Goal: Task Accomplishment & Management: Manage account settings

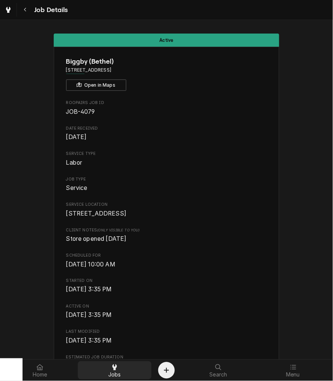
click at [115, 365] on icon at bounding box center [115, 367] width 5 height 6
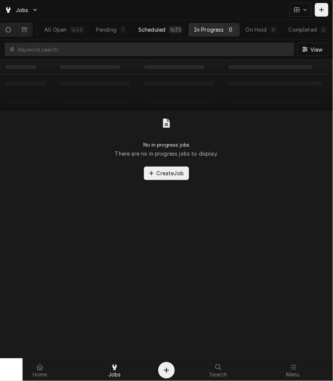
click at [166, 32] on div "Scheduled" at bounding box center [152, 30] width 27 height 8
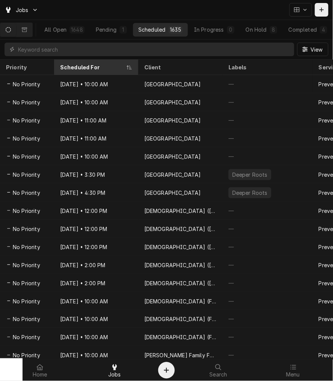
click at [72, 66] on div "Scheduled For" at bounding box center [92, 67] width 65 height 8
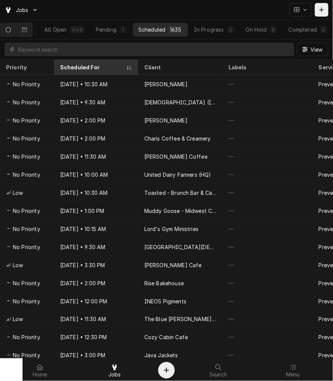
click at [92, 60] on th "Scheduled For" at bounding box center [96, 66] width 84 height 15
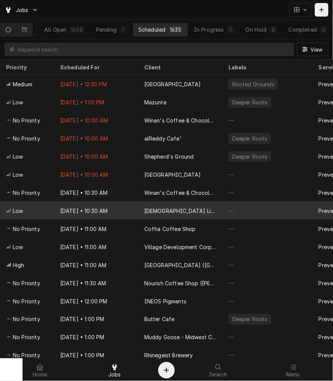
click at [157, 209] on div "Christian Life Center" at bounding box center [181, 211] width 72 height 8
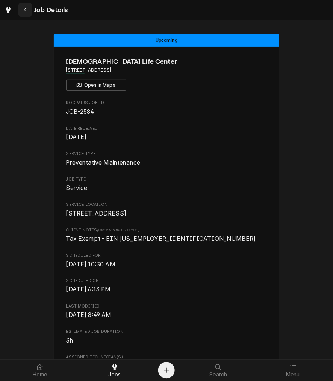
click at [23, 10] on div "Navigate back" at bounding box center [25, 10] width 8 height 8
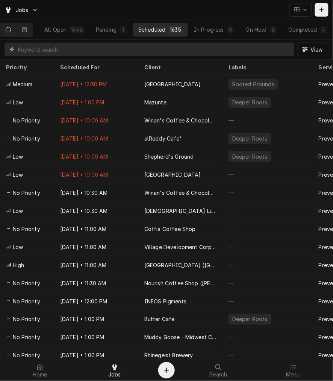
click at [78, 54] on input "Dynamic Content Wrapper" at bounding box center [154, 50] width 273 height 14
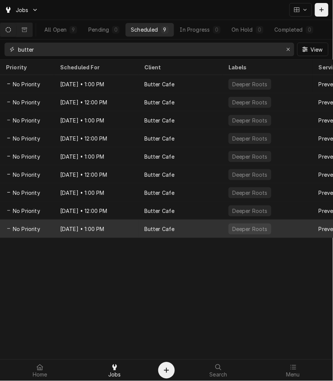
type input "butter"
click at [78, 230] on div "May 29, 2029 • 1:00 PM" at bounding box center [96, 228] width 84 height 18
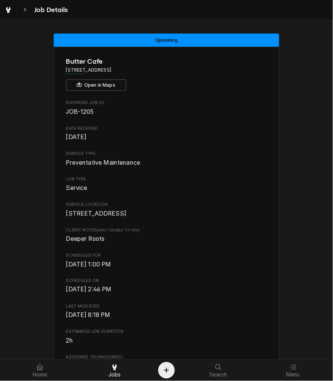
scroll to position [335, 0]
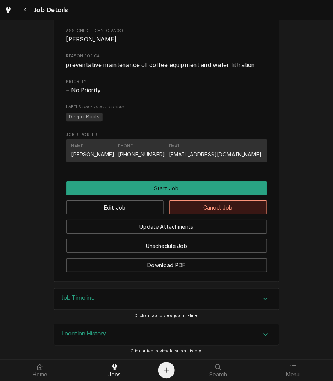
click at [206, 212] on button "Cancel Job" at bounding box center [218, 207] width 98 height 14
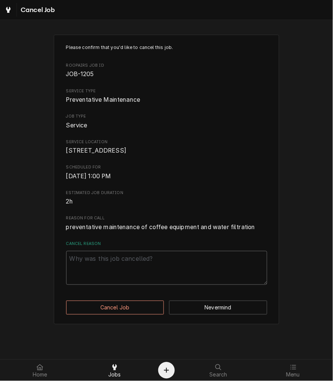
click at [122, 270] on textarea "Cancel Reason" at bounding box center [166, 268] width 201 height 34
type textarea "x"
type textarea "c"
type textarea "x"
type textarea "clw"
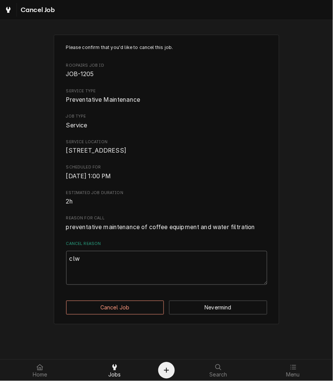
type textarea "x"
type textarea "clwe"
type textarea "x"
type textarea "clwea"
type textarea "x"
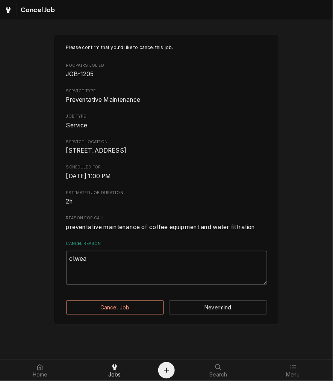
type textarea "clwear"
type textarea "x"
type textarea "clweari"
type textarea "x"
type textarea "clwearin"
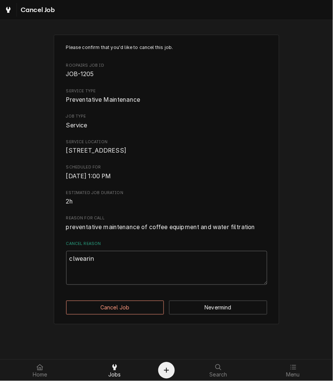
type textarea "x"
type textarea "clwearing"
type textarea "x"
type textarea "clwearin"
type textarea "x"
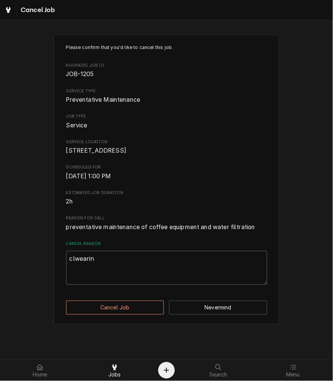
type textarea "clweari"
type textarea "x"
type textarea "clwear"
type textarea "x"
type textarea "clwea"
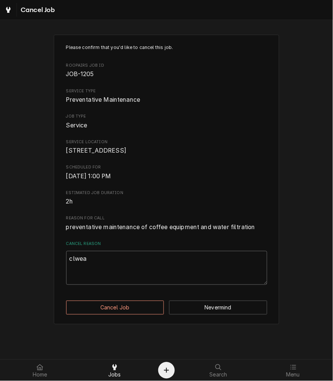
type textarea "x"
type textarea "clwe"
type textarea "x"
type textarea "clw"
type textarea "x"
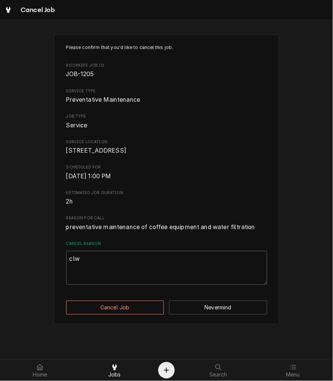
type textarea "cl"
type textarea "x"
type textarea "cle"
type textarea "x"
type textarea "clea"
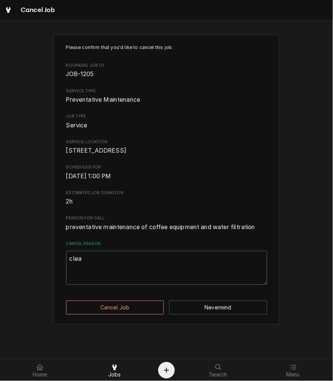
type textarea "x"
type textarea "clear"
type textarea "x"
type textarea "cleari"
type textarea "x"
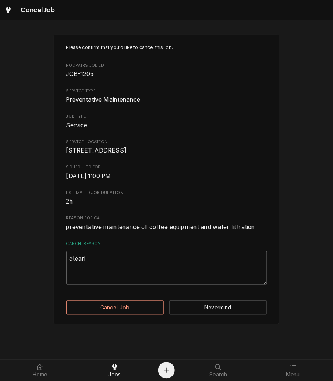
type textarea "clearin"
type textarea "x"
type textarea "clearing"
click at [117, 313] on button "Cancel Job" at bounding box center [115, 307] width 98 height 14
type textarea "x"
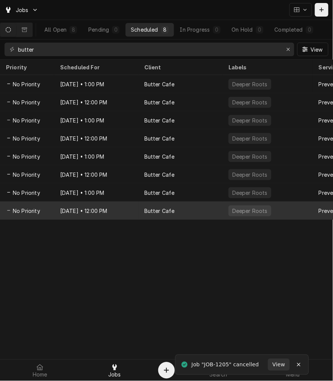
click at [112, 213] on div "Nov 29, 2028 • 12:00 PM" at bounding box center [96, 210] width 84 height 18
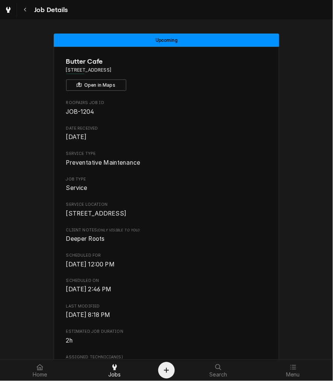
scroll to position [209, 0]
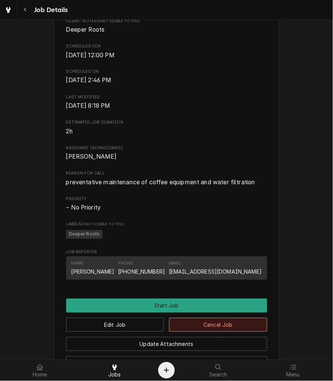
click at [210, 332] on button "Cancel Job" at bounding box center [218, 325] width 98 height 14
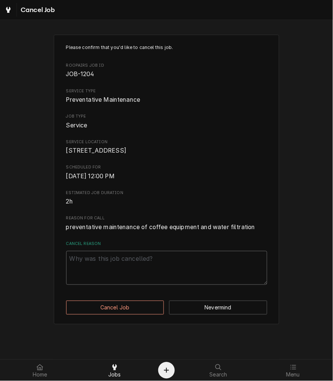
click at [148, 279] on textarea "Cancel Reason" at bounding box center [166, 268] width 201 height 34
paste textarea "clearing"
type textarea "x"
type textarea "clearing"
click at [118, 307] on div "Please confirm that you'd like to cancel this job. Roopairs Job ID JOB-1204 Ser…" at bounding box center [167, 179] width 226 height 289
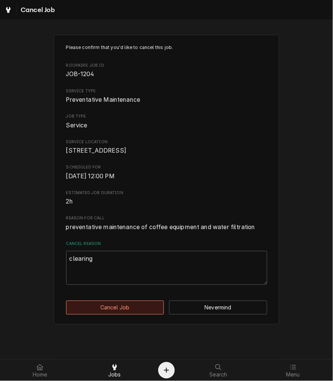
click at [118, 314] on button "Cancel Job" at bounding box center [115, 307] width 98 height 14
type textarea "x"
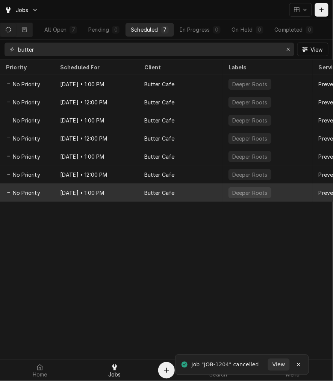
click at [115, 191] on div "[DATE] • 1:00 PM" at bounding box center [96, 192] width 84 height 18
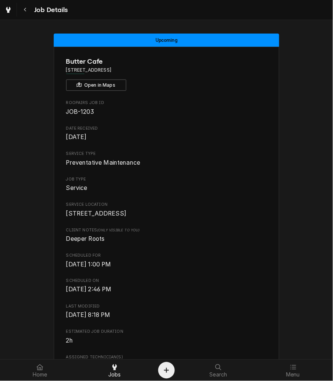
scroll to position [335, 0]
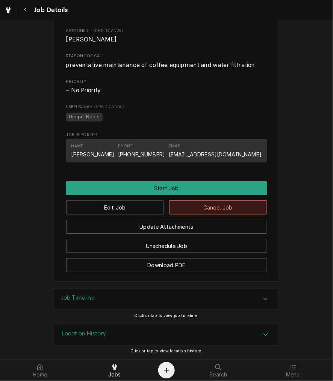
click at [191, 211] on button "Cancel Job" at bounding box center [218, 207] width 98 height 14
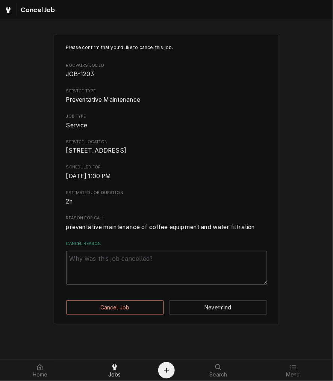
click at [146, 266] on textarea "Cancel Reason" at bounding box center [166, 268] width 201 height 34
paste textarea "clearing"
type textarea "x"
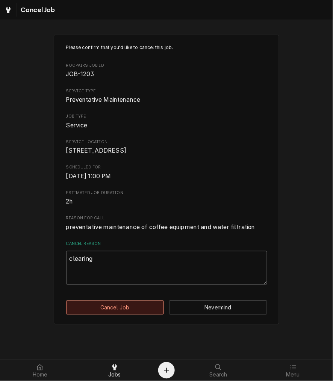
type textarea "clearing"
click at [119, 314] on button "Cancel Job" at bounding box center [115, 307] width 98 height 14
type textarea "x"
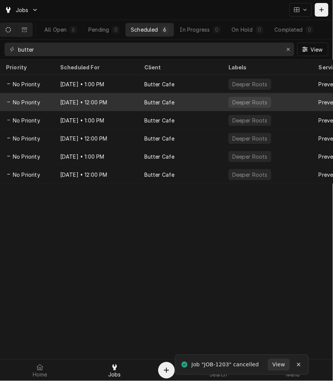
click at [85, 100] on div "Nov 29 • 12:00 PM" at bounding box center [96, 102] width 84 height 18
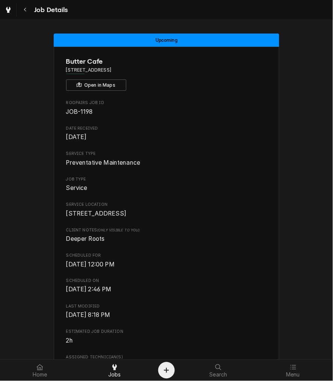
scroll to position [209, 0]
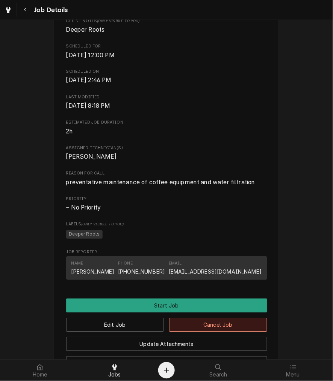
click at [217, 332] on button "Cancel Job" at bounding box center [218, 325] width 98 height 14
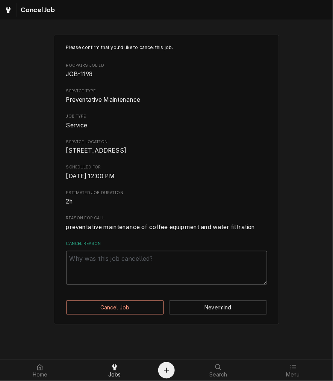
click at [128, 273] on textarea "Cancel Reason" at bounding box center [166, 268] width 201 height 34
paste textarea "clearing"
type textarea "x"
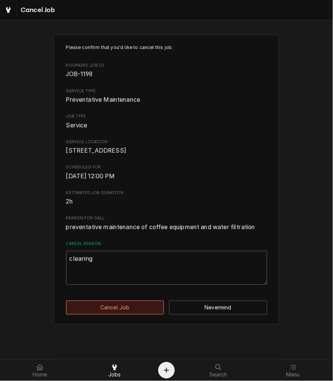
type textarea "clearing"
click at [125, 314] on button "Cancel Job" at bounding box center [115, 307] width 98 height 14
type textarea "x"
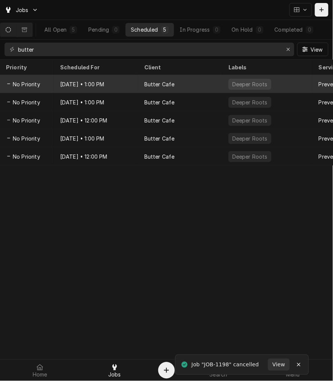
click at [63, 78] on div "[DATE] • 1:00 PM" at bounding box center [96, 84] width 84 height 18
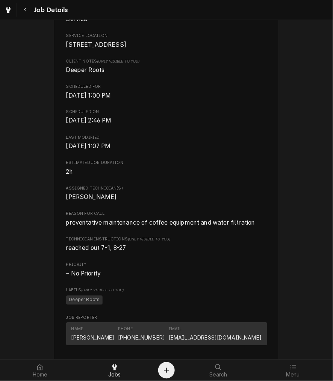
scroll to position [348, 0]
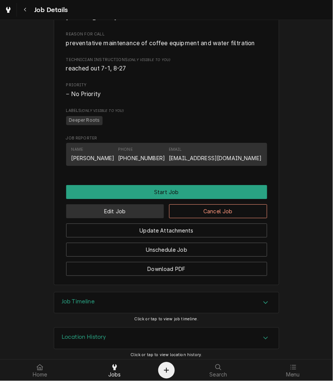
click at [130, 218] on button "Edit Job" at bounding box center [115, 211] width 98 height 14
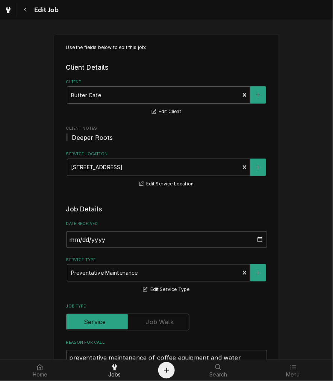
scroll to position [209, 0]
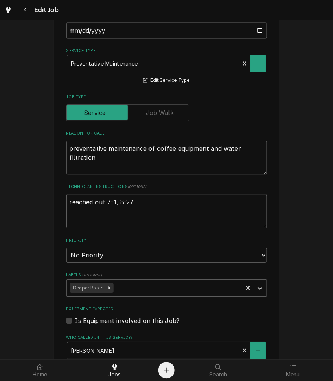
click at [147, 200] on textarea "reached out 7-1, 8-27" at bounding box center [166, 211] width 201 height 34
type textarea "x"
type textarea "reached out 7-1, 8-27,"
type textarea "x"
type textarea "reached out 7-1, 8-27,"
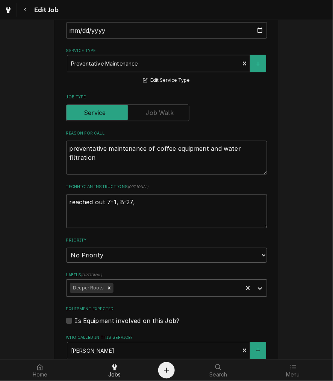
type textarea "x"
type textarea "reached out 7-1, 8-27, d"
type textarea "x"
type textarea "reached out 7-1, 8-27, da"
type textarea "x"
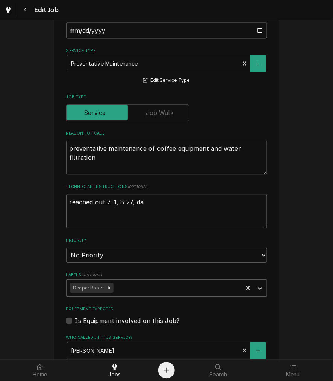
type textarea "reached out 7-1, 8-27, dam"
type textarea "x"
type textarea "reached out 7-1, 8-27, damo"
type textarea "x"
type textarea "reached out 7-1, 8-27, damon"
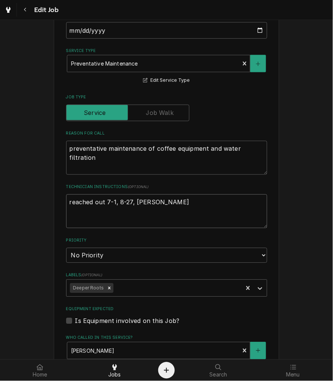
type textarea "x"
type textarea "reached out 7-1, 8-27, damon"
type textarea "x"
type textarea "reached out 7-1, 8-27, damon r"
type textarea "x"
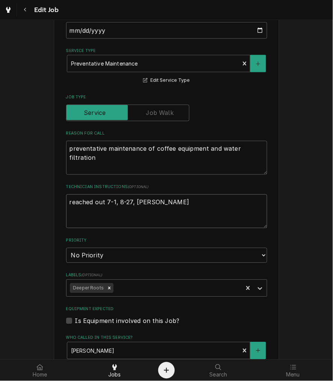
type textarea "reached out 7-1, 8-27, damon re"
type textarea "x"
type textarea "reached out 7-1, 8-27, damon rea"
type textarea "x"
type textarea "reached out 7-1, 8-27, damon reac"
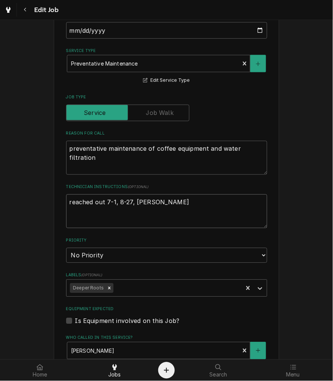
type textarea "x"
type textarea "reached out 7-1, 8-27, damon reach"
type textarea "x"
type textarea "reached out 7-1, 8-27, damon reache"
type textarea "x"
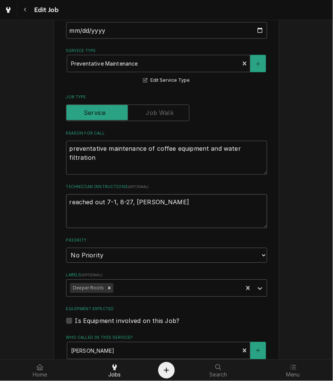
type textarea "reached out 7-1, 8-27, damon reached"
type textarea "x"
type textarea "reached out 7-1, 8-27, damon reached"
type textarea "x"
type textarea "reached out 7-1, 8-27, damon reached p"
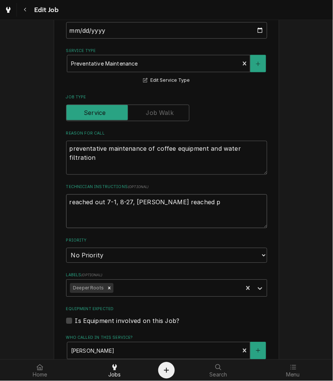
type textarea "x"
type textarea "reached out 7-1, 8-27, damon reached"
type textarea "x"
type textarea "reached out 7-1, 8-27, damon reached o"
type textarea "x"
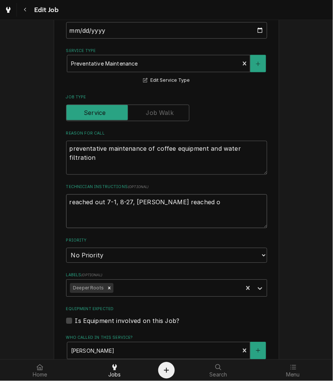
type textarea "reached out 7-1, 8-27, damon reached ou"
type textarea "x"
type textarea "reached out 7-1, 8-27, damon reached out"
type textarea "x"
type textarea "reached out 7-1, 8-27, damon reached out"
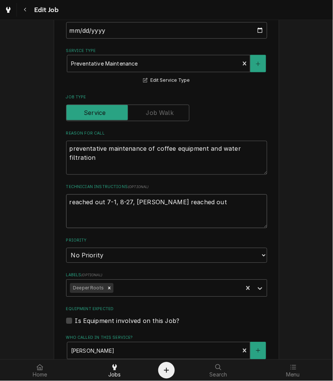
type textarea "x"
type textarea "reached out 7-1, 8-27, damon reached out 1"
type textarea "x"
type textarea "reached out 7-1, 8-27, damon reached out 10"
type textarea "x"
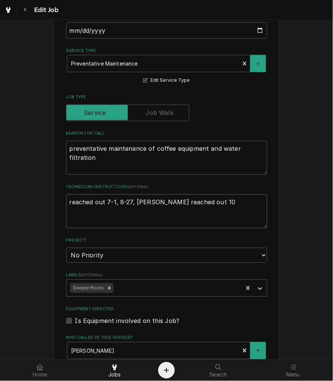
type textarea "reached out 7-1, 8-27, damon reached out 10-"
type textarea "x"
type textarea "reached out 7-1, 8-27, damon reached out 10-1"
type textarea "x"
type textarea "reached out 7-1, 8-27, damon reached out 10-1"
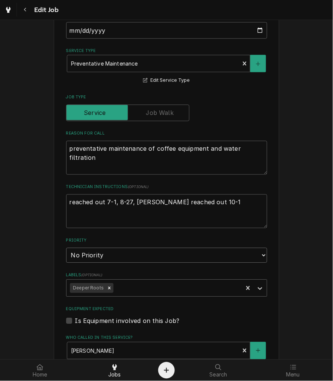
drag, startPoint x: 129, startPoint y: 256, endPoint x: 125, endPoint y: 260, distance: 4.8
click at [129, 256] on select "No Priority Urgent High Medium Low" at bounding box center [166, 255] width 201 height 15
select select "3"
click at [66, 248] on select "No Priority Urgent High Medium Low" at bounding box center [166, 255] width 201 height 15
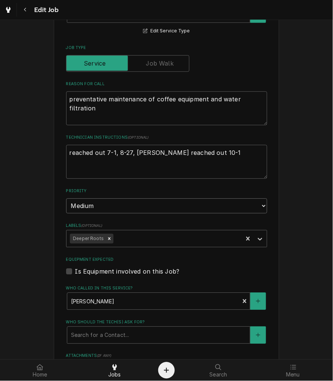
type textarea "x"
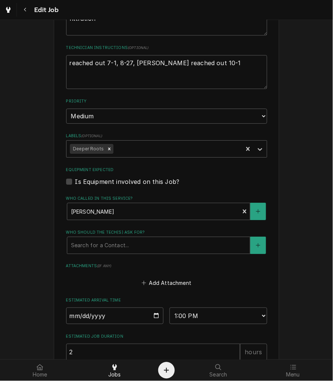
click at [91, 178] on label "Is Equipment involved on this Job?" at bounding box center [127, 181] width 105 height 9
click at [91, 178] on input "Equipment Expected" at bounding box center [175, 185] width 201 height 17
checkbox input "true"
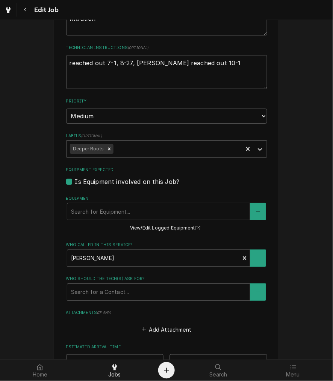
click at [112, 211] on div "Equipment" at bounding box center [158, 211] width 175 height 14
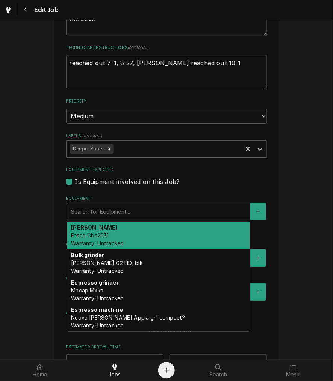
click at [112, 234] on div "Brewer Fetco Cbs2031 Warranty: Untracked" at bounding box center [158, 235] width 183 height 27
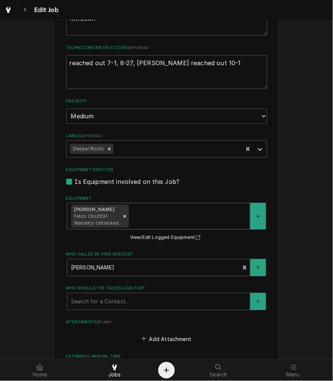
click at [169, 224] on div "Brewer Fetco Cbs2031 Warranty: Untracked" at bounding box center [158, 216] width 183 height 26
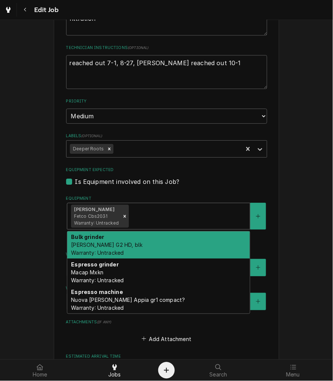
click at [163, 245] on div "Bulk grinder Bunn G2 HD, blk Warranty: Untracked" at bounding box center [158, 244] width 183 height 27
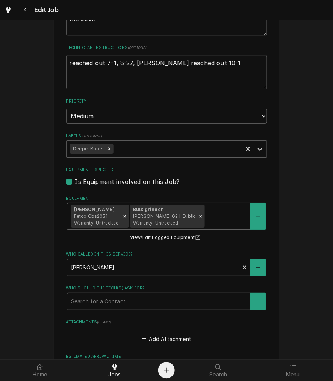
click at [207, 221] on div "Equipment" at bounding box center [227, 216] width 40 height 14
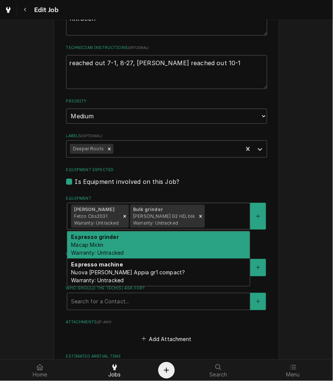
click at [194, 251] on div "Espresso grinder Macap Mxkn Warranty: Untracked" at bounding box center [158, 244] width 183 height 27
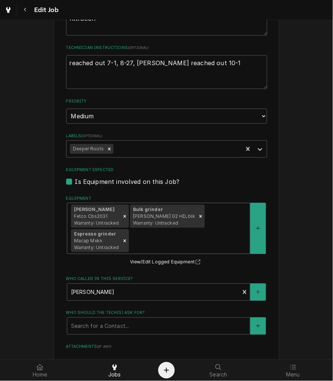
click at [210, 227] on div "Brewer Fetco Cbs2031 Warranty: Untracked Bulk grinder Bunn G2 HD, blk Warranty:…" at bounding box center [158, 228] width 183 height 50
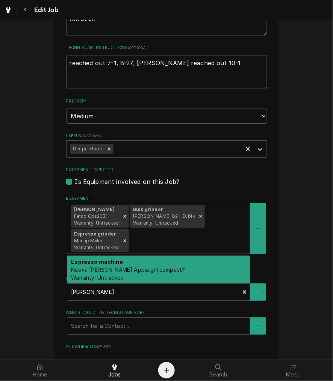
click at [192, 259] on div "Espresso machine Nuova simonelli Appia gr1 compact? Warranty: Untracked" at bounding box center [158, 269] width 183 height 27
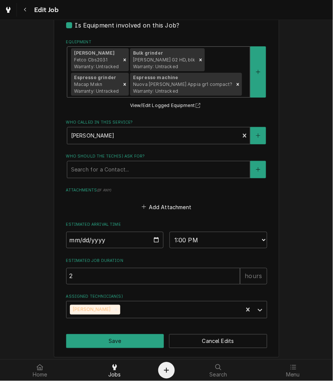
scroll to position [509, 0]
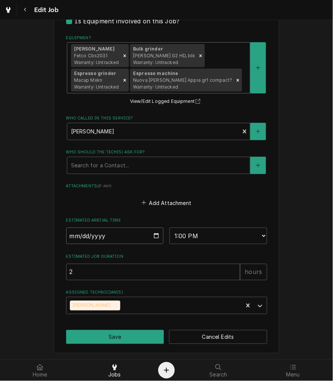
click at [156, 232] on input "[DATE]" at bounding box center [115, 235] width 98 height 17
type textarea "x"
type input "[DATE]"
click at [121, 335] on button "Save" at bounding box center [115, 337] width 98 height 14
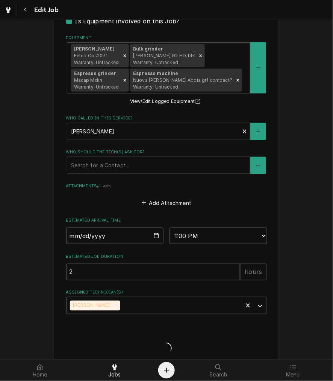
type textarea "x"
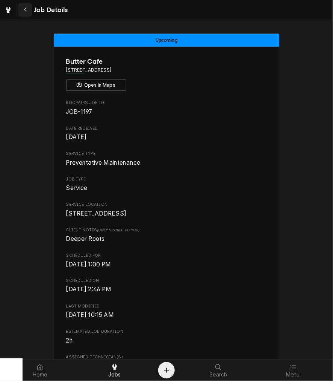
click at [22, 10] on div "Navigate back" at bounding box center [25, 10] width 8 height 8
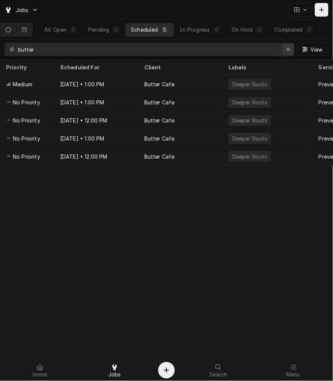
click at [288, 51] on icon "Erase input" at bounding box center [289, 49] width 4 height 5
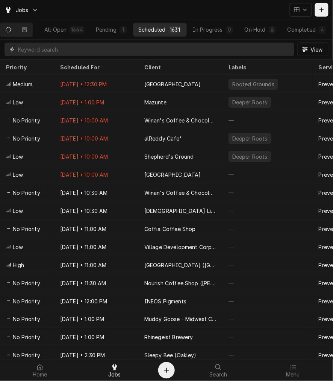
click at [167, 53] on input "Dynamic Content Wrapper" at bounding box center [154, 50] width 273 height 14
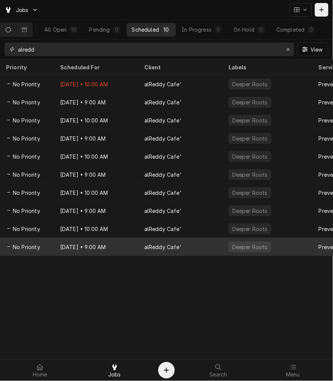
type input "alredd"
click at [119, 243] on div "Dec 19, 2029 • 9:00 AM" at bounding box center [96, 247] width 84 height 18
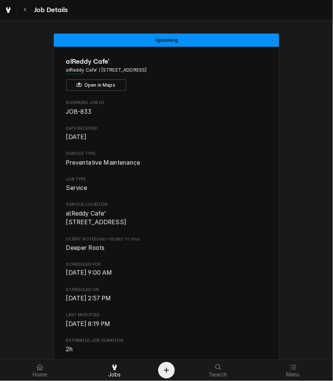
scroll to position [373, 0]
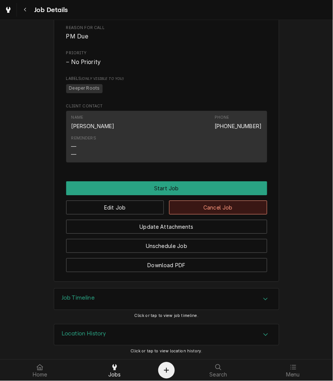
click at [204, 202] on button "Cancel Job" at bounding box center [218, 207] width 98 height 14
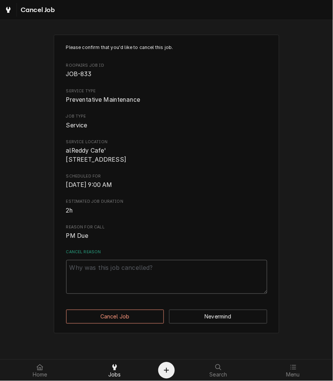
click at [112, 282] on textarea "Cancel Reason" at bounding box center [166, 277] width 201 height 34
paste textarea "clearing"
type textarea "x"
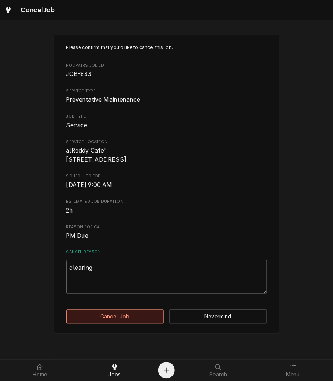
type textarea "clearing"
click at [105, 318] on button "Cancel Job" at bounding box center [115, 316] width 98 height 14
type textarea "x"
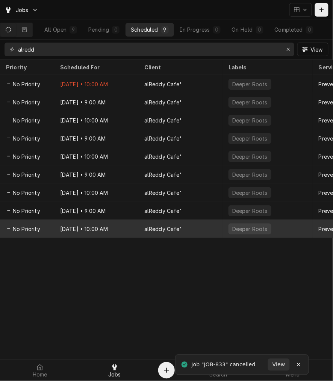
click at [107, 232] on div "Jun 19, 2029 • 10:00 AM" at bounding box center [96, 228] width 84 height 18
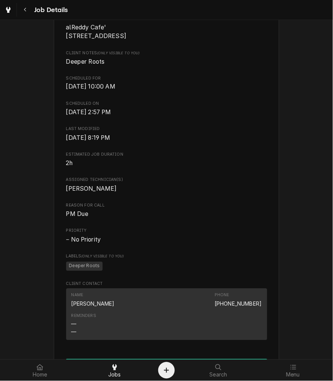
scroll to position [373, 0]
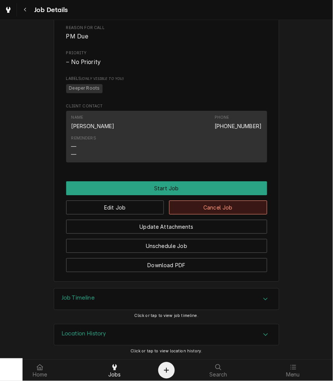
click at [213, 207] on button "Cancel Job" at bounding box center [218, 207] width 98 height 14
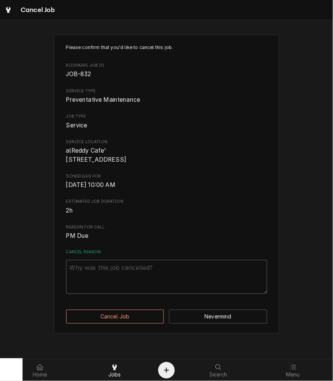
click at [157, 286] on textarea "Cancel Reason" at bounding box center [166, 277] width 201 height 34
paste textarea "clearing"
type textarea "x"
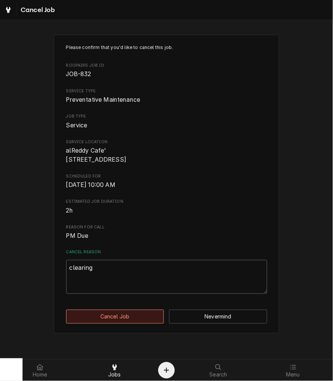
type textarea "clearing"
click at [125, 319] on button "Cancel Job" at bounding box center [115, 316] width 98 height 14
type textarea "x"
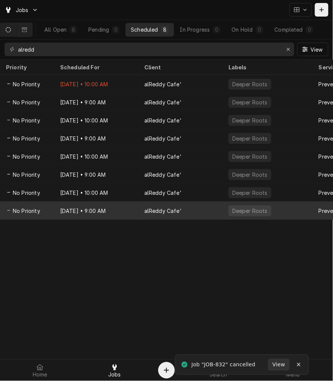
click at [140, 209] on div "alReddy Cafe'" at bounding box center [181, 210] width 84 height 18
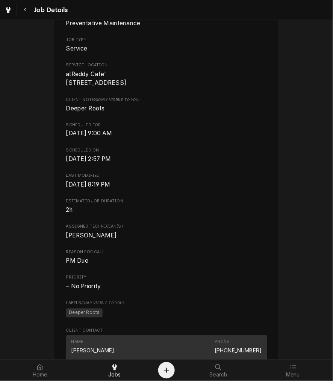
scroll to position [348, 0]
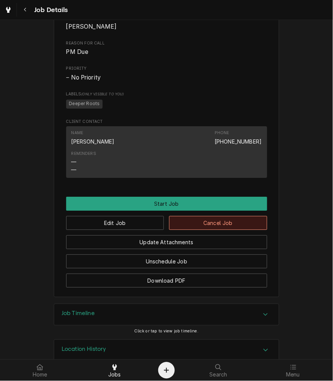
click at [213, 230] on button "Cancel Job" at bounding box center [218, 223] width 98 height 14
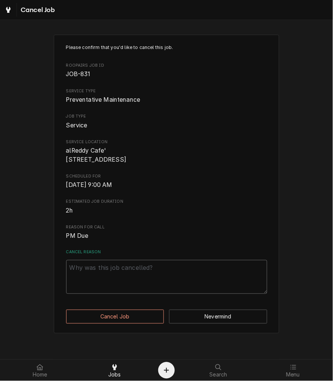
click at [171, 287] on textarea "Cancel Reason" at bounding box center [166, 277] width 201 height 34
type textarea "x"
type textarea "v"
type textarea "x"
paste textarea "clearing"
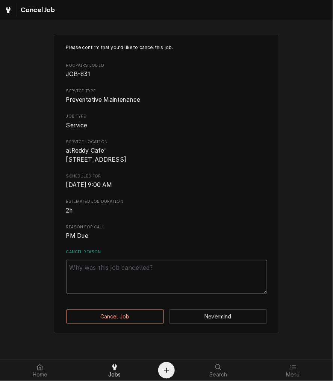
type textarea "x"
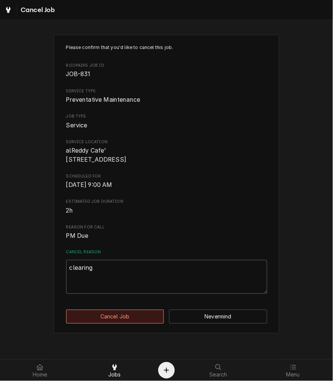
type textarea "clearing"
click at [138, 323] on button "Cancel Job" at bounding box center [115, 316] width 98 height 14
type textarea "x"
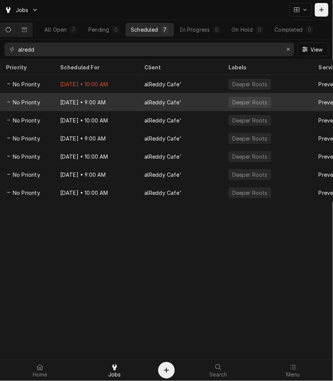
click at [103, 107] on div "[DATE] • 9:00 AM" at bounding box center [96, 102] width 84 height 18
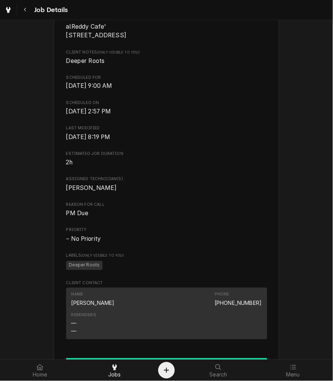
scroll to position [279, 0]
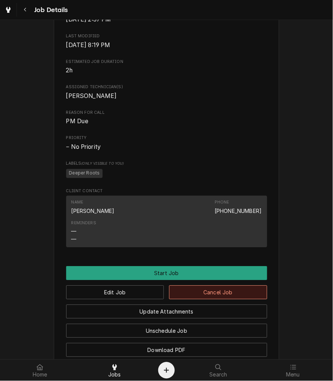
click at [202, 296] on button "Cancel Job" at bounding box center [218, 292] width 98 height 14
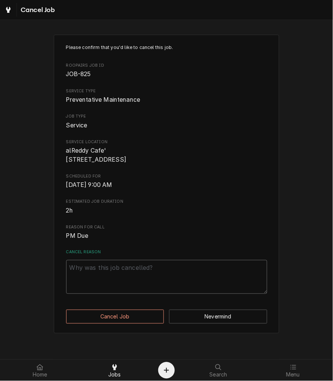
click at [176, 294] on textarea "Cancel Reason" at bounding box center [166, 277] width 201 height 34
click at [174, 288] on textarea "Cancel Reason" at bounding box center [166, 277] width 201 height 34
paste textarea "clearing"
type textarea "x"
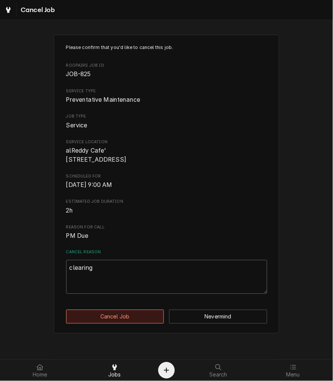
type textarea "clearing"
click at [120, 323] on button "Cancel Job" at bounding box center [115, 316] width 98 height 14
type textarea "x"
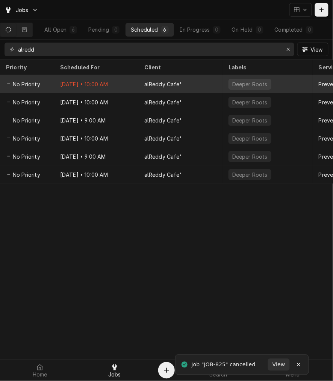
click at [84, 81] on div "[DATE] • 10:00 AM" at bounding box center [96, 84] width 84 height 18
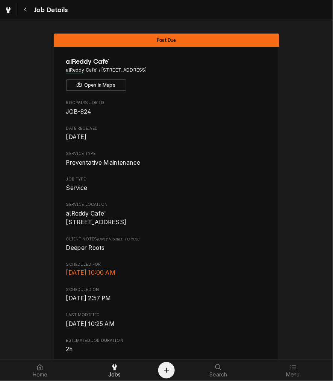
scroll to position [348, 0]
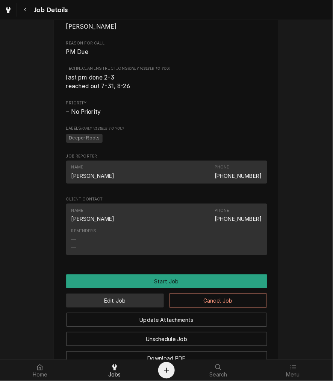
click at [121, 307] on button "Edit Job" at bounding box center [115, 300] width 98 height 14
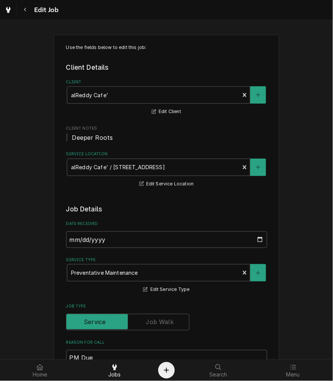
scroll to position [209, 0]
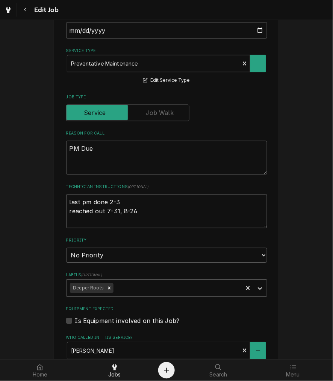
click at [153, 216] on textarea "last pm done 2-3 reached out 7-31, 8-26" at bounding box center [166, 211] width 201 height 34
type textarea "x"
type textarea "last pm done 2-3 reached out 7-31, 8-26,"
type textarea "x"
type textarea "last pm done 2-3 reached out 7-31, 8-26,"
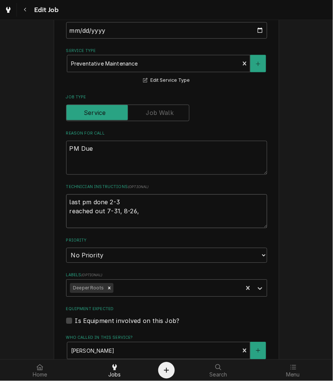
type textarea "x"
type textarea "last pm done 2-3 reached out 7-31, 8-26, d"
type textarea "x"
type textarea "last pm done 2-3 reached out 7-31, 8-26, da"
type textarea "x"
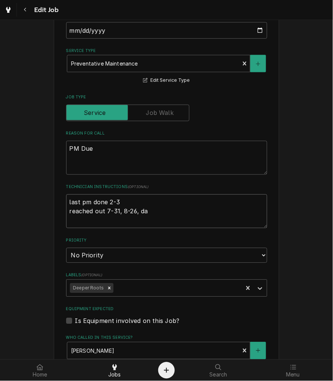
type textarea "last pm done 2-3 reached out 7-31, 8-26, dam"
type textarea "x"
type textarea "last pm done 2-3 reached out 7-31, 8-26, damo"
type textarea "x"
type textarea "last pm done 2-3 reached out 7-31, 8-26, damon"
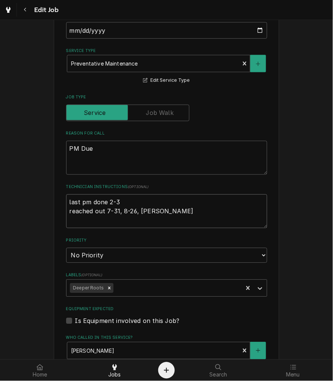
type textarea "x"
type textarea "last pm done 2-3 reached out 7-31, 8-26, damon"
type textarea "x"
type textarea "last pm done 2-3 reached out 7-31, 8-26, damon re"
type textarea "x"
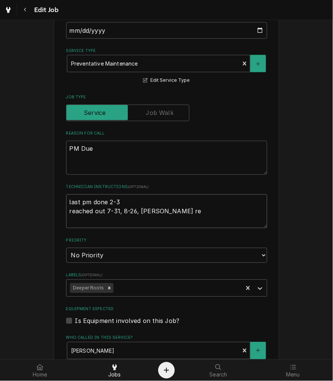
type textarea "last pm done 2-3 reached out 7-31, 8-26, damon rea"
type textarea "x"
type textarea "last pm done 2-3 reached out 7-31, 8-26, damon reac"
type textarea "x"
type textarea "last pm done 2-3 reached out 7-31, 8-26, damon reach"
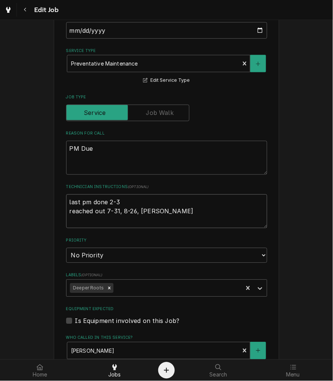
type textarea "x"
type textarea "last pm done 2-3 reached out 7-31, 8-26, damon reache"
type textarea "x"
type textarea "last pm done 2-3 reached out 7-31, 8-26, damon reached"
type textarea "x"
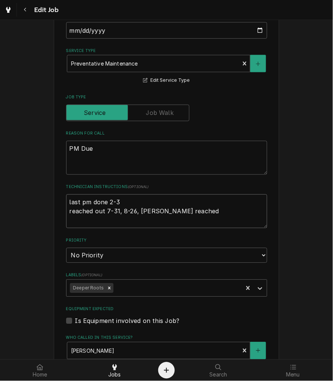
type textarea "last pm done 2-3 reached out 7-31, 8-26, damon reached"
type textarea "x"
type textarea "last pm done 2-3 reached out 7-31, 8-26, damon reached o"
type textarea "x"
type textarea "last pm done 2-3 reached out 7-31, 8-26, damon reached ou"
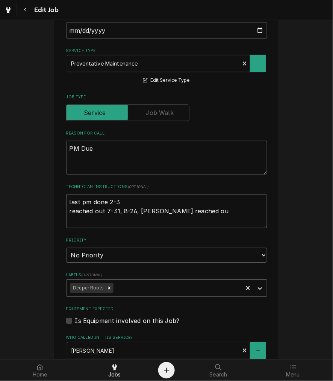
type textarea "x"
type textarea "last pm done 2-3 reached out 7-31, 8-26, damon reached out"
type textarea "x"
type textarea "last pm done 2-3 reached out 7-31, 8-26, damon reached out"
type textarea "x"
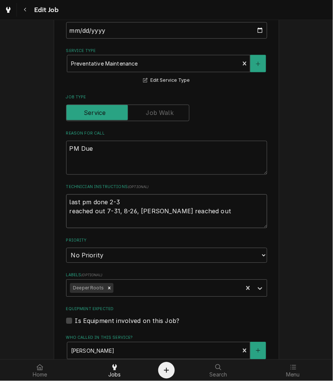
type textarea "last pm done 2-3 reached out 7-31, 8-26, damon reached out 1"
type textarea "x"
type textarea "last pm done 2-3 reached out 7-31, 8-26, damon reached out 10"
type textarea "x"
type textarea "last pm done 2-3 reached out 7-31, 8-26, damon reached out 10-"
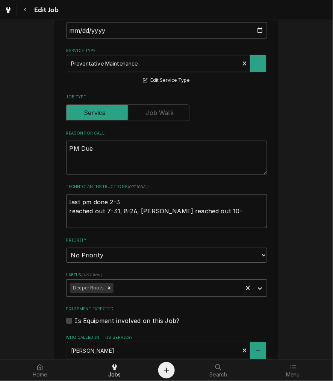
type textarea "x"
type textarea "last pm done 2-3 reached out 7-31, 8-26, damon reached out 10-1"
type textarea "x"
type textarea "last pm done 2-3 reached out 7-31, 8-26, damon reached out 10-1"
click at [128, 255] on select "No Priority Urgent High Medium Low" at bounding box center [166, 255] width 201 height 15
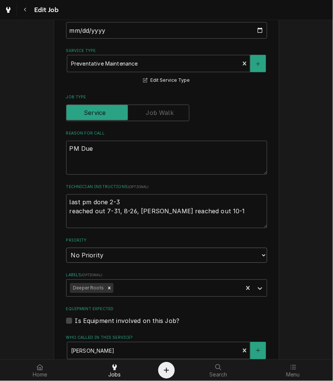
select select "3"
click at [66, 248] on select "No Priority Urgent High Medium Low" at bounding box center [166, 255] width 201 height 15
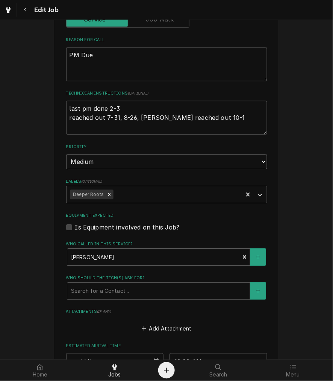
type textarea "x"
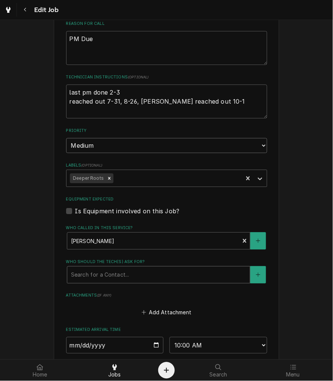
scroll to position [348, 0]
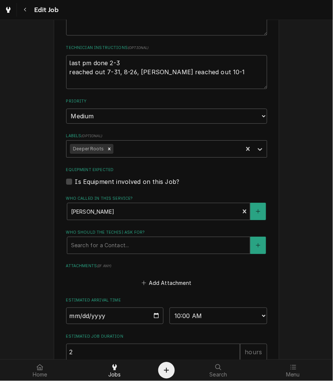
click at [125, 180] on label "Is Equipment involved on this Job?" at bounding box center [127, 181] width 105 height 9
click at [125, 180] on input "Equipment Expected" at bounding box center [175, 185] width 201 height 17
checkbox input "true"
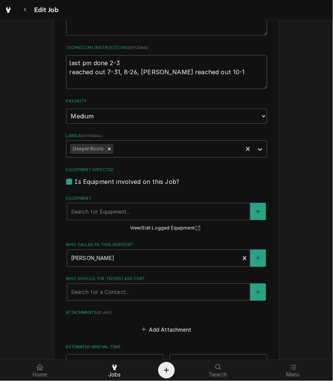
click at [126, 201] on div "Equipment Search for Equipment... View/Edit Logged Equipment" at bounding box center [166, 213] width 201 height 37
click at [128, 216] on div "Equipment" at bounding box center [158, 211] width 175 height 14
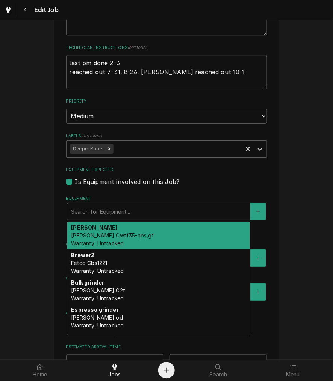
click at [136, 243] on div "Brewer Bunn Cwtf35-aps,gf Warranty: Untracked" at bounding box center [158, 235] width 183 height 27
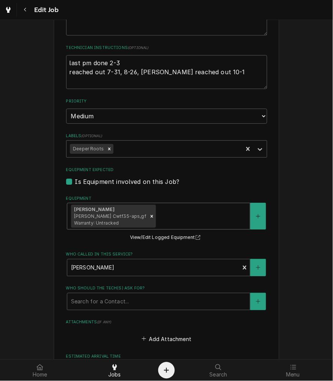
click at [193, 227] on div "Brewer Bunn Cwtf35-aps,gf Warranty: Untracked" at bounding box center [158, 216] width 183 height 26
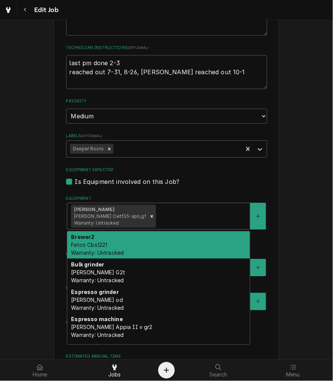
click at [186, 236] on div "Brewer2 Fetco Cbs1221 Warranty: Untracked" at bounding box center [158, 244] width 183 height 27
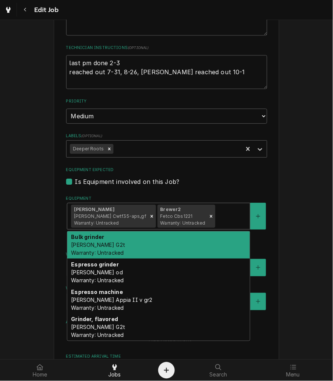
click at [207, 226] on div "Brewer Bunn Cwtf35-aps,gf Warranty: Untracked Brewer2 Fetco Cbs1221 Warranty: U…" at bounding box center [158, 216] width 183 height 26
click at [199, 241] on div "Bulk grinder Bunn G2t Warranty: Untracked" at bounding box center [158, 244] width 183 height 27
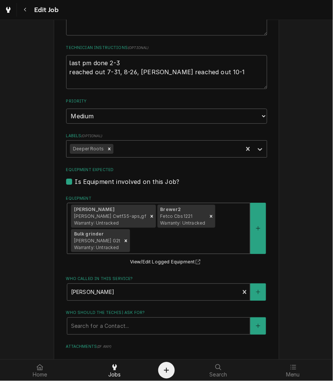
drag, startPoint x: 222, startPoint y: 226, endPoint x: 213, endPoint y: 239, distance: 15.4
click at [222, 226] on div "Brewer Bunn Cwtf35-aps,gf Warranty: Untracked Brewer2 Fetco Cbs1221 Warranty: U…" at bounding box center [158, 228] width 183 height 50
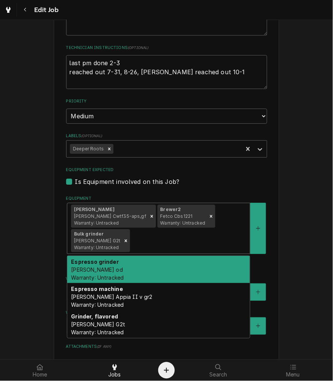
click at [196, 257] on div "Espresso grinder Nouva simonelli Mdxs od Warranty: Untracked" at bounding box center [158, 269] width 183 height 27
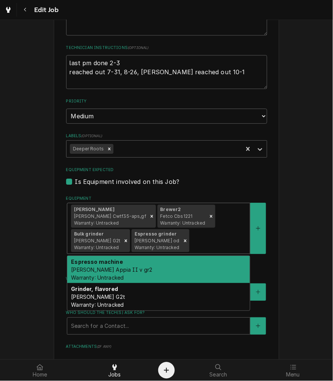
drag, startPoint x: 211, startPoint y: 250, endPoint x: 211, endPoint y: 264, distance: 14.3
click at [212, 250] on div "Brewer Bunn Cwtf35-aps,gf Warranty: Untracked Brewer2 Fetco Cbs1221 Warranty: U…" at bounding box center [158, 228] width 183 height 50
click at [203, 277] on div "Espresso machine Nouva simonelli Appia II v gr2 Warranty: Untracked" at bounding box center [158, 269] width 183 height 27
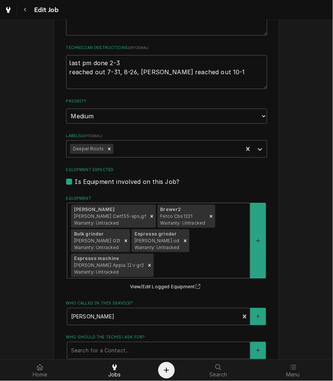
click at [208, 234] on div "Brewer Bunn Cwtf35-aps,gf Warranty: Untracked Brewer2 Fetco Cbs1221 Warranty: U…" at bounding box center [158, 240] width 183 height 75
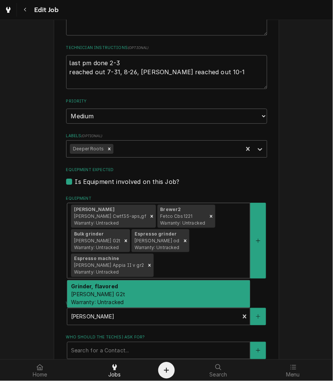
click at [201, 294] on div "Grinder, flavored Bunn G2t Warranty: Untracked" at bounding box center [158, 293] width 183 height 27
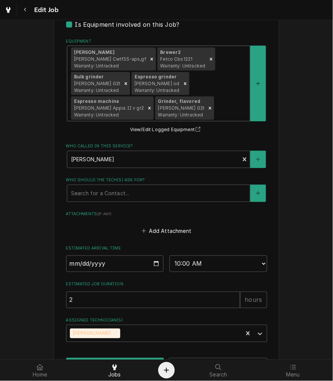
scroll to position [533, 0]
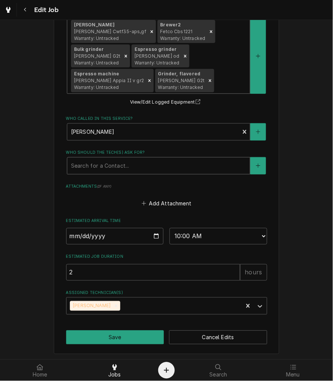
click at [152, 164] on div "Who should the tech(s) ask for?" at bounding box center [158, 166] width 175 height 14
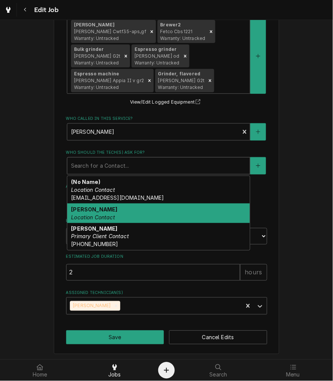
click at [123, 218] on div "Kelsey Location Contact" at bounding box center [158, 213] width 183 height 20
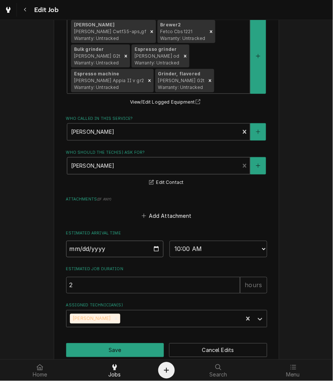
click at [154, 247] on input "2025-10-01" at bounding box center [115, 249] width 98 height 17
type textarea "x"
type input "2025-10-22"
click at [189, 238] on div "Estimated Arrival Time 2025-10-22 AM / PM 6:00 AM 6:15 AM 6:30 AM 6:45 AM 7:00 …" at bounding box center [166, 243] width 201 height 27
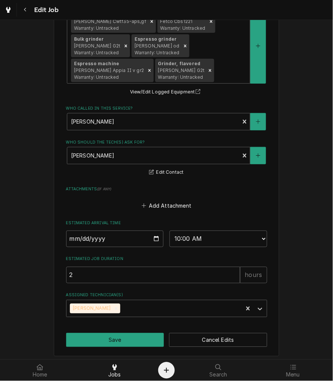
scroll to position [546, 0]
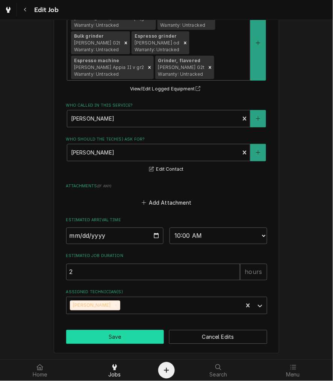
click at [119, 336] on button "Save" at bounding box center [115, 337] width 98 height 14
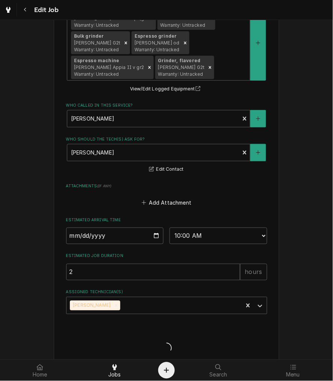
type textarea "x"
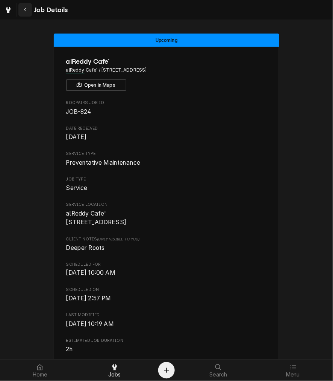
click at [23, 12] on div "Navigate back" at bounding box center [25, 10] width 8 height 8
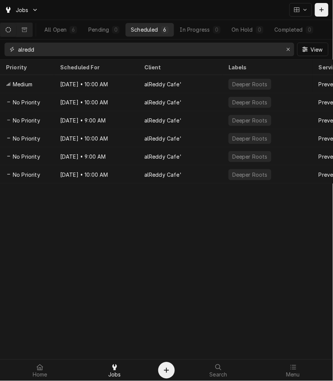
click at [90, 54] on input "alredd" at bounding box center [149, 50] width 262 height 14
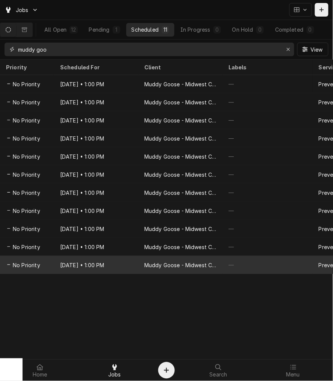
type input "muddy goo"
click at [80, 265] on div "Sep 17, 2030 • 1:00 PM" at bounding box center [96, 265] width 84 height 18
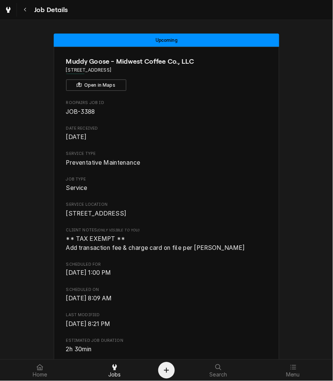
scroll to position [488, 0]
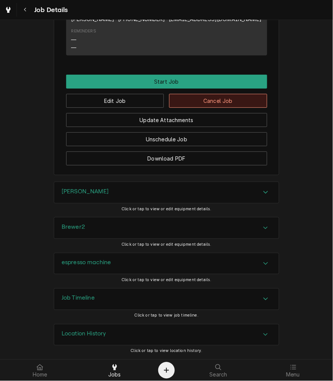
click at [216, 102] on button "Cancel Job" at bounding box center [218, 101] width 98 height 14
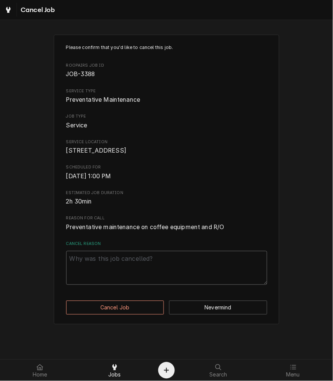
click at [146, 260] on textarea "Cancel Reason" at bounding box center [166, 268] width 201 height 34
paste textarea "clearing"
type textarea "x"
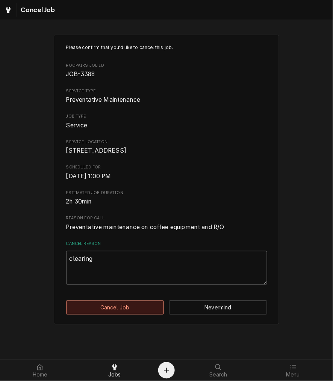
type textarea "clearing"
click at [120, 309] on button "Cancel Job" at bounding box center [115, 307] width 98 height 14
type textarea "x"
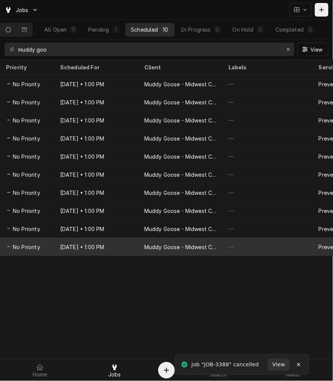
click at [105, 246] on div "Mar 17, 2030 • 1:00 PM" at bounding box center [96, 247] width 84 height 18
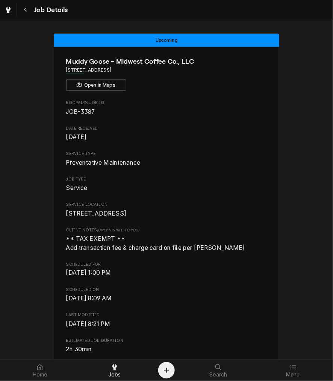
scroll to position [418, 0]
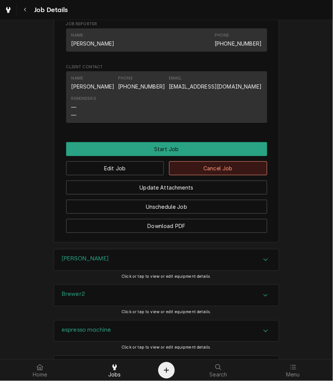
click at [212, 175] on button "Cancel Job" at bounding box center [218, 168] width 98 height 14
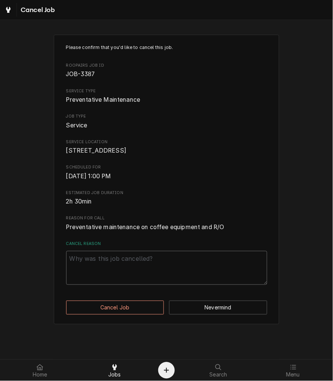
click at [171, 263] on textarea "Cancel Reason" at bounding box center [166, 268] width 201 height 34
paste textarea "clearing"
type textarea "x"
type textarea "clearing"
click at [107, 324] on div "Please confirm that you'd like to cancel this job. Roopairs Job ID JOB-3387 Ser…" at bounding box center [167, 179] width 226 height 289
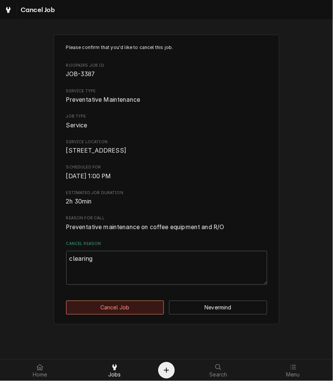
click at [113, 314] on button "Cancel Job" at bounding box center [115, 307] width 98 height 14
type textarea "x"
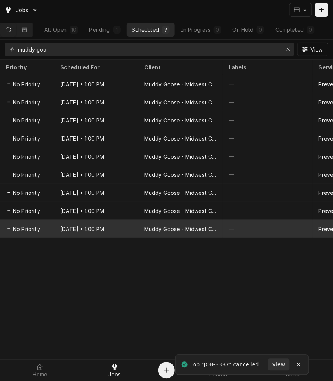
click at [93, 224] on div "[DATE] • 1:00 PM" at bounding box center [96, 228] width 84 height 18
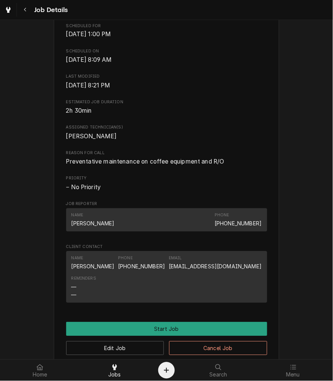
scroll to position [418, 0]
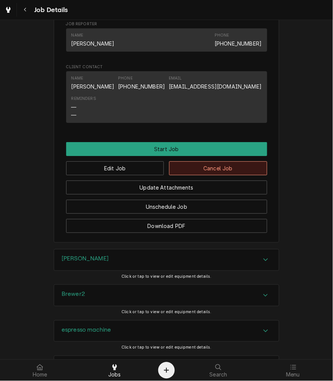
click at [218, 172] on button "Cancel Job" at bounding box center [218, 168] width 98 height 14
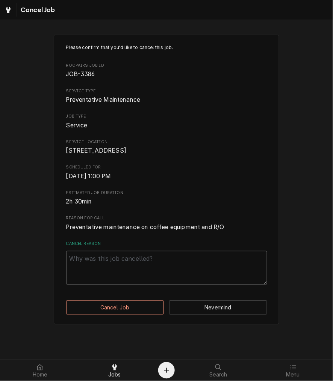
click at [172, 276] on textarea "Cancel Reason" at bounding box center [166, 268] width 201 height 34
paste textarea "clearing"
type textarea "x"
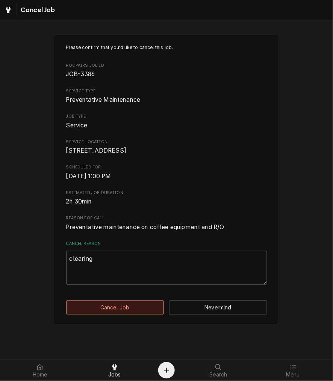
type textarea "clearing"
click at [132, 314] on button "Cancel Job" at bounding box center [115, 307] width 98 height 14
type textarea "x"
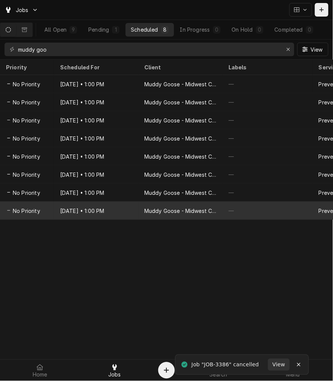
click at [179, 210] on div "Muddy Goose - Midwest Coffee Co., LLC" at bounding box center [181, 211] width 72 height 8
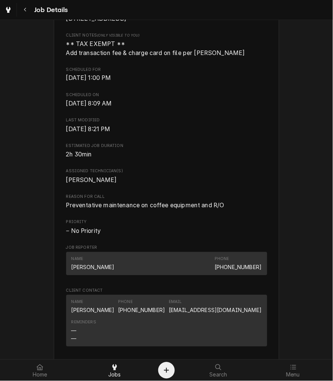
scroll to position [348, 0]
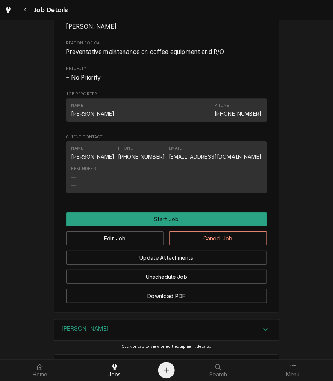
click at [204, 254] on div "Update Attachments" at bounding box center [166, 254] width 201 height 19
click at [193, 245] on button "Cancel Job" at bounding box center [218, 238] width 98 height 14
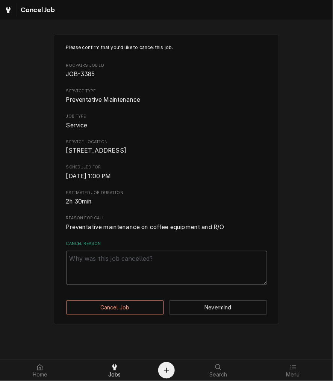
click at [178, 283] on textarea "Cancel Reason" at bounding box center [166, 268] width 201 height 34
paste textarea "clearing"
type textarea "x"
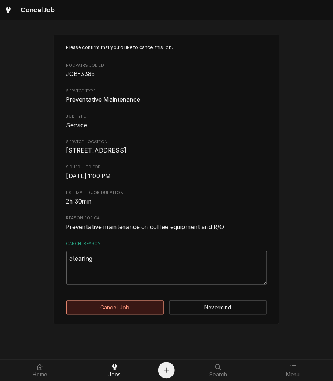
type textarea "clearing"
click at [138, 312] on button "Cancel Job" at bounding box center [115, 307] width 98 height 14
type textarea "x"
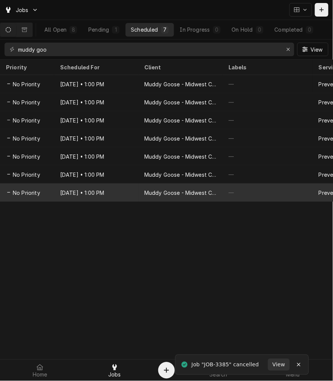
click at [118, 195] on div "[DATE] • 1:00 PM" at bounding box center [96, 192] width 84 height 18
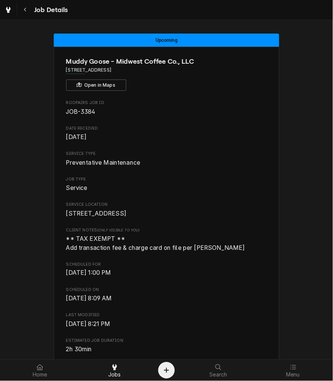
scroll to position [348, 0]
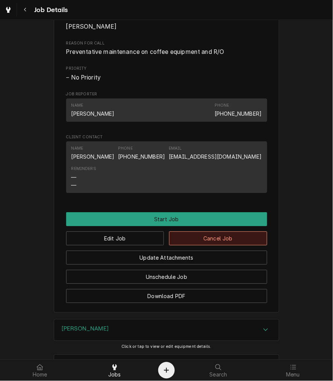
click at [200, 245] on button "Cancel Job" at bounding box center [218, 238] width 98 height 14
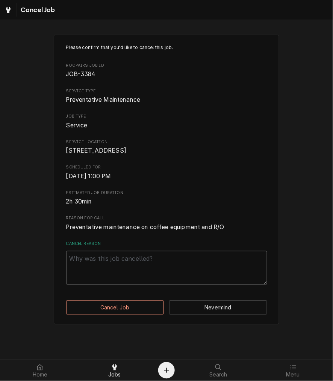
click at [169, 281] on textarea "Cancel Reason" at bounding box center [166, 268] width 201 height 34
paste textarea "clearing"
type textarea "x"
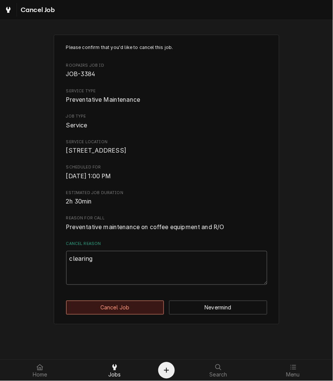
type textarea "clearing"
click at [122, 314] on button "Cancel Job" at bounding box center [115, 307] width 98 height 14
type textarea "x"
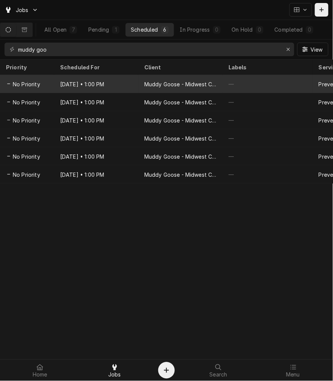
click at [103, 78] on div "[DATE] • 1:00 PM" at bounding box center [96, 84] width 84 height 18
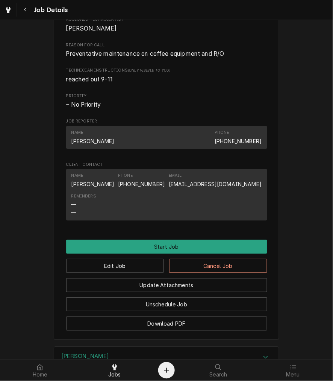
scroll to position [488, 0]
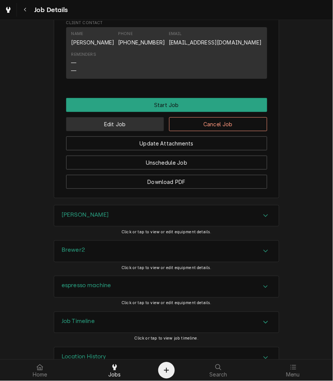
click at [131, 131] on button "Edit Job" at bounding box center [115, 124] width 98 height 14
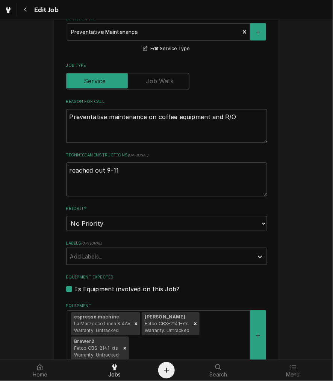
scroll to position [279, 0]
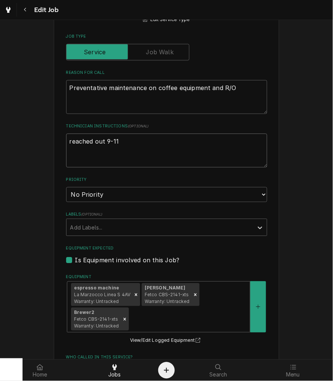
click at [134, 140] on textarea "reached out 9-11" at bounding box center [166, 150] width 201 height 34
type textarea "x"
type textarea "reached out 9-11,"
type textarea "x"
type textarea "reached out 9-11,"
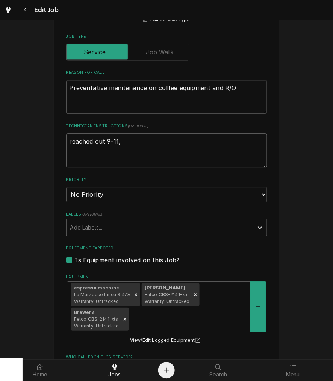
type textarea "x"
type textarea "reached out 9-11, d"
type textarea "x"
type textarea "reached out 9-11, da"
type textarea "x"
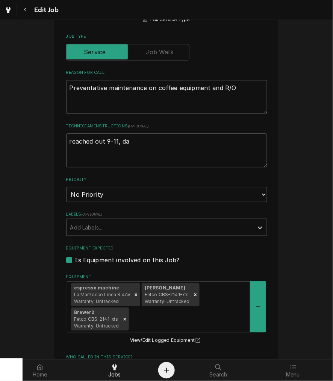
type textarea "reached out 9-11, dam"
type textarea "x"
type textarea "reached out 9-11, damo"
type textarea "x"
type textarea "reached out 9-11, [PERSON_NAME]"
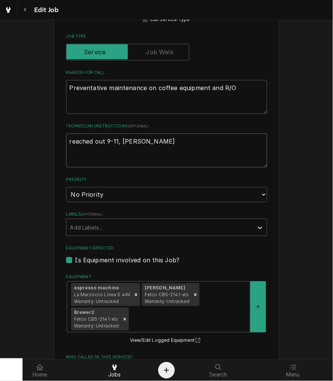
type textarea "x"
type textarea "reached out 9-11, [PERSON_NAME]"
type textarea "x"
type textarea "reached out 9-11, [PERSON_NAME] re"
type textarea "x"
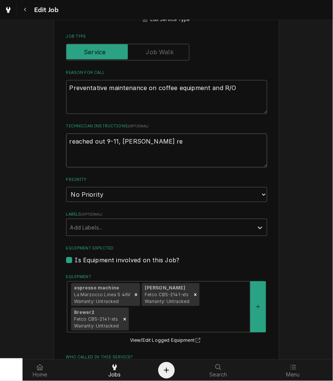
type textarea "reached out 9-11, [PERSON_NAME]"
type textarea "x"
type textarea "reached out 9-11, [PERSON_NAME]"
type textarea "x"
type textarea "reached out 9-11, [PERSON_NAME] reach"
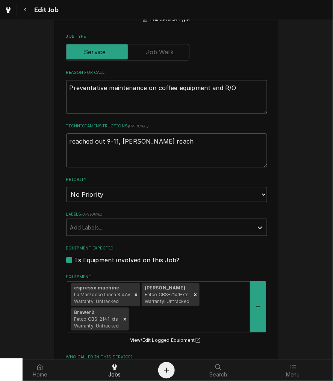
type textarea "x"
type textarea "reached out 9-11, [PERSON_NAME]"
type textarea "x"
type textarea "reached out 9-11, [PERSON_NAME] reached"
type textarea "x"
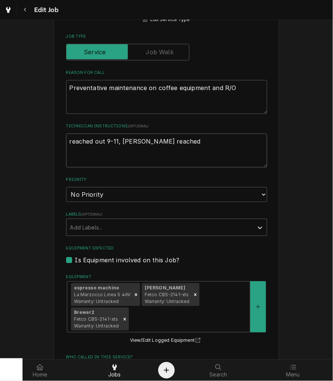
type textarea "reached out 9-11, [PERSON_NAME] reached o"
type textarea "x"
type textarea "reached out 9-11, [PERSON_NAME] reached ou"
type textarea "x"
type textarea "reached out 9-11, [PERSON_NAME] reached out"
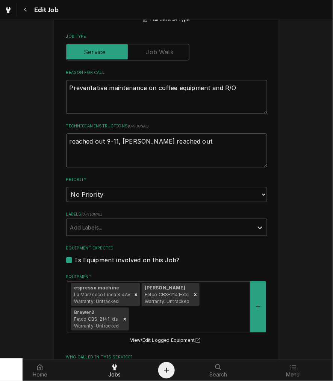
type textarea "x"
type textarea "reached out 9-11, [PERSON_NAME] reached out"
type textarea "x"
type textarea "reached out 9-11, [PERSON_NAME] reached out 1"
type textarea "x"
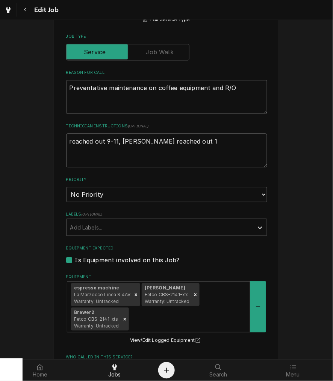
type textarea "reached out 9-11, [PERSON_NAME] reached out 10"
type textarea "x"
type textarea "reached out 9-11, [PERSON_NAME] reached out 10-"
type textarea "x"
type textarea "reached out 9-11, [PERSON_NAME] reached out 10-1"
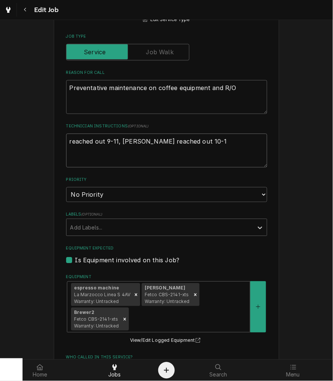
type textarea "x"
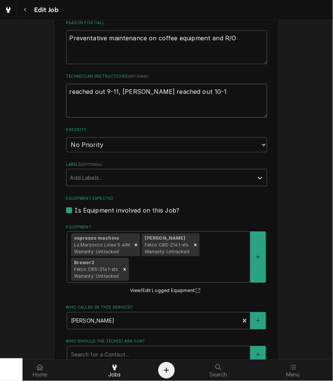
scroll to position [348, 0]
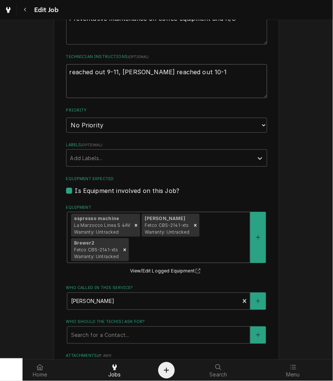
type textarea "reached out 9-11, [PERSON_NAME] reached out 10-1"
click at [149, 243] on div "Equipment" at bounding box center [189, 250] width 116 height 14
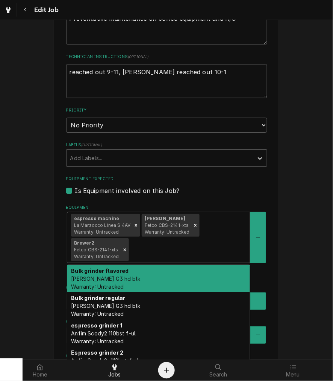
click at [145, 259] on div "espresso machine La Marzocco Linea S 4AV Warranty: Untracked [PERSON_NAME] Fetc…" at bounding box center [158, 237] width 183 height 50
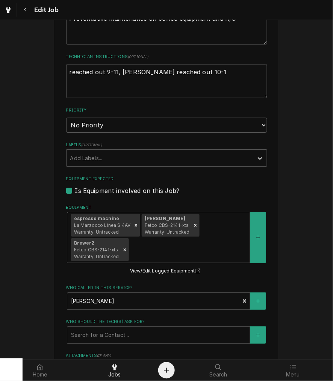
click at [168, 248] on div "Equipment" at bounding box center [189, 250] width 116 height 14
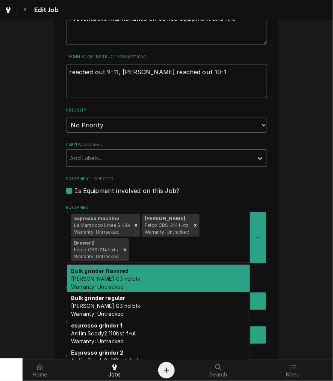
click at [166, 271] on div "Bulk grinder flavored [PERSON_NAME] G3 hd blk Warranty: Untracked" at bounding box center [158, 278] width 183 height 27
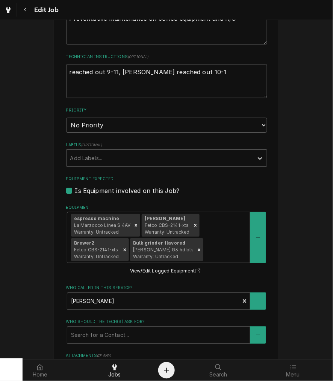
click at [207, 248] on div "Equipment" at bounding box center [225, 250] width 41 height 14
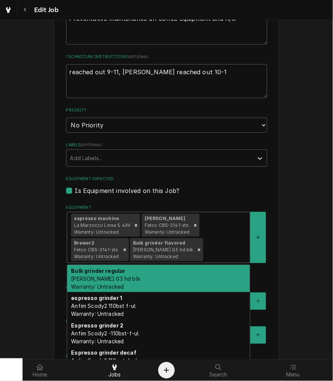
click at [211, 273] on div "Bulk grinder regular [PERSON_NAME] G3 hd blk Warranty: Untracked" at bounding box center [158, 278] width 183 height 27
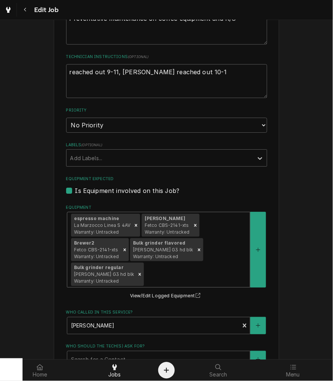
click at [223, 246] on div "espresso machine La Marzocco Linea S 4AV Warranty: Untracked [PERSON_NAME] Fetc…" at bounding box center [158, 249] width 183 height 75
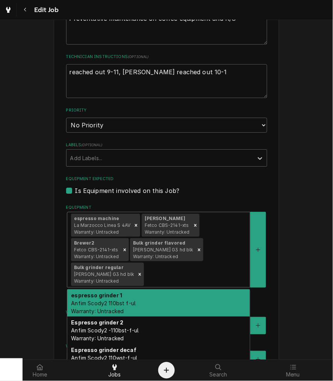
click at [202, 304] on div "espresso grinder 1 Anfim Scody2 110bst f-ul Warranty: Untracked" at bounding box center [158, 302] width 183 height 27
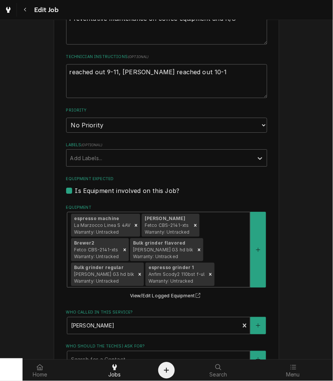
click at [216, 272] on div "Equipment" at bounding box center [231, 274] width 30 height 14
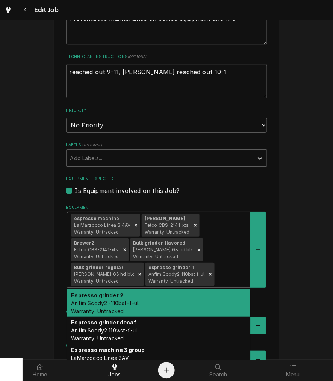
click at [217, 304] on div "Espresso grinder 2 Anfim Scody2 -110bst-f-ul Warranty: Untracked" at bounding box center [158, 302] width 183 height 27
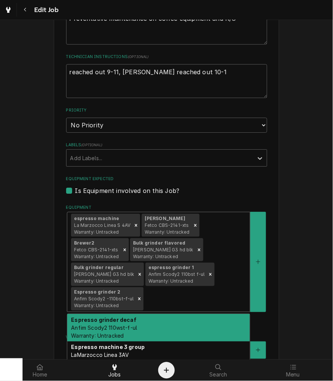
click at [221, 267] on div "espresso machine La Marzocco Linea S 4AV Warranty: Untracked Brewer Fetco CBS-2…" at bounding box center [158, 261] width 183 height 99
click at [210, 318] on div "Espresso grinder decaf Anfim Scody2 110wst-f-ul Warranty: Untracked" at bounding box center [158, 327] width 183 height 27
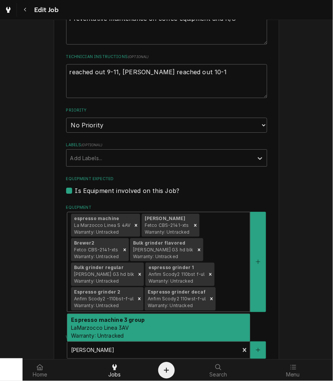
click at [218, 298] on div "Equipment" at bounding box center [232, 299] width 29 height 14
drag, startPoint x: 222, startPoint y: 335, endPoint x: 221, endPoint y: 323, distance: 12.1
click at [222, 332] on div "Espresso machine 3 group LaMarzocco Linea 3AV Warranty: Untracked" at bounding box center [158, 327] width 183 height 27
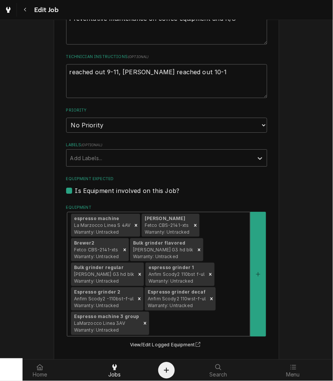
click at [236, 299] on div "espresso machine La Marzocco Linea S 4AV Warranty: Untracked Brewer Fetco CBS-2…" at bounding box center [158, 274] width 183 height 124
click at [221, 293] on div "espresso machine La Marzocco Linea S 4AV Warranty: Untracked Brewer Fetco CBS-2…" at bounding box center [158, 274] width 183 height 124
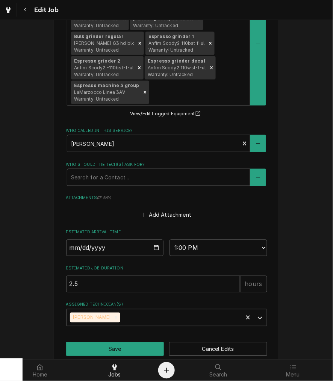
scroll to position [591, 0]
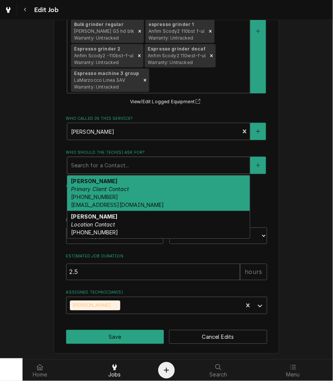
click at [121, 163] on div "Who should the tech(s) ask for?" at bounding box center [158, 165] width 175 height 14
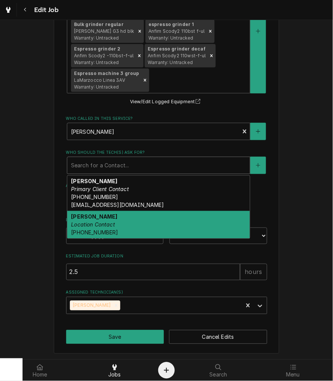
click at [117, 219] on div "Travis Van Vooris Location Contact (937) 203-1842" at bounding box center [158, 224] width 183 height 27
type textarea "x"
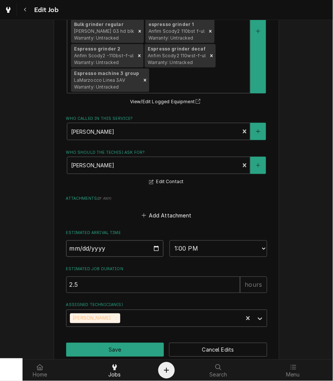
click at [154, 249] on input "2025-10-01" at bounding box center [115, 248] width 98 height 17
type input "2025-10-22"
click at [111, 344] on button "Save" at bounding box center [115, 350] width 98 height 14
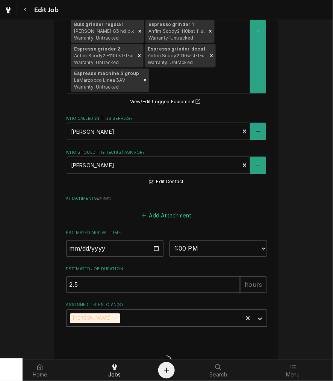
type textarea "x"
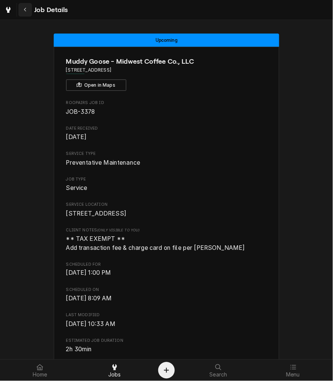
click at [28, 7] on div "Navigate back" at bounding box center [25, 10] width 8 height 8
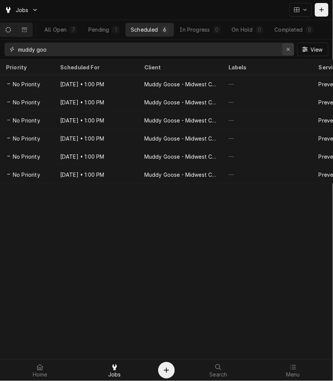
click at [288, 48] on icon "Erase input" at bounding box center [289, 49] width 4 height 5
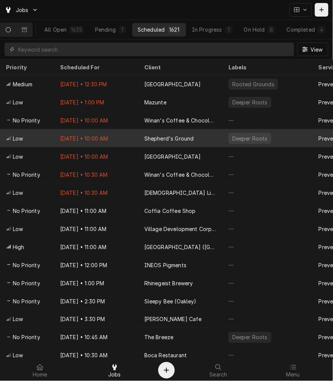
click at [149, 134] on div "Shepherd's Ground" at bounding box center [170, 138] width 50 height 8
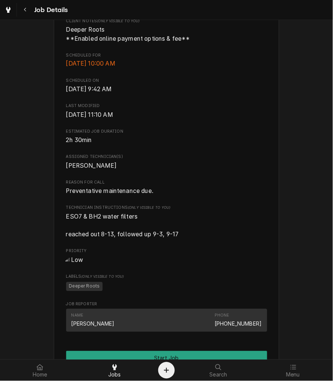
scroll to position [348, 0]
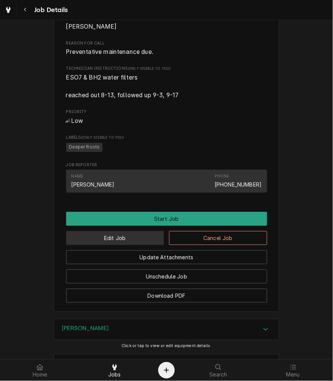
click at [136, 245] on button "Edit Job" at bounding box center [115, 238] width 98 height 14
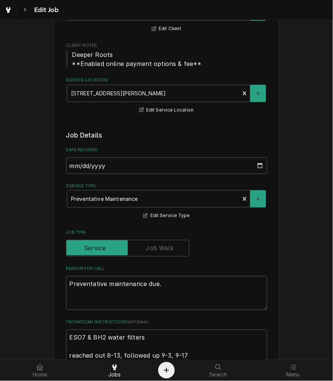
scroll to position [209, 0]
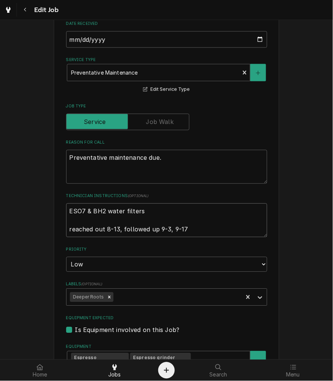
click at [200, 232] on textarea "ESO7 & BH2 water filters reached out 8-13, followed up 9-3, 9-17" at bounding box center [166, 220] width 201 height 34
type textarea "x"
type textarea "ESO7 & BH2 water filters reached out 8-13, followed up 9-3, 9-17,"
type textarea "x"
type textarea "ESO7 & BH2 water filters reached out 8-13, followed up 9-3, 9-17,"
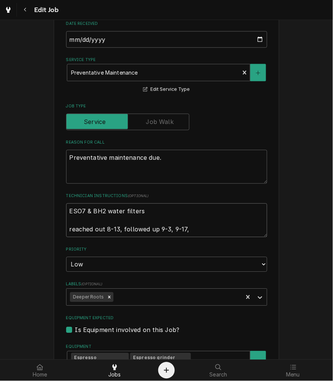
type textarea "x"
type textarea "ESO7 & BH2 water filters reached out 8-13, followed up 9-3, 9-17,"
type textarea "x"
type textarea "ESO7 & BH2 water filters reached out 8-13, followed up 9-3, 9-17, dq"
type textarea "x"
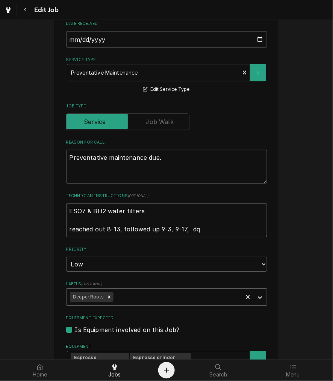
type textarea "ESO7 & BH2 water filters reached out 8-13, followed up 9-3, 9-17, dqa"
type textarea "x"
type textarea "ESO7 & BH2 water filters reached out 8-13, followed up 9-3, 9-17, dqam"
type textarea "x"
type textarea "ESO7 & BH2 water filters reached out 8-13, followed up 9-3, 9-17, dqamo"
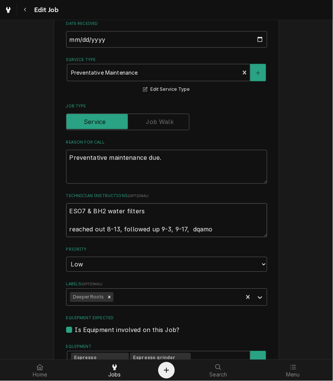
type textarea "x"
type textarea "ESO7 & BH2 water filters reached out 8-13, followed up 9-3, 9-17, dqamon"
type textarea "x"
type textarea "ESO7 & BH2 water filters reached out 8-13, followed up 9-3, 9-17, dqamon"
type textarea "x"
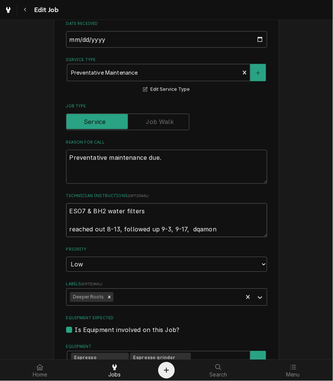
type textarea "ESO7 & BH2 water filters reached out 8-13, followed up 9-3, 9-17, dqamon r"
type textarea "x"
type textarea "ESO7 & BH2 water filters reached out 8-13, followed up 9-3, 9-17, dqamon re"
type textarea "x"
type textarea "ESO7 & BH2 water filters reached out 8-13, followed up 9-3, 9-17, dqamon rea"
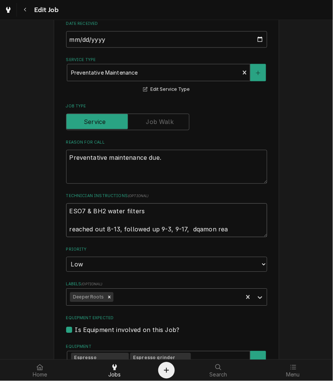
type textarea "x"
type textarea "ESO7 & BH2 water filters reached out 8-13, followed up 9-3, 9-17, dqamon re"
type textarea "x"
type textarea "ESO7 & BH2 water filters reached out 8-13, followed up 9-3, 9-17, dqamon r"
type textarea "x"
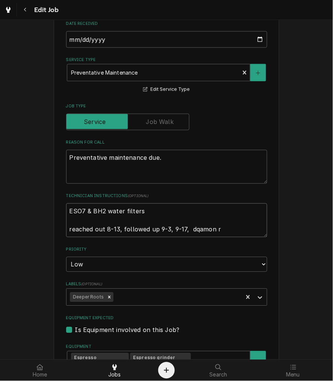
type textarea "ESO7 & BH2 water filters reached out 8-13, followed up 9-3, 9-17, dqamon"
type textarea "x"
type textarea "ESO7 & BH2 water filters reached out 8-13, followed up 9-3, 9-17, dqamon"
type textarea "x"
type textarea "ESO7 & BH2 water filters reached out 8-13, followed up 9-3, 9-17, dqamo"
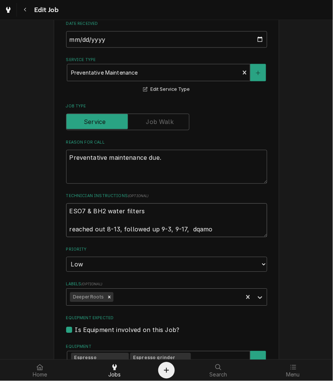
type textarea "x"
type textarea "ESO7 & BH2 water filters reached out 8-13, followed up 9-3, 9-17, dqam"
type textarea "x"
type textarea "ESO7 & BH2 water filters reached out 8-13, followed up 9-3, 9-17, dqa"
type textarea "x"
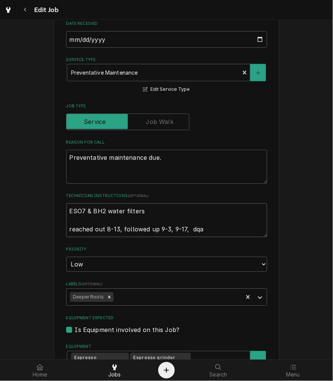
type textarea "ESO7 & BH2 water filters reached out 8-13, followed up 9-3, 9-17, dq"
type textarea "x"
type textarea "ESO7 & BH2 water filters reached out 8-13, followed up 9-3, 9-17, d"
type textarea "x"
type textarea "ESO7 & BH2 water filters reached out 8-13, followed up 9-3, 9-17, da"
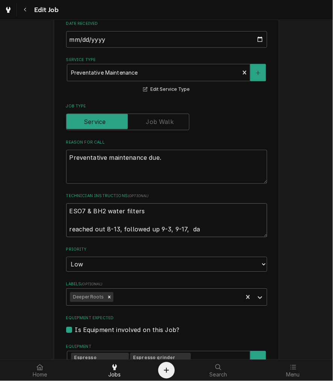
type textarea "x"
type textarea "ESO7 & BH2 water filters reached out 8-13, followed up 9-3, 9-17, dam"
type textarea "x"
type textarea "ESO7 & BH2 water filters reached out 8-13, followed up 9-3, 9-17, damo"
type textarea "x"
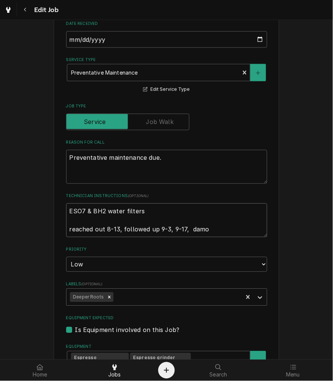
type textarea "ESO7 & BH2 water filters reached out 8-13, followed up 9-3, 9-17, damon"
type textarea "x"
type textarea "ESO7 & BH2 water filters reached out 8-13, followed up 9-3, 9-17, damon"
type textarea "x"
type textarea "ESO7 & BH2 water filters reached out 8-13, followed up 9-3, 9-17, damon r"
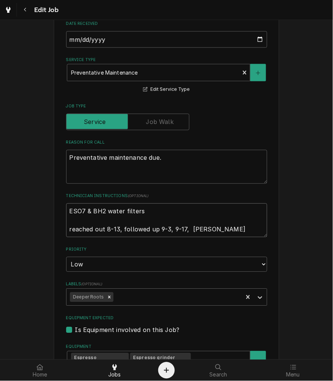
type textarea "x"
type textarea "ESO7 & BH2 water filters reached out 8-13, followed up 9-3, 9-17, damon re"
type textarea "x"
type textarea "ESO7 & BH2 water filters reached out 8-13, followed up 9-3, 9-17, damon rea"
type textarea "x"
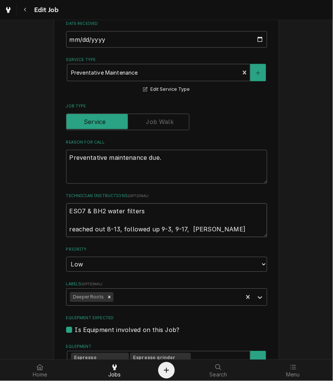
type textarea "ESO7 & BH2 water filters reached out 8-13, followed up 9-3, 9-17, damon reac"
type textarea "x"
type textarea "ESO7 & BH2 water filters reached out 8-13, followed up 9-3, 9-17, damon reach"
type textarea "x"
type textarea "ESO7 & BH2 water filters reached out 8-13, followed up 9-3, 9-17, damon reache"
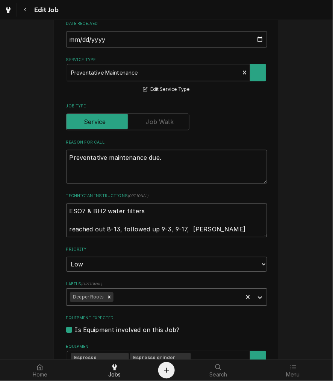
type textarea "x"
type textarea "ESO7 & BH2 water filters reached out 8-13, followed up 9-3, 9-17, damon reached"
type textarea "x"
type textarea "ESO7 & BH2 water filters reached out 8-13, followed up 9-3, 9-17, damon reached"
type textarea "x"
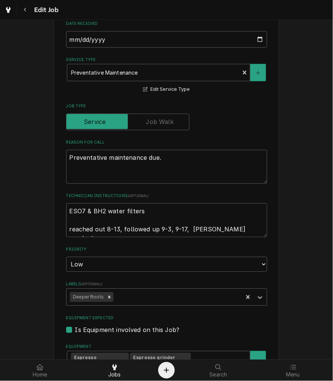
type textarea "ESO7 & BH2 water filters reached out 8-13, followed up 9-3, 9-17, damon reached…"
type textarea "x"
type textarea "ESO7 & BH2 water filters reached out 8-13, followed up 9-3, 9-17, damon reached…"
type textarea "x"
type textarea "ESO7 & BH2 water filters reached out 8-13, followed up 9-3, 9-17, damon reached…"
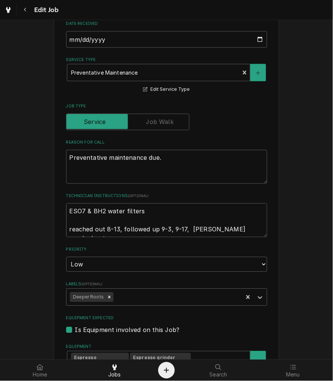
type textarea "x"
type textarea "ESO7 & BH2 water filters reached out 8-13, followed up 9-3, 9-17, damon reached…"
type textarea "x"
type textarea "ESO7 & BH2 water filters reached out 8-13, followed up 9-3, 9-17, damon reached…"
type textarea "x"
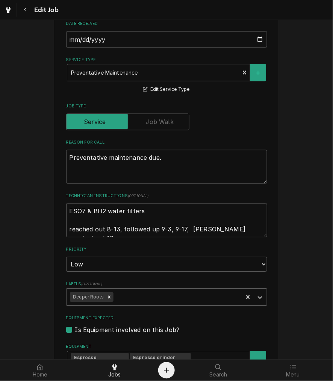
type textarea "ESO7 & BH2 water filters reached out 8-13, followed up 9-3, 9-17, damon reached…"
type textarea "x"
type textarea "ESO7 & BH2 water filters reached out 8-13, followed up 9-3, 9-17, damon reached…"
type textarea "x"
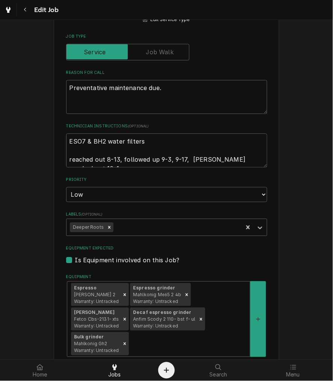
type textarea "ESO7 & BH2 water filters reached out 8-13, followed up 9-3, 9-17, damon reached…"
click at [97, 187] on select "No Priority Urgent High Medium Low" at bounding box center [166, 194] width 201 height 15
select select "3"
click at [66, 187] on select "No Priority Urgent High Medium Low" at bounding box center [166, 194] width 201 height 15
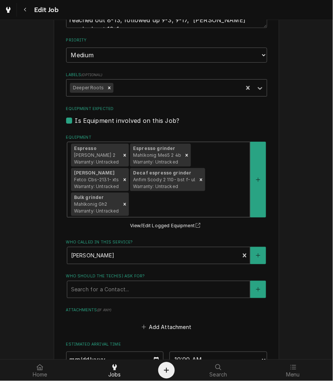
click at [190, 188] on div "Decaf espresso grinder Anfim Scody 2 110- bst f- ul Warranty: Untracked" at bounding box center [163, 179] width 67 height 23
click at [187, 205] on div "Equipment" at bounding box center [189, 204] width 116 height 14
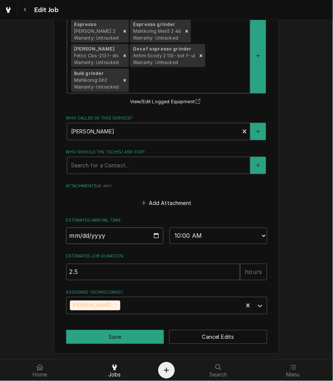
click at [151, 235] on input "2025-10-01" at bounding box center [115, 235] width 98 height 17
type textarea "x"
type input "2025-10-22"
click at [120, 336] on button "Save" at bounding box center [115, 337] width 98 height 14
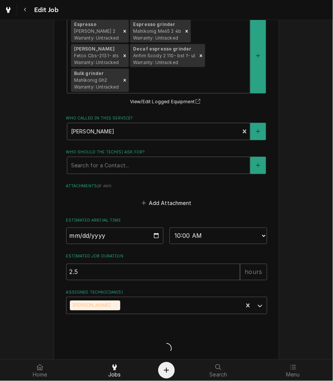
type textarea "x"
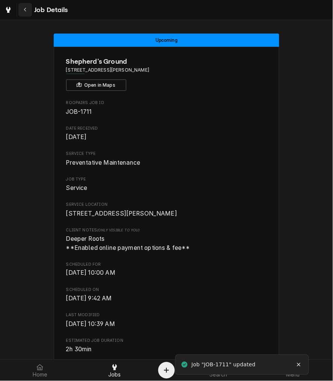
click at [27, 10] on icon "Navigate back" at bounding box center [25, 9] width 3 height 5
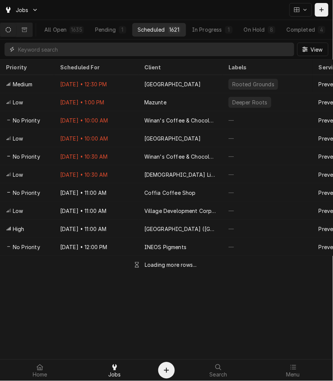
click at [70, 48] on input "Dynamic Content Wrapper" at bounding box center [154, 50] width 273 height 14
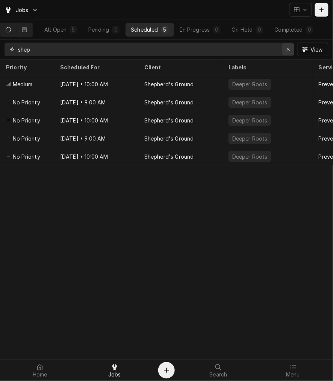
type input "shep"
click at [286, 48] on div "Erase input" at bounding box center [289, 50] width 8 height 8
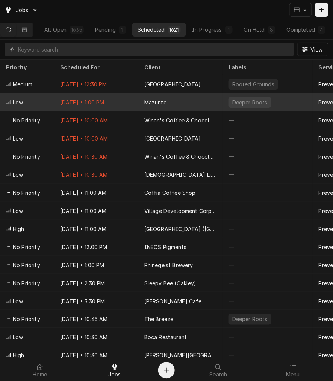
click at [102, 103] on div "Sep 30 • 1:00 PM" at bounding box center [96, 102] width 84 height 18
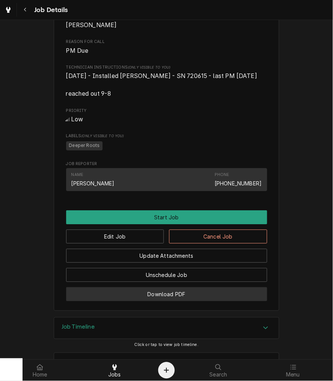
scroll to position [348, 0]
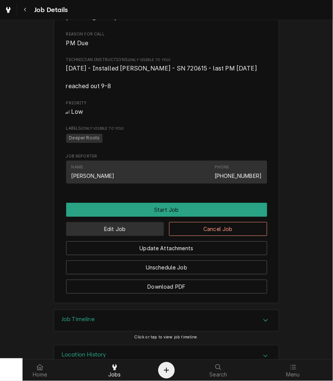
click at [136, 232] on button "Edit Job" at bounding box center [115, 229] width 98 height 14
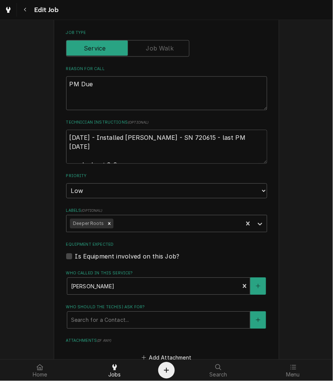
scroll to position [279, 0]
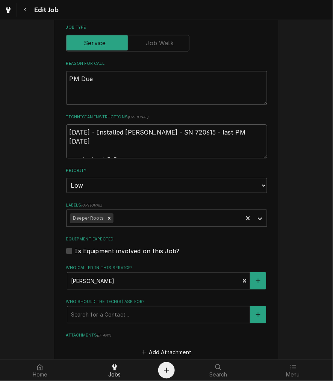
click at [135, 153] on textarea "03.27.2024 - Installed Simonelli - SN 720615 - last PM 3-6-25 reached out 9-8" at bounding box center [166, 141] width 201 height 34
type textarea "x"
type textarea "03.27.2024 - Installed Simonelli - SN 720615 - last PM 3-6-25 reached out 9-8,"
type textarea "x"
type textarea "03.27.2024 - Installed Simonelli - SN 720615 - last PM 3-6-25 reached out 9-8,"
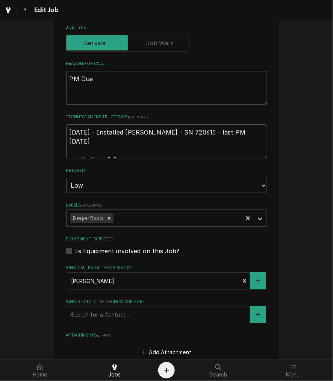
type textarea "x"
type textarea "03.27.2024 - Installed Simonelli - SN 720615 - last PM 3-6-25 reached out 9-8, 1"
type textarea "x"
type textarea "03.27.2024 - Installed Simonelli - SN 720615 - last PM 3-6-25 reached out 9-8, …"
type textarea "x"
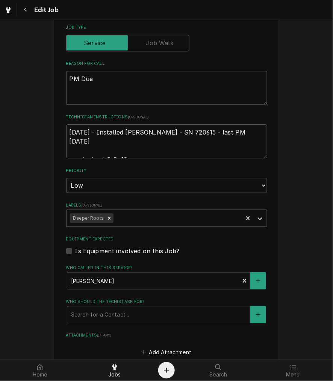
type textarea "03.27.2024 - Installed Simonelli - SN 720615 - last PM 3-6-25 reached out 9-8, …"
type textarea "x"
type textarea "[DATE] - Installed [PERSON_NAME] - SN 720615 - last PM [DATE] reached out 9-8, …"
type textarea "x"
type textarea "[DATE] - Installed [PERSON_NAME] - SN 720615 - last PM [DATE] reached out 9-8, …"
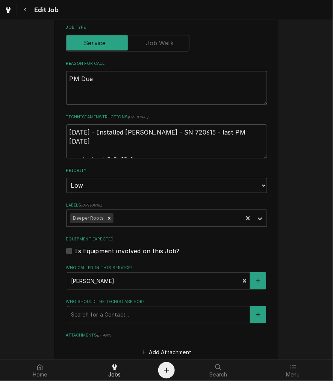
type textarea "x"
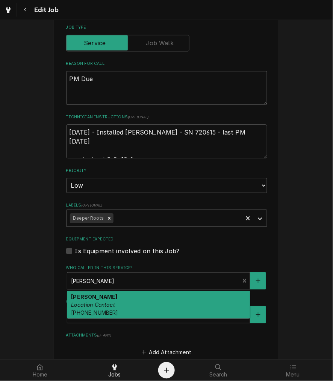
click at [120, 278] on div "Who called in this service?" at bounding box center [153, 281] width 165 height 14
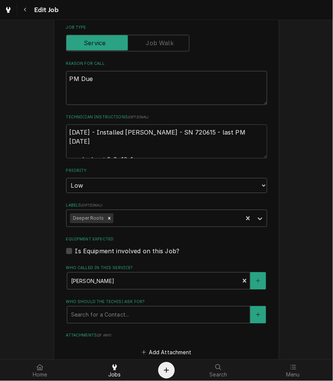
click at [121, 243] on div "Equipment Expected Is Equipment involved on this Job?" at bounding box center [166, 245] width 201 height 19
click at [121, 253] on label "Is Equipment involved on this Job?" at bounding box center [127, 250] width 105 height 9
click at [121, 253] on input "Equipment Expected" at bounding box center [175, 254] width 201 height 17
checkbox input "true"
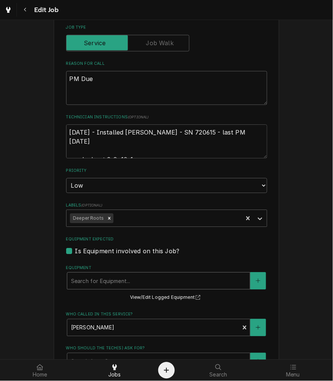
click at [121, 276] on div "Equipment" at bounding box center [158, 281] width 175 height 14
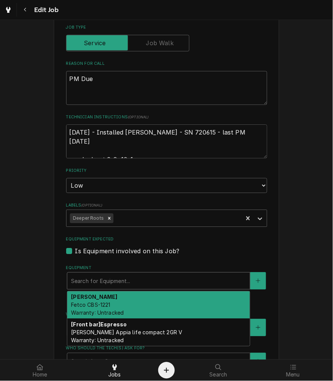
click at [141, 294] on div "Brewer Fetco CBS-1221 Warranty: Untracked" at bounding box center [158, 304] width 183 height 27
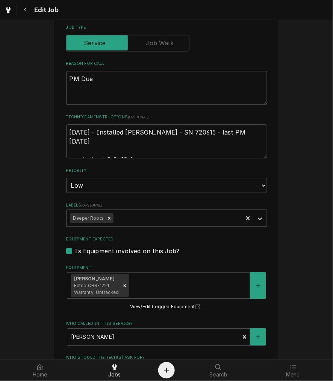
click at [199, 289] on div "Equipment" at bounding box center [189, 286] width 116 height 14
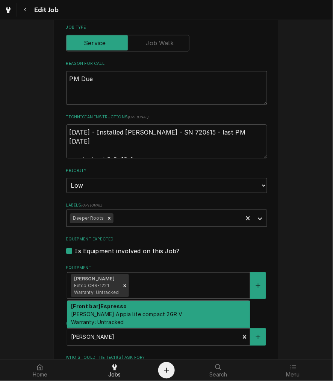
click at [193, 305] on div "[Front bar] Espresso Simonelli Appia life compact 2GR V Warranty: Untracked" at bounding box center [158, 313] width 183 height 27
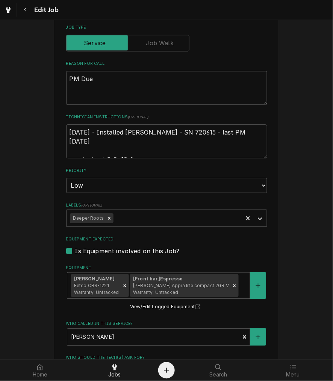
click at [196, 293] on div "[Front bar] Espresso Simonelli Appia life compact 2GR V Warranty: Untracked" at bounding box center [180, 285] width 101 height 23
click at [241, 287] on div "Equipment" at bounding box center [244, 286] width 6 height 14
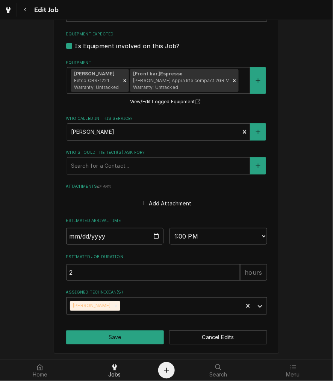
click at [151, 230] on input "2025-09-30" at bounding box center [115, 236] width 98 height 17
click at [153, 235] on input "2025-09-30" at bounding box center [115, 236] width 98 height 17
type textarea "x"
type input "2025-10-22"
click at [117, 333] on button "Save" at bounding box center [115, 337] width 98 height 14
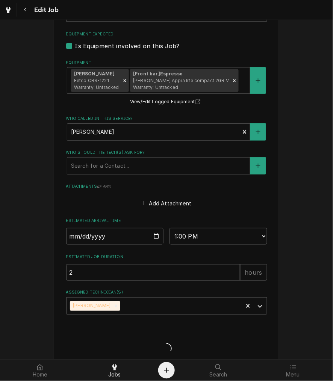
type textarea "x"
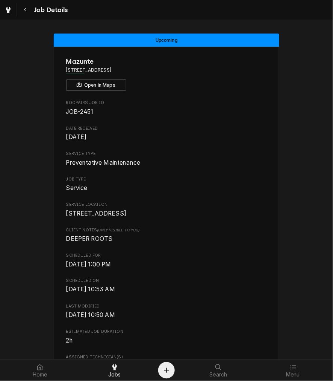
drag, startPoint x: 20, startPoint y: 9, endPoint x: 59, endPoint y: 18, distance: 40.6
click at [25, 10] on button "Navigate back" at bounding box center [25, 10] width 14 height 14
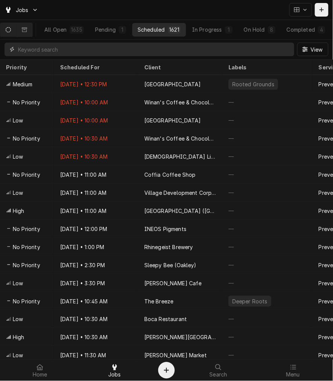
click at [170, 54] on input "Dynamic Content Wrapper" at bounding box center [154, 50] width 273 height 14
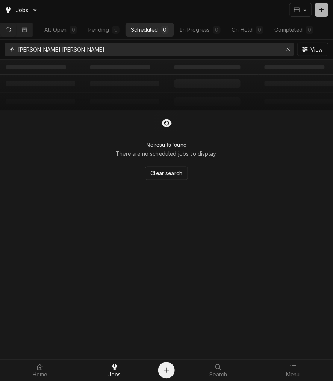
type input "[PERSON_NAME] [PERSON_NAME]"
click at [324, 14] on button "Dynamic Content Wrapper" at bounding box center [322, 10] width 14 height 14
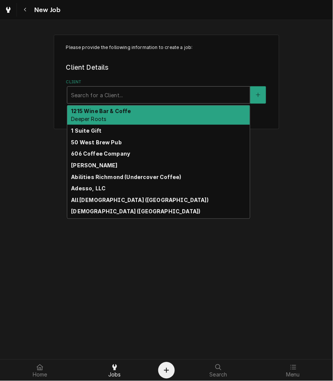
click at [126, 93] on div "Client" at bounding box center [158, 95] width 175 height 14
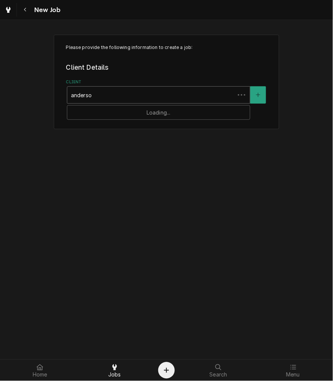
type input "anderson"
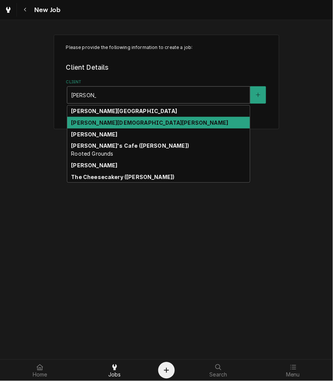
click at [110, 125] on strong "Anderson Hill Church" at bounding box center [149, 122] width 157 height 6
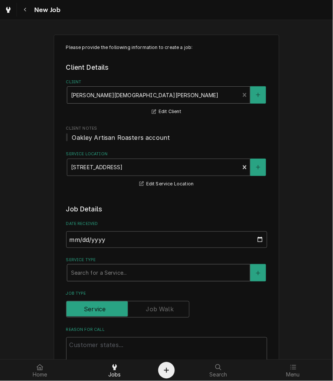
click at [84, 272] on div "Service Type" at bounding box center [158, 273] width 175 height 14
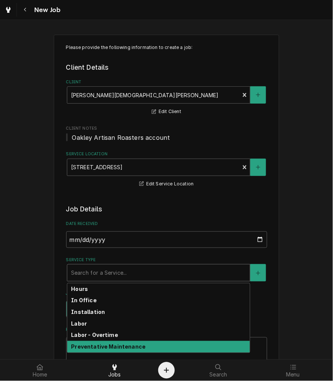
click at [76, 345] on strong "Preventative Maintenance" at bounding box center [108, 346] width 75 height 6
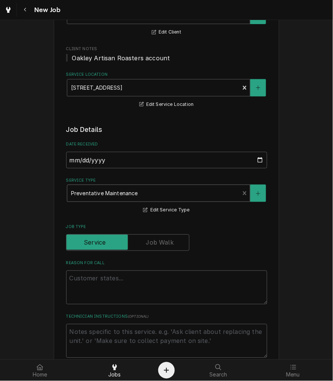
scroll to position [209, 0]
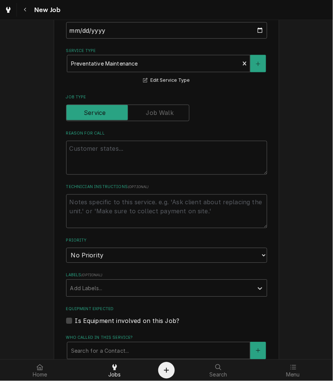
click at [90, 175] on fieldset "Job Details Date Received 2025-10-01 Service Type Preventative Maintenance Edit…" at bounding box center [166, 264] width 201 height 538
click at [94, 148] on textarea "Reason For Call" at bounding box center [166, 158] width 201 height 34
type textarea "x"
type textarea "I"
type textarea "x"
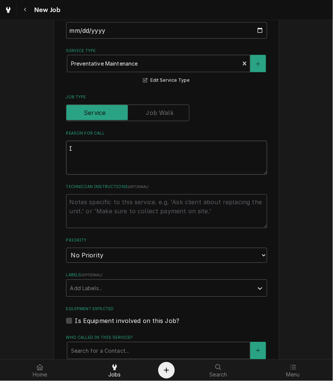
type textarea "In"
type textarea "x"
type textarea "Ins"
type textarea "x"
type textarea "In"
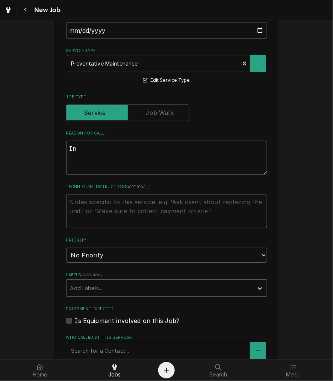
type textarea "x"
type textarea "I"
type textarea "x"
type textarea "P"
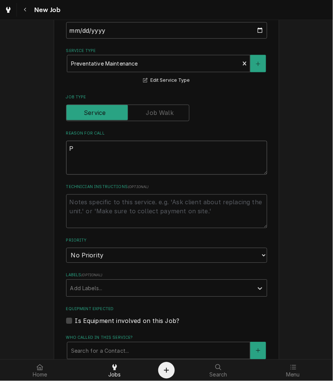
type textarea "x"
type textarea "PM"
type textarea "x"
type textarea "PM"
type textarea "x"
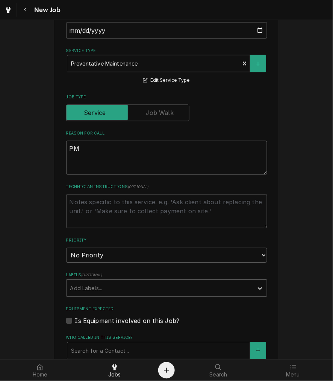
type textarea "PM D"
type textarea "x"
type textarea "PM Du"
type textarea "x"
type textarea "PM Due"
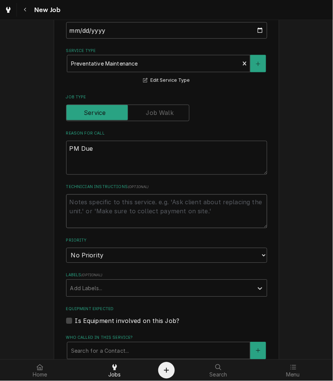
type textarea "x"
type textarea "i"
type textarea "x"
type textarea "in"
type textarea "x"
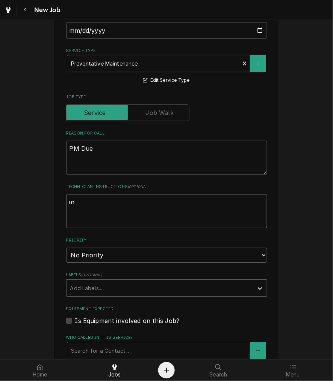
type textarea "ins"
type textarea "x"
type textarea "inst"
type textarea "x"
type textarea "insta"
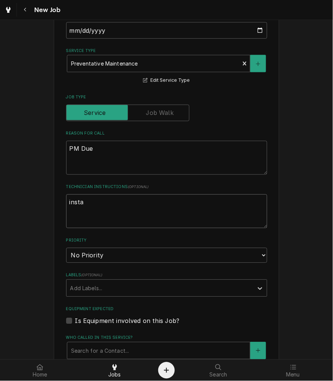
type textarea "x"
type textarea "instal"
type textarea "x"
type textarea "install"
type textarea "x"
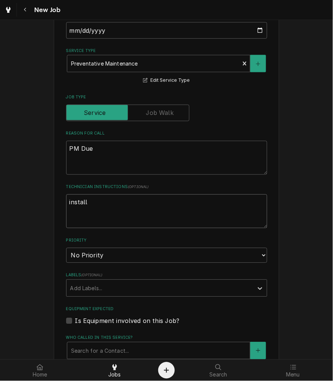
type textarea "installe"
type textarea "x"
type textarea "installed"
type textarea "x"
type textarea "installed"
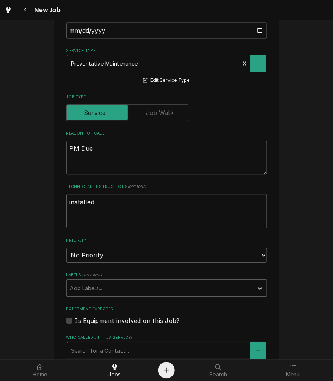
type textarea "x"
type textarea "installed 3"
type textarea "x"
type textarea "installed 3-"
type textarea "x"
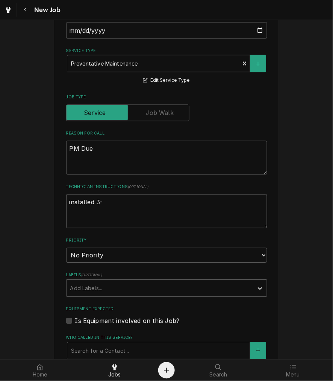
type textarea "installed 3-1"
type textarea "x"
type textarea "installed 3-17"
type textarea "x"
type textarea "installed 3-17-"
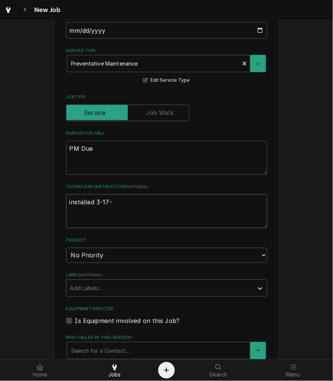
type textarea "x"
type textarea "installed 3-17-2"
type textarea "x"
type textarea "installed 3-17-20"
type textarea "x"
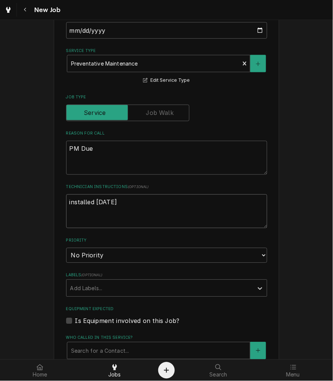
type textarea "installed 3-17-202"
type textarea "x"
type textarea "installed 3-17-2025"
type textarea "x"
type textarea "installed 3-17-2025"
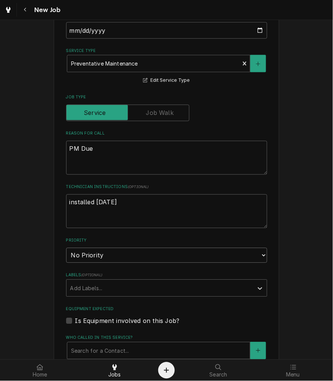
click at [125, 260] on select "No Priority Urgent High Medium Low" at bounding box center [166, 255] width 201 height 15
select select "3"
click at [66, 248] on select "No Priority Urgent High Medium Low" at bounding box center [166, 255] width 201 height 15
click at [93, 293] on div "Labels" at bounding box center [160, 288] width 180 height 14
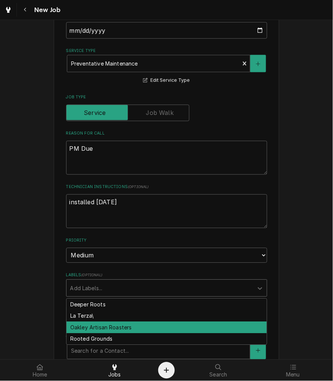
click at [89, 326] on div "Oakley Artisan Roasters" at bounding box center [167, 327] width 201 height 12
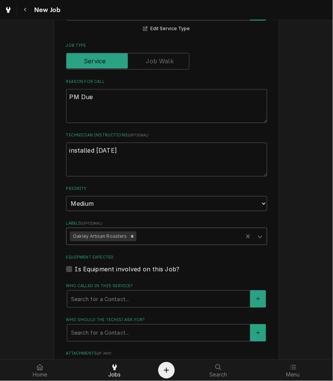
type textarea "x"
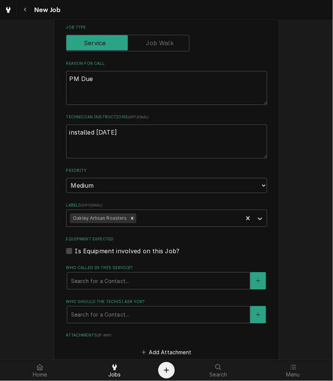
click at [106, 256] on fieldset "Job Details Date Received 2025-10-01 Service Type Preventative Maintenance Edit…" at bounding box center [166, 194] width 201 height 538
click at [107, 253] on label "Is Equipment involved on this Job?" at bounding box center [127, 250] width 105 height 9
click at [107, 253] on input "Equipment Expected" at bounding box center [175, 254] width 201 height 17
checkbox input "true"
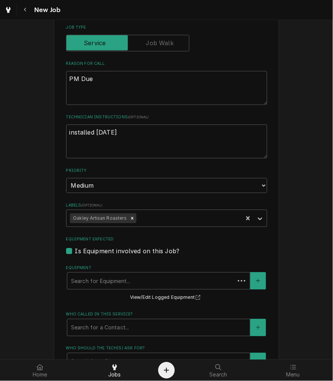
click at [102, 277] on div "Equipment" at bounding box center [151, 281] width 160 height 14
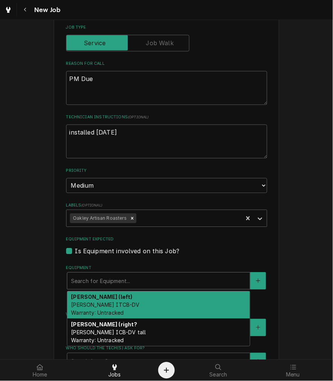
click at [104, 301] on span "BUNN ITCB-DV Warranty: Untracked" at bounding box center [105, 308] width 69 height 14
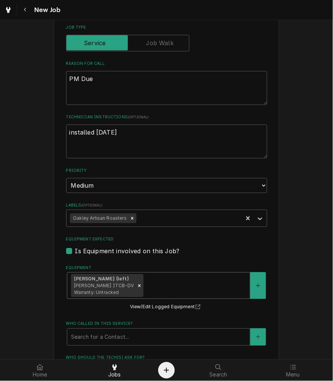
click at [158, 286] on div "Equipment" at bounding box center [195, 286] width 101 height 14
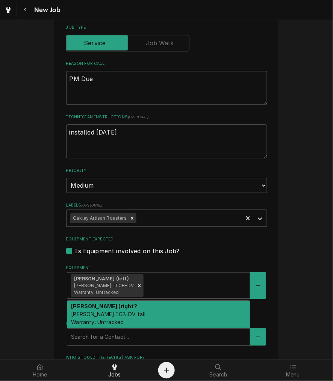
click at [145, 315] on div "Brewer (right? BUNN ICB-DV tall Warranty: Untracked" at bounding box center [158, 313] width 183 height 27
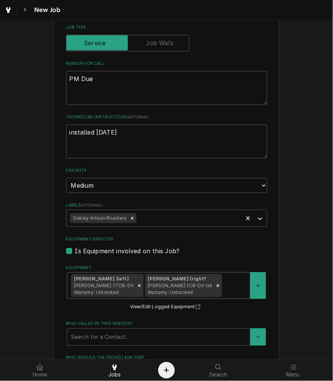
scroll to position [418, 0]
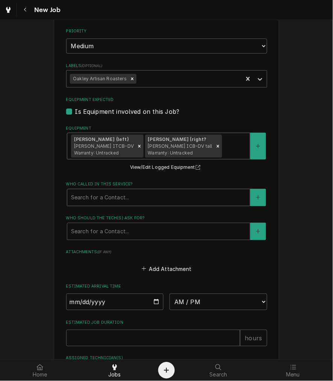
click at [120, 203] on div "Search for a Contact..." at bounding box center [158, 197] width 183 height 17
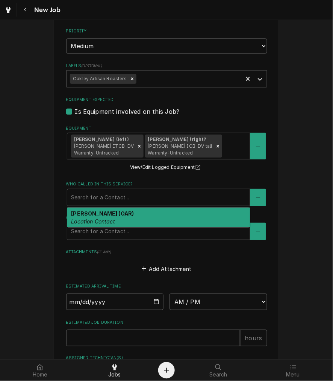
click at [108, 215] on div "Tim (OAR) Location Contact" at bounding box center [158, 217] width 183 height 20
type textarea "x"
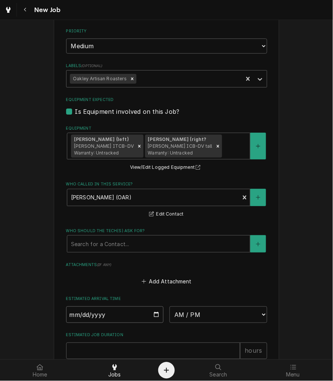
click at [155, 310] on input "Date" at bounding box center [115, 314] width 98 height 17
drag, startPoint x: 211, startPoint y: 277, endPoint x: 148, endPoint y: 285, distance: 63.7
click at [211, 277] on div "Add Attachment" at bounding box center [166, 279] width 201 height 15
click at [73, 315] on input "Date" at bounding box center [115, 314] width 98 height 17
type input "0002-03-17"
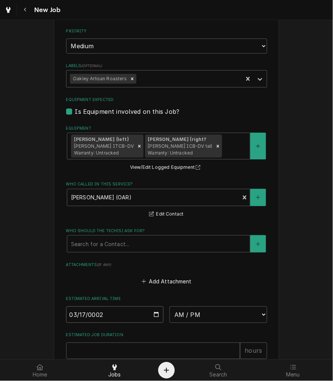
type textarea "x"
type input "0020-03-17"
type textarea "x"
type input "0202-03-17"
type textarea "x"
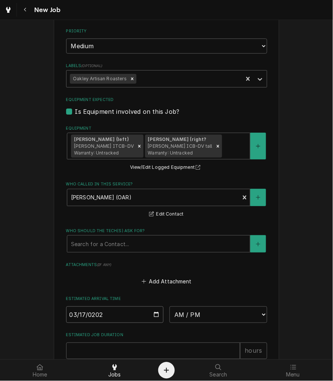
type input "2026-03-17"
type textarea "x"
drag, startPoint x: 239, startPoint y: 310, endPoint x: 230, endPoint y: 307, distance: 10.4
click at [239, 310] on select "AM / PM 6:00 AM 6:15 AM 6:30 AM 6:45 AM 7:00 AM 7:15 AM 7:30 AM 7:45 AM 8:00 AM…" at bounding box center [219, 314] width 98 height 17
select select "10:30:00"
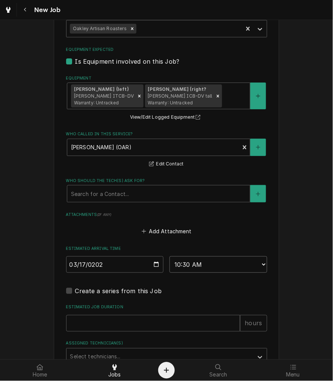
type textarea "x"
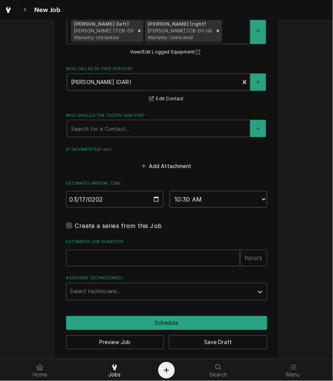
scroll to position [539, 0]
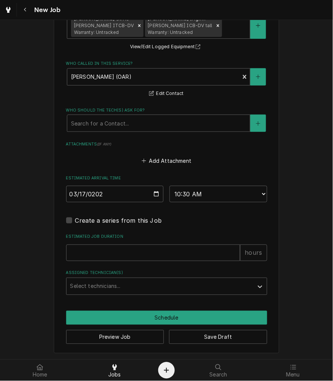
click at [121, 219] on label "Create a series from this Job" at bounding box center [118, 220] width 87 height 9
click at [121, 219] on input "Job Create/Update Form" at bounding box center [175, 224] width 201 height 17
checkbox input "true"
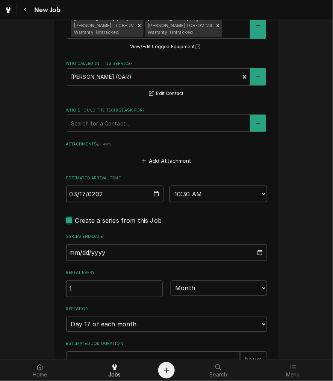
type textarea "x"
click at [70, 253] on input "Series End Date" at bounding box center [166, 252] width 201 height 17
type input "0002-03-20"
type textarea "x"
type input "0020-03-20"
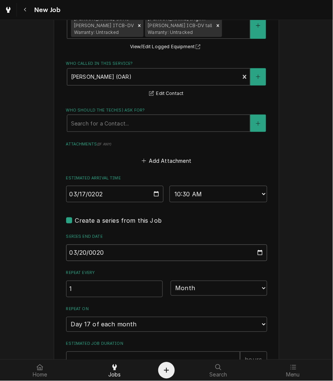
type textarea "x"
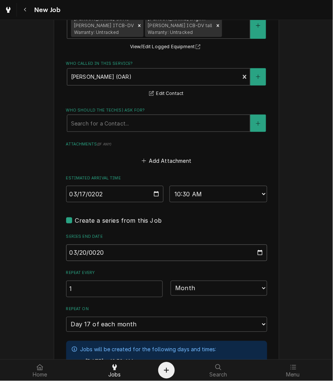
type input "0207-03-20"
type textarea "x"
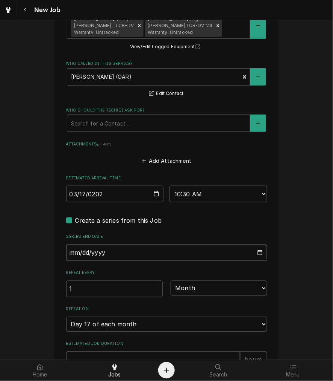
type textarea "x"
type input "0002-03-20"
type textarea "x"
type input "0020-03-20"
type textarea "x"
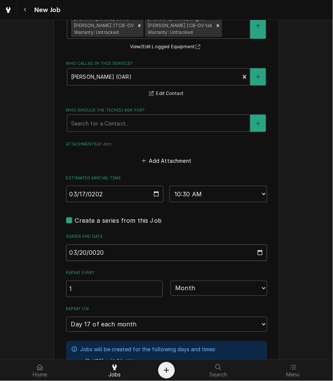
type input "0202-03-20"
type textarea "x"
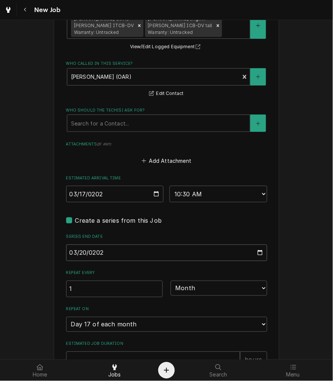
type input "2027-03-20"
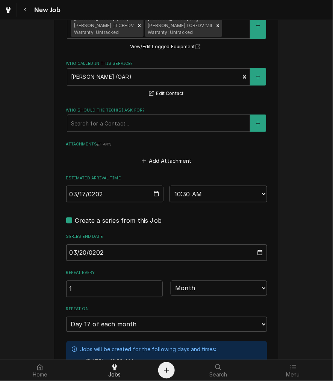
type textarea "x"
click at [93, 282] on input "1" at bounding box center [114, 288] width 97 height 17
click at [187, 283] on select "Day Week Month Year" at bounding box center [219, 287] width 97 height 15
select select "0"
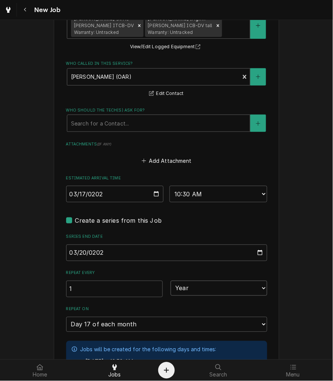
click at [171, 280] on select "Day Week Month Year" at bounding box center [219, 287] width 97 height 15
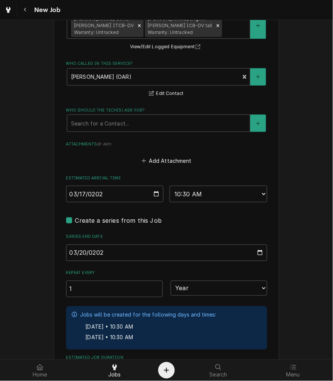
click at [263, 328] on div "Jobs will be created for the following days and times: Mar 17, 2026 • 10:30 AM …" at bounding box center [166, 327] width 201 height 43
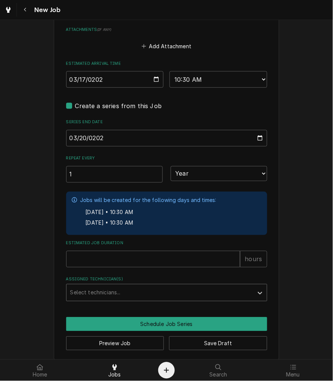
scroll to position [660, 0]
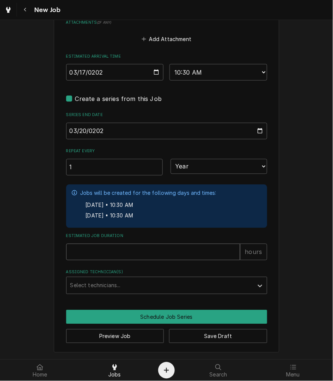
click at [80, 254] on input "Estimated Job Duration" at bounding box center [153, 252] width 174 height 17
type textarea "x"
type input "2"
click at [75, 286] on div "Assigned Technician(s)" at bounding box center [160, 286] width 180 height 14
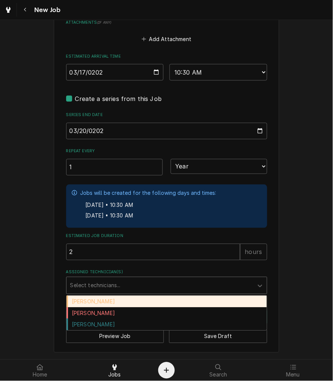
click at [75, 297] on div "[PERSON_NAME]" at bounding box center [167, 301] width 201 height 12
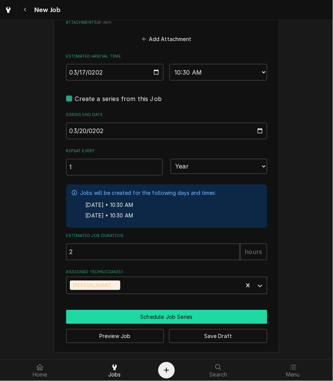
click at [110, 316] on button "Schedule Job Series" at bounding box center [166, 317] width 201 height 14
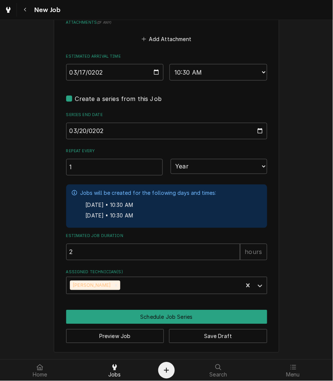
scroll to position [653, 0]
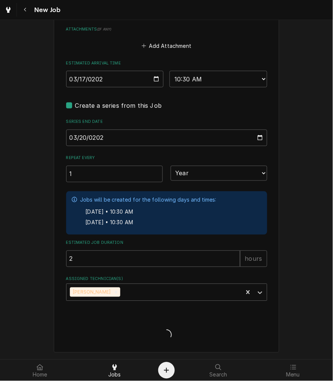
type textarea "x"
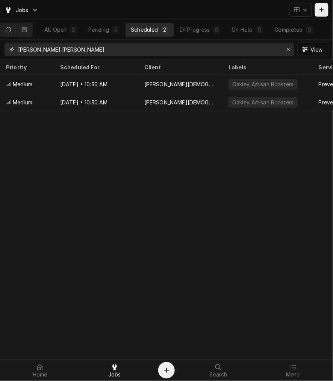
click at [107, 52] on input "[PERSON_NAME] [PERSON_NAME]" at bounding box center [149, 50] width 262 height 14
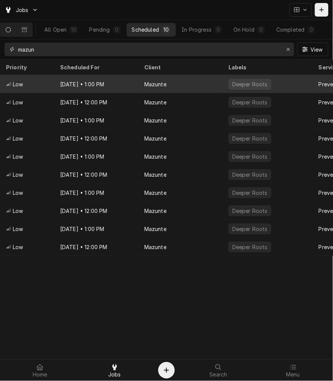
type input "mazun"
click at [150, 81] on div "Mazunte" at bounding box center [156, 84] width 22 height 8
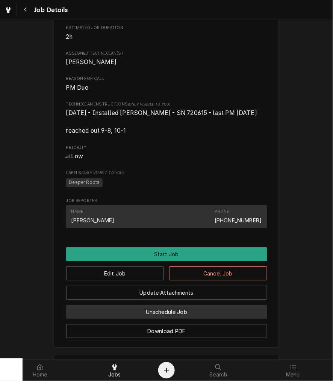
scroll to position [418, 0]
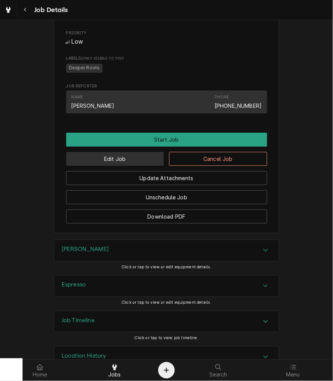
drag, startPoint x: 146, startPoint y: 164, endPoint x: 152, endPoint y: 162, distance: 7.3
click at [146, 164] on button "Edit Job" at bounding box center [115, 159] width 98 height 14
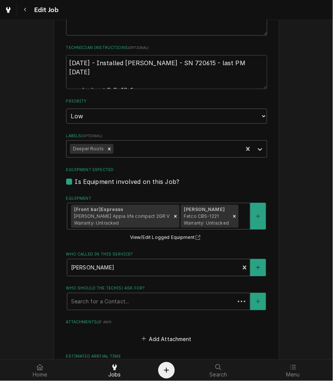
scroll to position [484, 0]
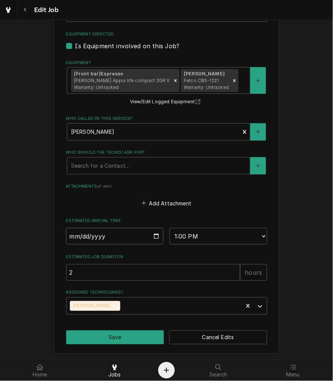
click at [154, 236] on input "2025-10-22" at bounding box center [115, 236] width 98 height 17
type textarea "x"
type input "2025-10-08"
type textarea "x"
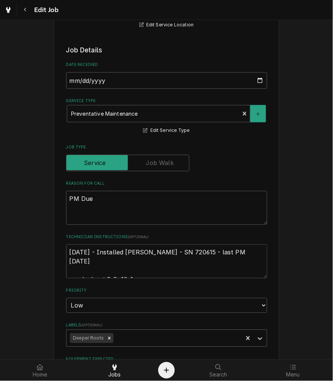
scroll to position [418, 0]
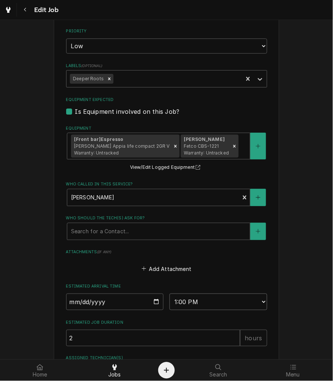
drag, startPoint x: 221, startPoint y: 302, endPoint x: 201, endPoint y: 293, distance: 22.7
click at [221, 302] on select "AM / PM 6:00 AM 6:15 AM 6:30 AM 6:45 AM 7:00 AM 7:15 AM 7:30 AM 7:45 AM 8:00 AM…" at bounding box center [219, 301] width 98 height 17
select select "11:30:00"
click at [170, 293] on select "AM / PM 6:00 AM 6:15 AM 6:30 AM 6:45 AM 7:00 AM 7:15 AM 7:30 AM 7:45 AM 8:00 AM…" at bounding box center [219, 301] width 98 height 17
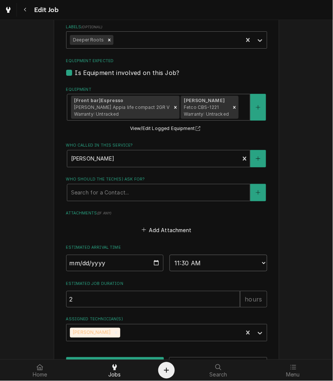
type textarea "x"
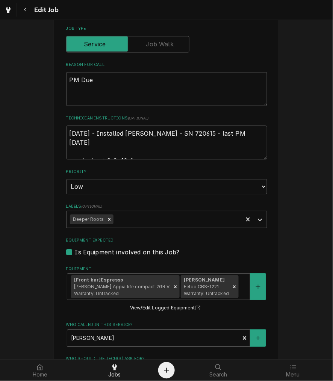
scroll to position [275, 0]
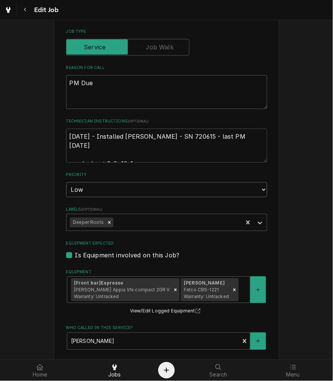
drag, startPoint x: 111, startPoint y: 195, endPoint x: 104, endPoint y: 193, distance: 7.5
click at [111, 195] on select "No Priority Urgent High Medium Low" at bounding box center [166, 189] width 201 height 15
select select "2"
click at [66, 182] on select "No Priority Urgent High Medium Low" at bounding box center [166, 189] width 201 height 15
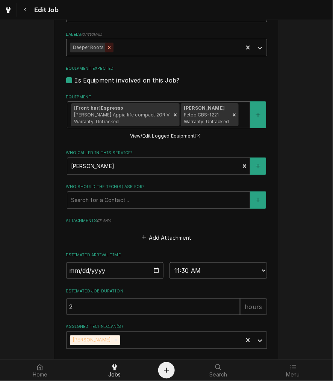
scroll to position [484, 0]
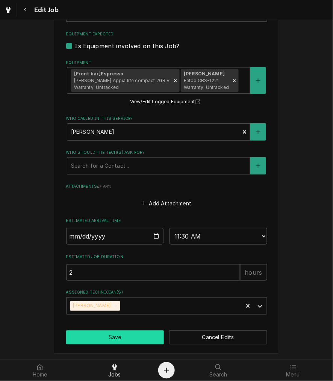
click at [140, 340] on button "Save" at bounding box center [115, 337] width 98 height 14
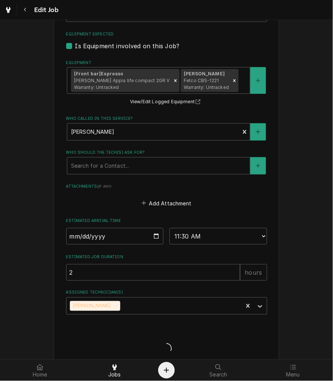
type textarea "x"
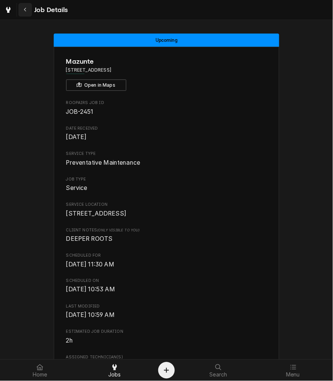
click at [24, 6] on div "Navigate back" at bounding box center [25, 10] width 8 height 8
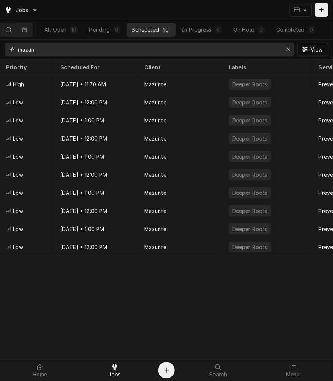
click at [73, 44] on input "mazun" at bounding box center [149, 50] width 262 height 14
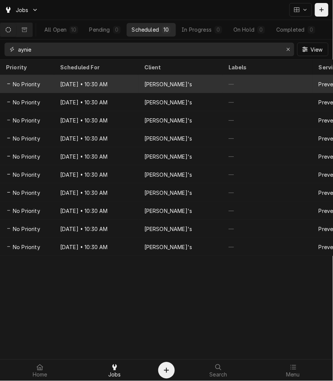
type input "aynie"
click at [96, 87] on div "Oct 24 • 10:30 AM" at bounding box center [96, 84] width 84 height 18
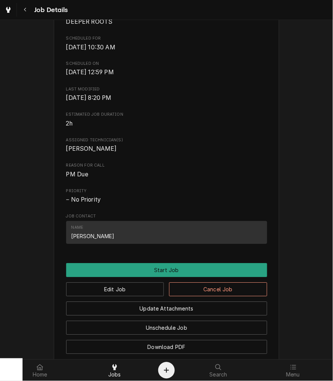
scroll to position [279, 0]
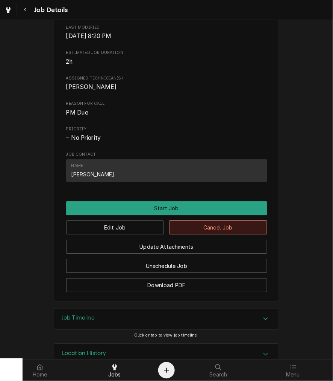
click at [246, 228] on button "Cancel Job" at bounding box center [218, 227] width 98 height 14
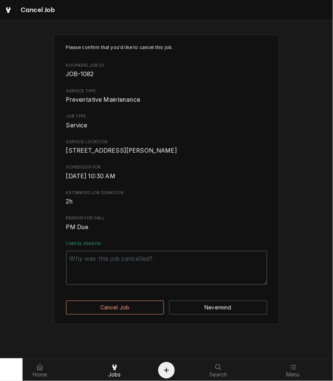
click at [172, 273] on textarea "Cancel Reason" at bounding box center [166, 268] width 201 height 34
paste textarea "Installed brewers 3-17"
type textarea "x"
type textarea "Installed brewers 3-17"
drag, startPoint x: 158, startPoint y: 266, endPoint x: -166, endPoint y: 247, distance: 325.0
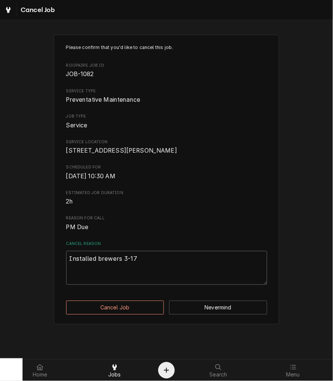
click at [0, 247] on html "Cancel Job Please confirm that you'd like to cancel this job. Roopairs Job ID J…" at bounding box center [166, 190] width 333 height 381
type textarea "x"
type textarea "c"
type textarea "x"
type textarea "cl"
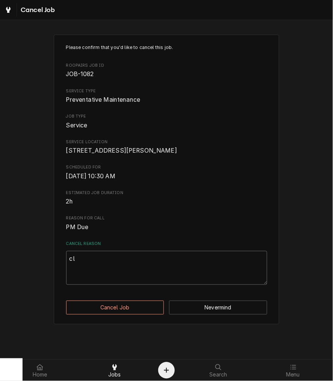
type textarea "x"
type textarea "cle"
type textarea "x"
type textarea "clea"
type textarea "x"
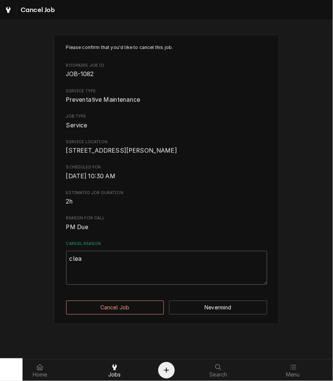
type textarea "clear"
type textarea "x"
type textarea "cleari"
type textarea "x"
type textarea "clearin"
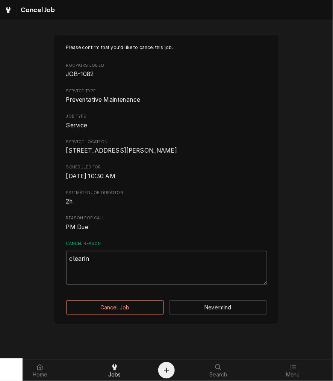
type textarea "x"
type textarea "clearing"
click at [111, 314] on button "Cancel Job" at bounding box center [115, 307] width 98 height 14
type textarea "x"
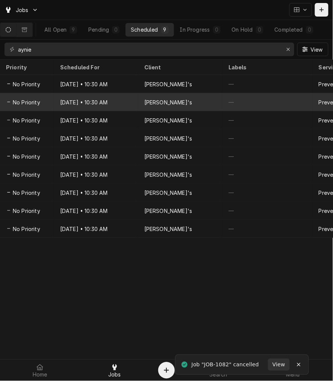
click at [168, 98] on div "[PERSON_NAME]'s" at bounding box center [181, 102] width 84 height 18
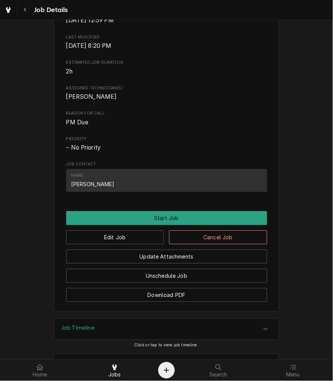
scroll to position [308, 0]
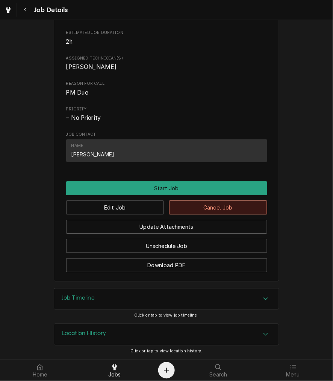
click at [217, 203] on button "Cancel Job" at bounding box center [218, 207] width 98 height 14
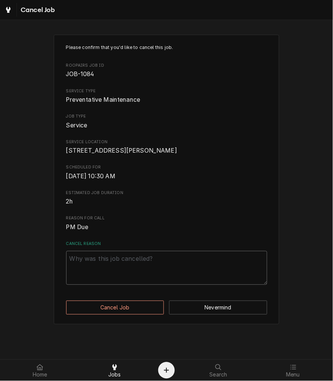
click at [133, 277] on textarea "Cancel Reason" at bounding box center [166, 268] width 201 height 34
paste textarea "clearing"
type textarea "x"
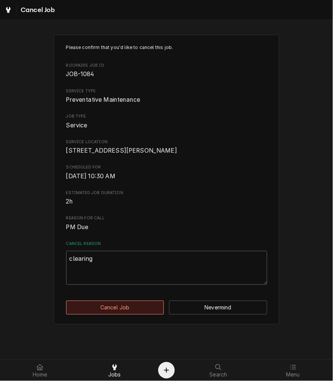
type textarea "clearing"
click at [118, 314] on button "Cancel Job" at bounding box center [115, 307] width 98 height 14
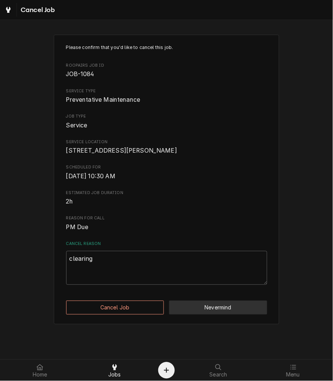
type textarea "x"
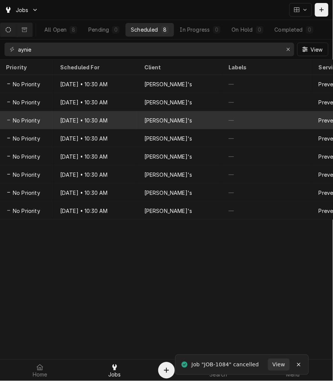
click at [55, 117] on div "[DATE] • 10:30 AM" at bounding box center [96, 120] width 84 height 18
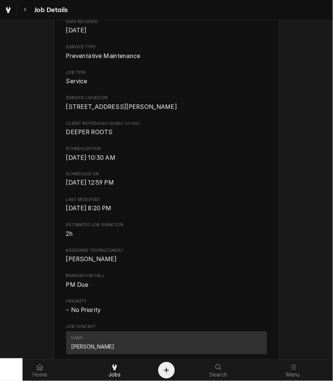
scroll to position [279, 0]
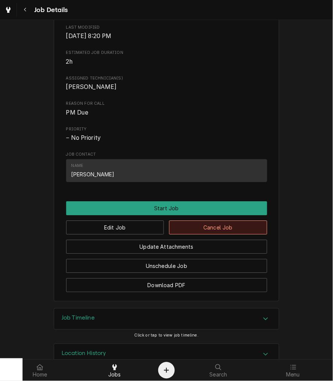
click at [187, 232] on button "Cancel Job" at bounding box center [218, 227] width 98 height 14
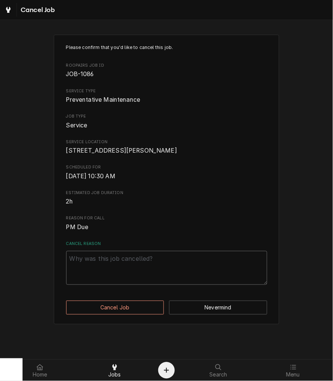
click at [128, 277] on textarea "Cancel Reason" at bounding box center [166, 268] width 201 height 34
paste textarea "clearing"
type textarea "x"
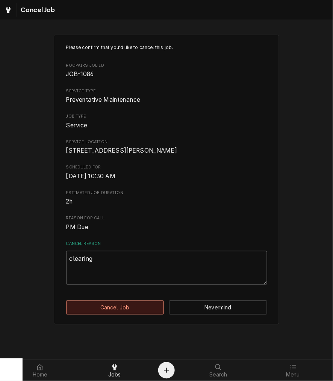
type textarea "clearing"
click at [101, 314] on button "Cancel Job" at bounding box center [115, 307] width 98 height 14
type textarea "x"
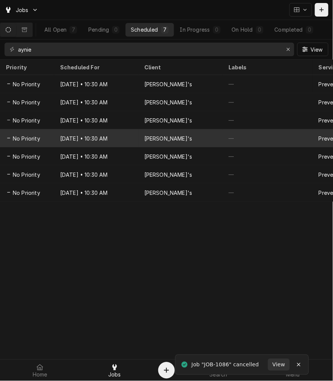
click at [81, 131] on div "[DATE] • 10:30 AM" at bounding box center [96, 138] width 84 height 18
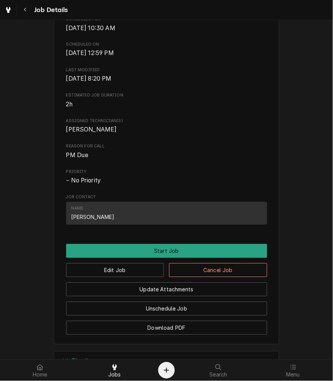
scroll to position [279, 0]
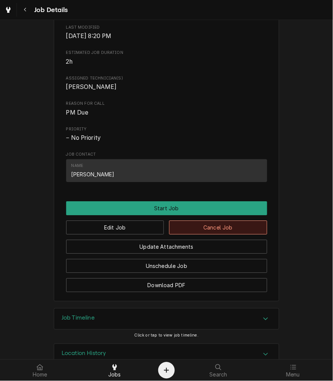
click at [183, 230] on button "Cancel Job" at bounding box center [218, 227] width 98 height 14
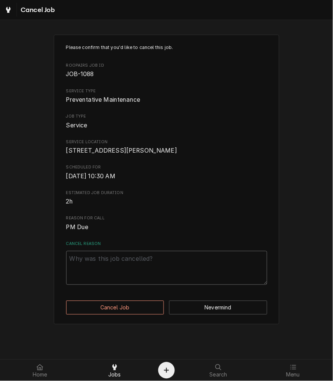
click at [147, 285] on textarea "Cancel Reason" at bounding box center [166, 268] width 201 height 34
paste textarea "clearing"
type textarea "x"
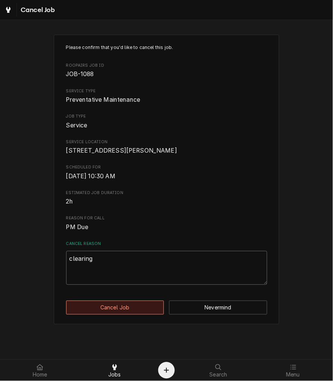
type textarea "clearing"
click at [133, 310] on button "Cancel Job" at bounding box center [115, 307] width 98 height 14
type textarea "x"
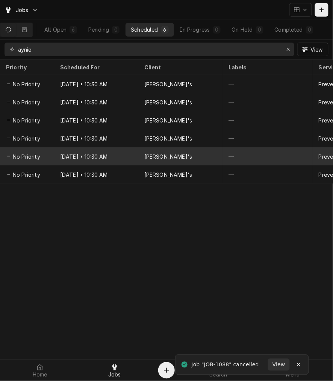
click at [66, 158] on div "[DATE] • 10:30 AM" at bounding box center [96, 156] width 84 height 18
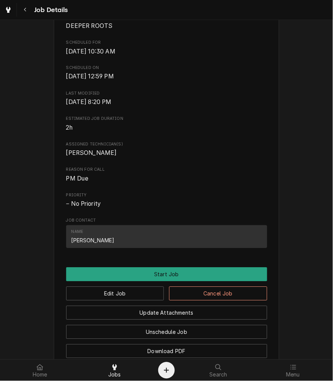
scroll to position [308, 0]
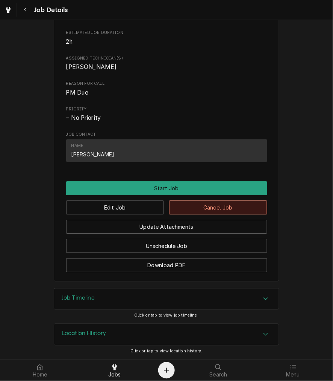
click at [189, 212] on button "Cancel Job" at bounding box center [218, 207] width 98 height 14
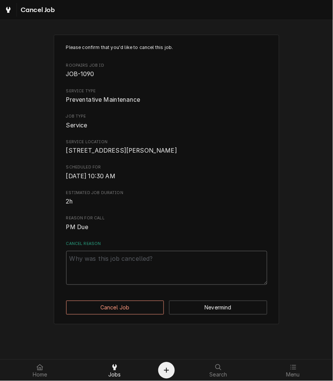
click at [139, 280] on textarea "Cancel Reason" at bounding box center [166, 268] width 201 height 34
paste textarea "clearing"
type textarea "x"
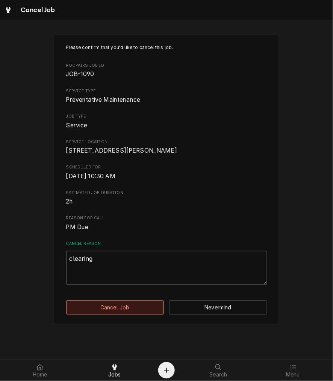
type textarea "clearing"
click at [123, 314] on button "Cancel Job" at bounding box center [115, 307] width 98 height 14
type textarea "x"
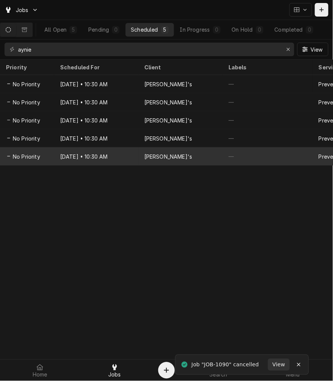
click at [87, 157] on div "[DATE] • 10:30 AM" at bounding box center [96, 156] width 84 height 18
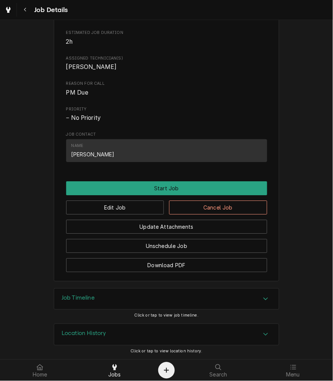
scroll to position [308, 0]
click at [204, 212] on button "Cancel Job" at bounding box center [218, 207] width 98 height 14
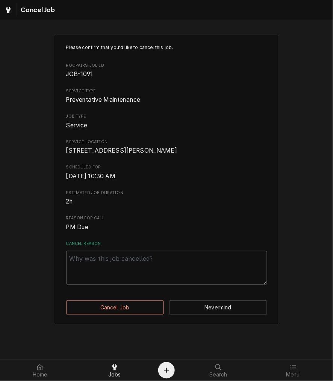
click at [128, 285] on textarea "Cancel Reason" at bounding box center [166, 268] width 201 height 34
paste textarea "clearing"
type textarea "x"
type textarea "clearing"
click at [115, 306] on div "Please confirm that you'd like to cancel this job. Roopairs Job ID JOB-1091 Ser…" at bounding box center [167, 179] width 226 height 289
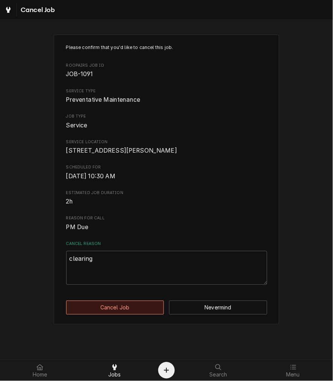
click at [115, 314] on button "Cancel Job" at bounding box center [115, 307] width 98 height 14
type textarea "x"
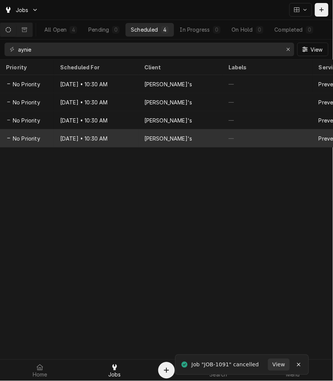
click at [86, 139] on div "[DATE] • 10:30 AM" at bounding box center [96, 138] width 84 height 18
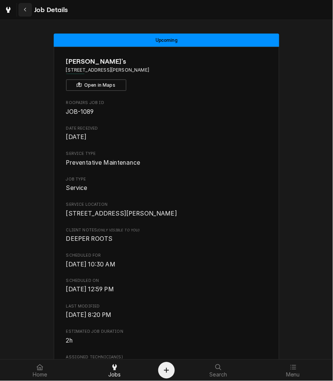
click at [25, 10] on icon "Navigate back" at bounding box center [25, 9] width 3 height 5
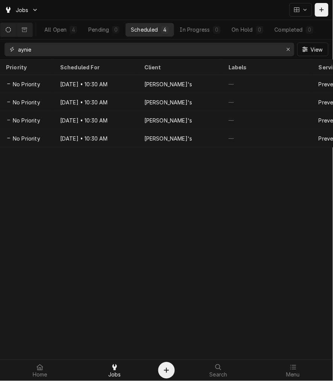
click at [287, 52] on icon "Erase input" at bounding box center [289, 49] width 4 height 5
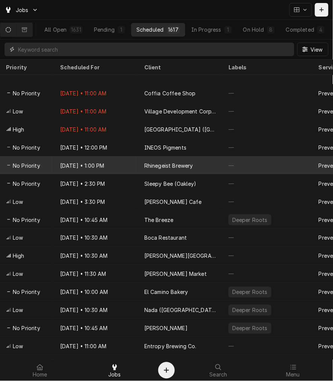
scroll to position [136, 0]
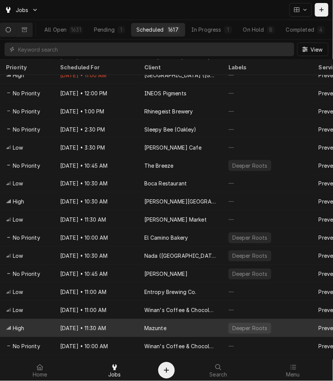
click at [118, 327] on div "[DATE] • 11:30 AM" at bounding box center [96, 328] width 84 height 18
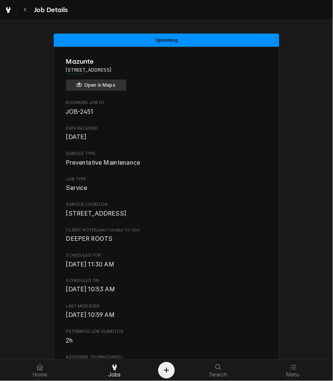
click at [99, 84] on button "Open in Maps" at bounding box center [96, 84] width 60 height 11
drag, startPoint x: 25, startPoint y: 8, endPoint x: 20, endPoint y: 16, distance: 9.5
click at [25, 8] on icon "Navigate back" at bounding box center [25, 9] width 3 height 5
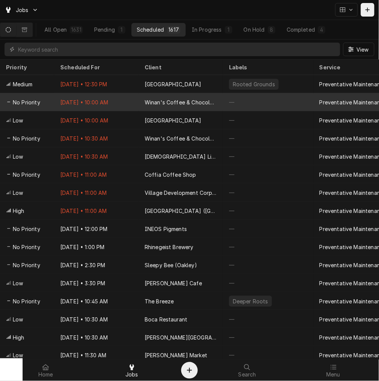
click at [85, 98] on div "[DATE] • 10:00 AM" at bounding box center [96, 102] width 84 height 18
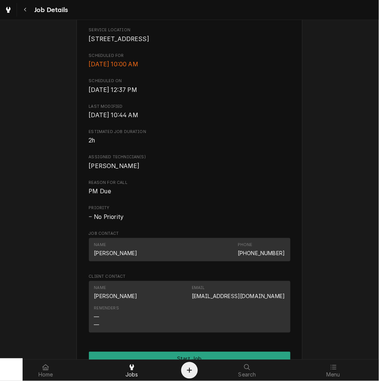
scroll to position [209, 0]
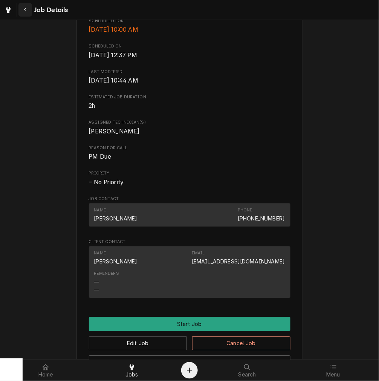
click at [25, 12] on icon "Navigate back" at bounding box center [25, 9] width 3 height 5
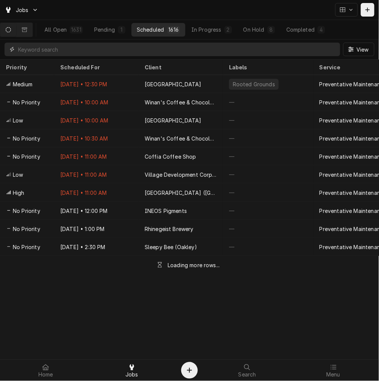
click at [82, 51] on input "Dynamic Content Wrapper" at bounding box center [177, 50] width 318 height 14
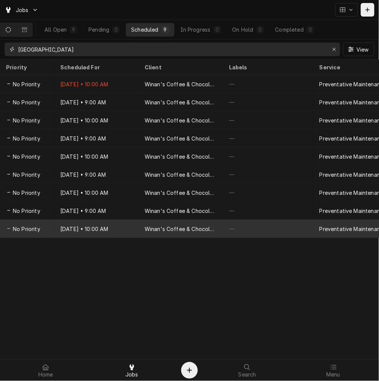
type input "[GEOGRAPHIC_DATA]"
click at [104, 224] on div "[DATE] • 10:00 AM" at bounding box center [96, 228] width 84 height 18
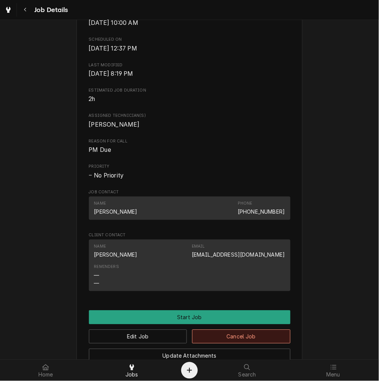
scroll to position [279, 0]
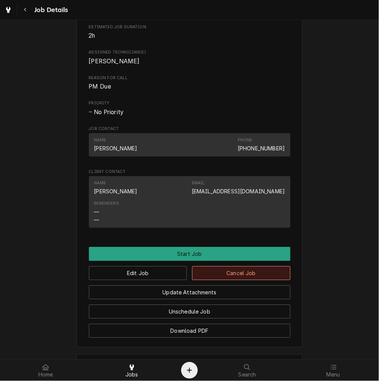
click at [219, 276] on button "Cancel Job" at bounding box center [241, 273] width 98 height 14
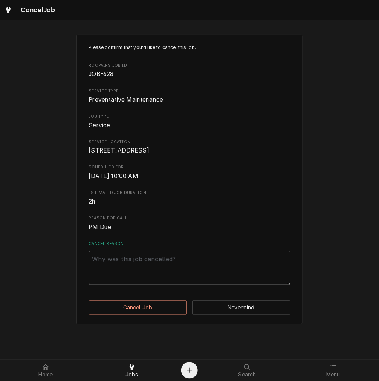
click at [191, 274] on textarea "Cancel Reason" at bounding box center [189, 268] width 201 height 34
type textarea "x"
type textarea "c"
type textarea "x"
type textarea "cl"
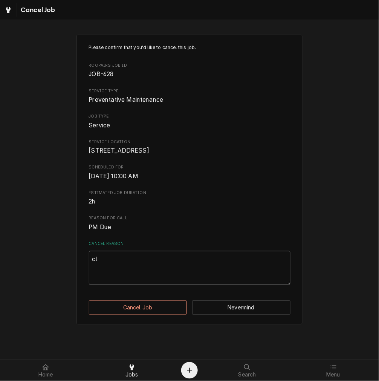
type textarea "x"
type textarea "cla"
type textarea "x"
type textarea "cl"
type textarea "x"
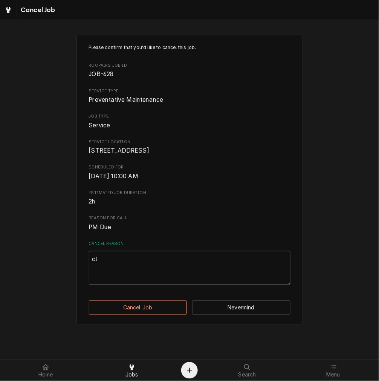
type textarea "cle"
type textarea "x"
type textarea "clea"
type textarea "x"
type textarea "clear"
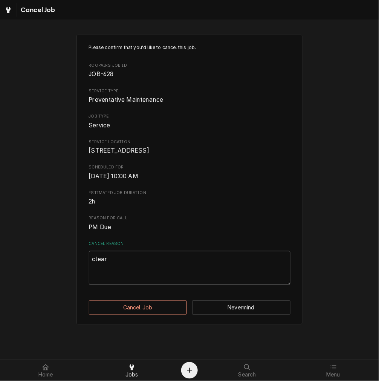
type textarea "x"
type textarea "cleari"
type textarea "x"
type textarea "clearin"
type textarea "x"
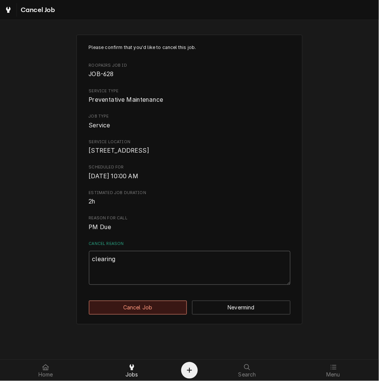
type textarea "clearing"
click at [163, 314] on button "Cancel Job" at bounding box center [138, 307] width 98 height 14
type textarea "x"
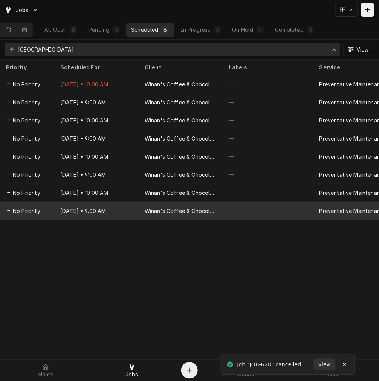
click at [152, 204] on div "Winan's Coffee & Chocolate ([GEOGRAPHIC_DATA])" at bounding box center [181, 210] width 84 height 18
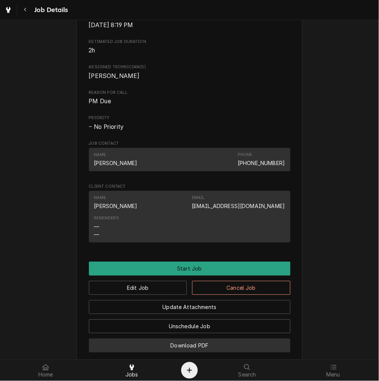
scroll to position [348, 0]
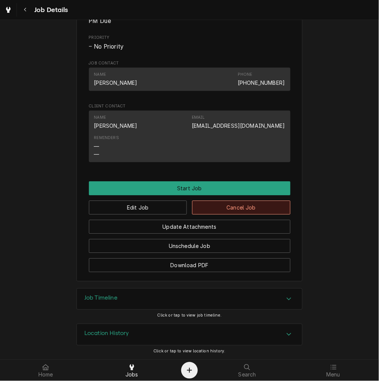
click at [243, 214] on button "Cancel Job" at bounding box center [241, 207] width 98 height 14
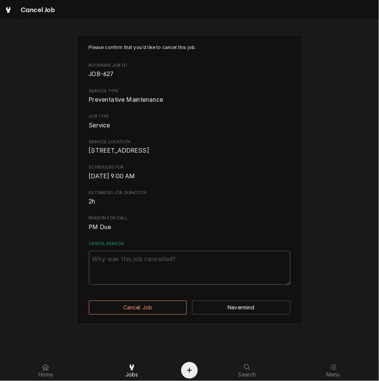
click at [172, 272] on textarea "Cancel Reason" at bounding box center [189, 268] width 201 height 34
paste textarea "clearing"
type textarea "x"
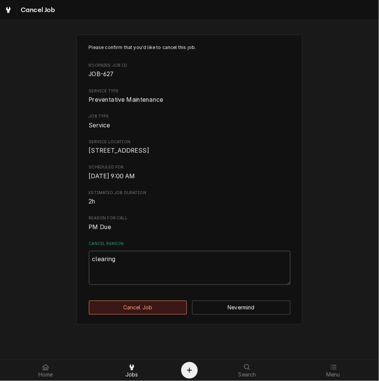
type textarea "clearing"
click at [154, 314] on button "Cancel Job" at bounding box center [138, 307] width 98 height 14
type textarea "x"
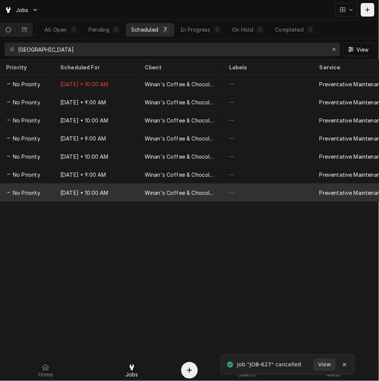
click at [140, 194] on div "Winan's Coffee & Chocolate ([GEOGRAPHIC_DATA])" at bounding box center [181, 192] width 84 height 18
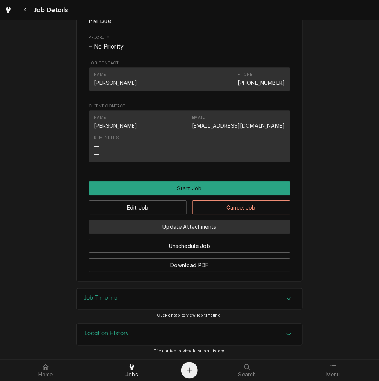
scroll to position [354, 0]
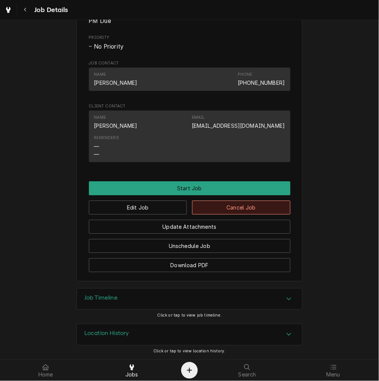
click at [240, 209] on button "Cancel Job" at bounding box center [241, 207] width 98 height 14
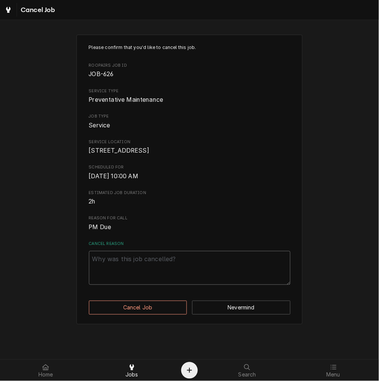
click at [198, 281] on textarea "Cancel Reason" at bounding box center [189, 268] width 201 height 34
paste textarea "clearing"
type textarea "x"
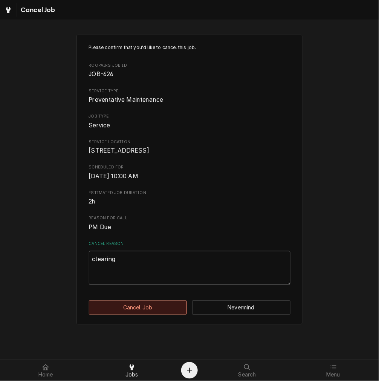
type textarea "clearing"
click at [164, 314] on button "Cancel Job" at bounding box center [138, 307] width 98 height 14
type textarea "x"
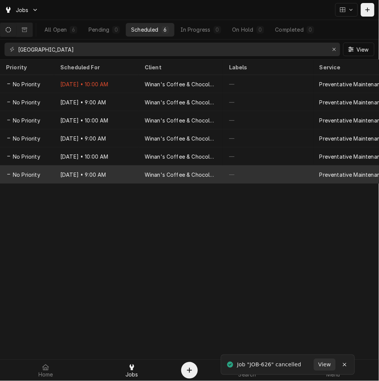
click at [176, 172] on div "Winan's Coffee & Chocolate ([GEOGRAPHIC_DATA])" at bounding box center [181, 175] width 72 height 8
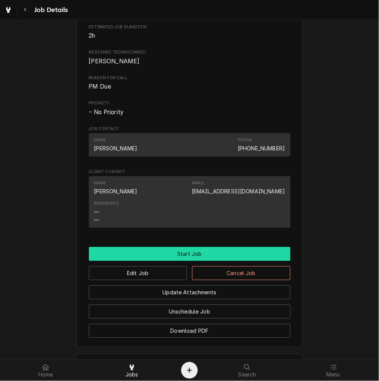
scroll to position [354, 0]
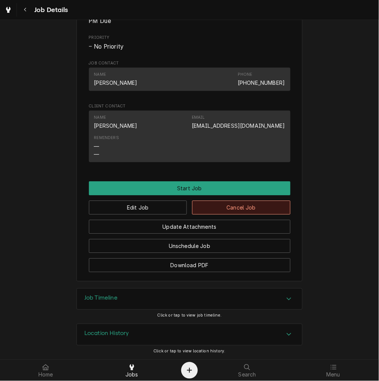
click at [225, 207] on button "Cancel Job" at bounding box center [241, 207] width 98 height 14
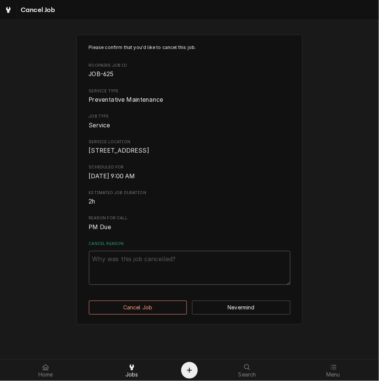
click at [211, 277] on textarea "Cancel Reason" at bounding box center [189, 268] width 201 height 34
paste textarea "clearing"
type textarea "x"
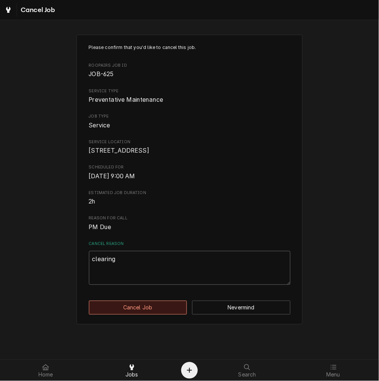
type textarea "clearing"
click at [146, 314] on button "Cancel Job" at bounding box center [138, 307] width 98 height 14
type textarea "x"
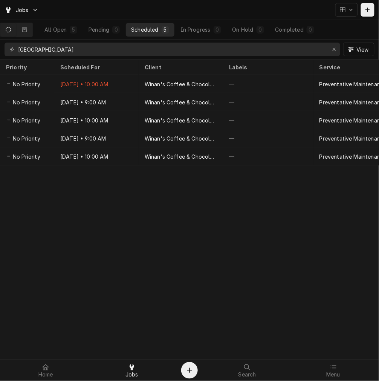
click at [180, 333] on div "Priority Scheduled For Client Labels Service Techs Location Address Status ID L…" at bounding box center [189, 219] width 379 height 321
drag, startPoint x: 46, startPoint y: 48, endPoint x: -59, endPoint y: 29, distance: 106.7
click at [0, 29] on html "Jobs All Open 5 Pending 0 Scheduled 5 In Progress 0 On Hold 0 Completed 0 dubli…" at bounding box center [189, 190] width 379 height 381
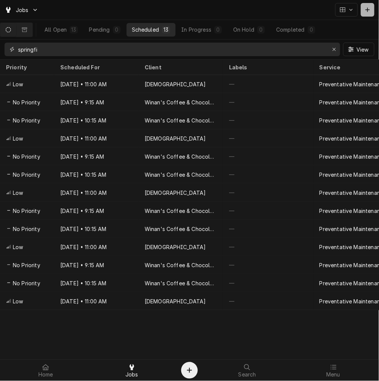
type input "springfi"
click at [369, 12] on div "Dynamic Content Wrapper" at bounding box center [368, 10] width 8 height 8
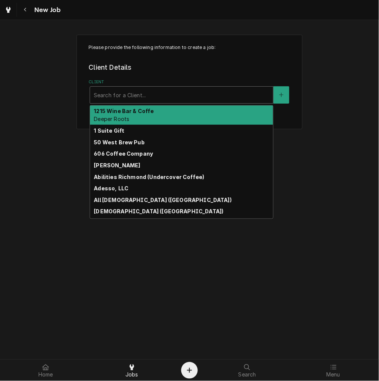
click at [125, 95] on div "Client" at bounding box center [181, 95] width 175 height 14
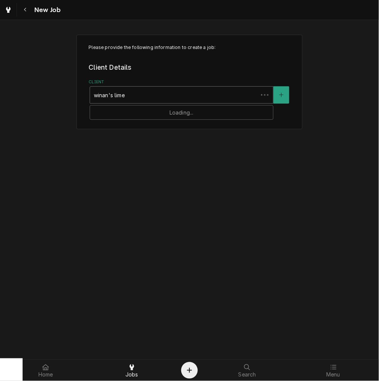
type input "winan's limes"
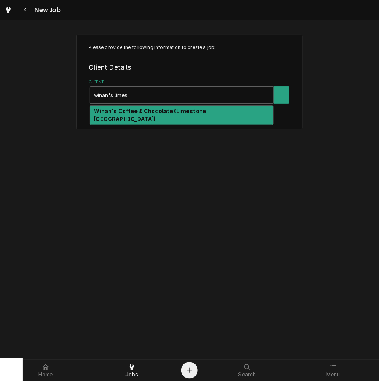
click at [179, 110] on strong "Winan's Coffee & Chocolate (Limestone [GEOGRAPHIC_DATA])" at bounding box center [150, 115] width 112 height 14
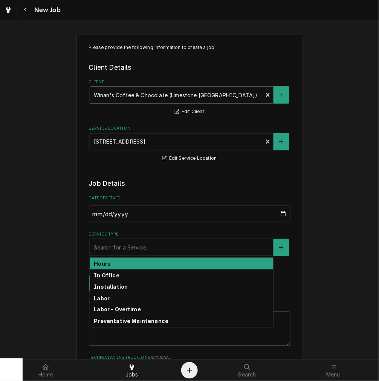
click at [140, 245] on div "Service Type" at bounding box center [181, 248] width 175 height 14
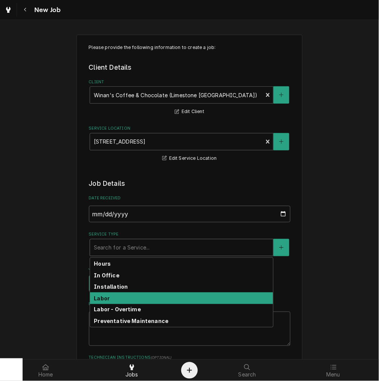
click at [123, 297] on div "Labor" at bounding box center [181, 298] width 183 height 12
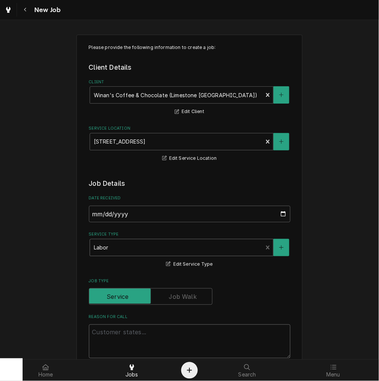
click at [118, 330] on textarea "Reason For Call" at bounding box center [189, 341] width 201 height 34
type textarea "x"
type textarea "E"
type textarea "x"
type textarea "Es"
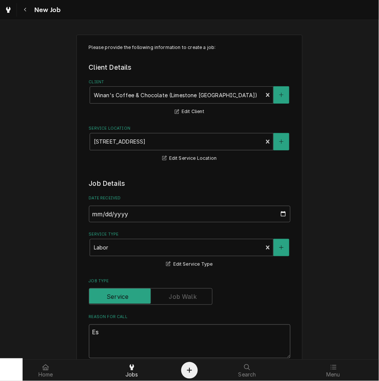
type textarea "x"
type textarea "Esp"
type textarea "x"
type textarea "Espr"
type textarea "x"
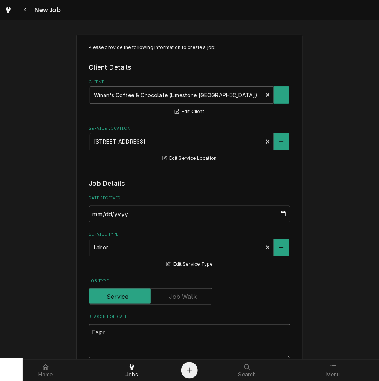
type textarea "Espre"
type textarea "x"
type textarea "Espres"
type textarea "x"
type textarea "Espress"
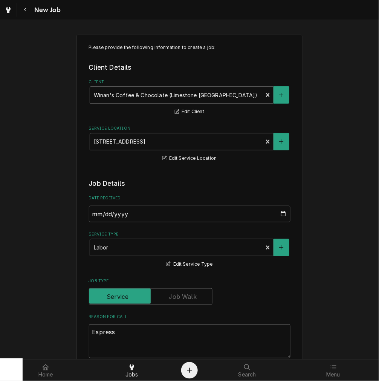
type textarea "x"
type textarea "Espresso"
type textarea "x"
type textarea "Espresso"
type textarea "x"
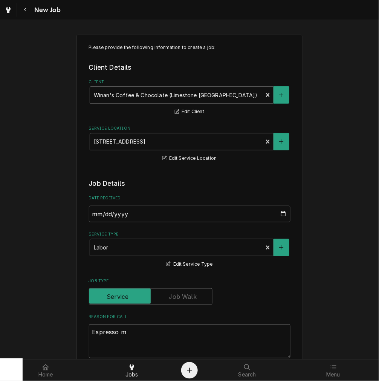
type textarea "Espresso ma"
type textarea "x"
type textarea "Espresso mac"
type textarea "x"
type textarea "Espresso mach"
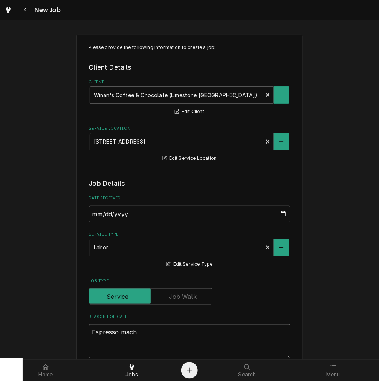
type textarea "x"
type textarea "Espresso machi"
type textarea "x"
type textarea "Espresso machin"
type textarea "x"
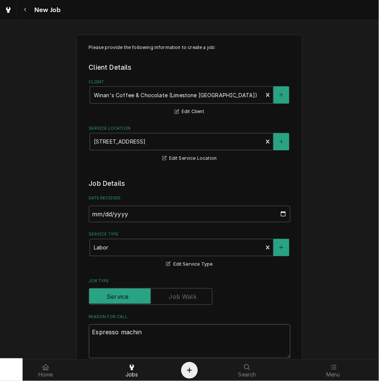
type textarea "Espresso machine"
type textarea "x"
type textarea "Espresso machine"
type textarea "x"
type textarea "Espresso machine i"
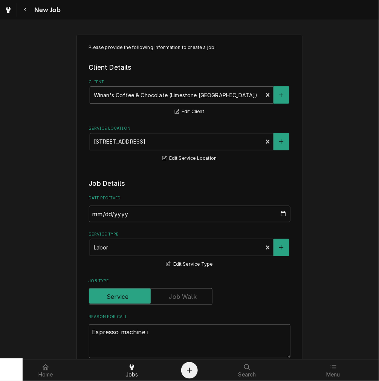
type textarea "x"
type textarea "Espresso machine is"
type textarea "x"
type textarea "Espresso machine is"
type textarea "x"
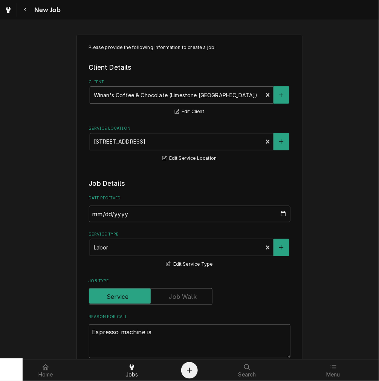
type textarea "Espresso machine is c"
type textarea "x"
type textarea "Espresso machine is co"
type textarea "x"
type textarea "Espresso machine is com"
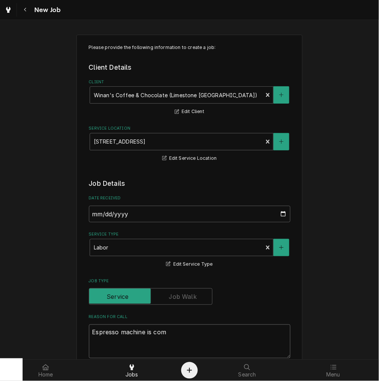
type textarea "x"
type textarea "Espresso machine is comp"
type textarea "x"
type textarea "Espresso machine is comple"
type textarea "x"
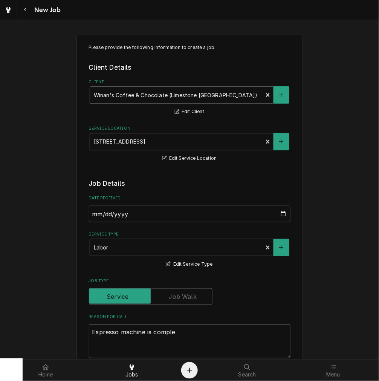
type textarea "Espresso machine is complet"
type textarea "x"
type textarea "Espresso machine is complete"
type textarea "x"
type textarea "Espresso machine is completel"
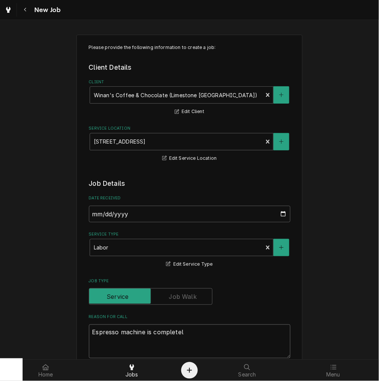
type textarea "x"
type textarea "Espresso machine is completely"
type textarea "x"
type textarea "Espresso machine is completely"
type textarea "x"
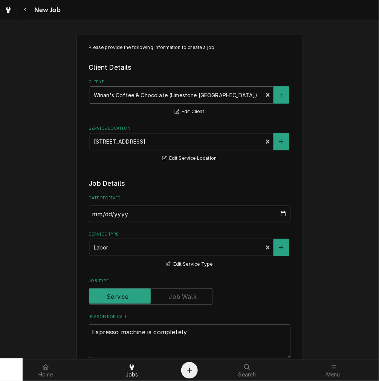
type textarea "Espresso machine is completely d"
type textarea "x"
type textarea "Espresso machine is completely dow"
type textarea "x"
type textarea "Espresso machine is completely dowe"
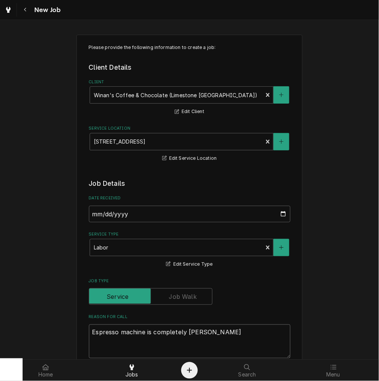
type textarea "x"
type textarea "Espresso machine is completely dowen"
type textarea "x"
type textarea "Espresso machine is completely dowe"
type textarea "x"
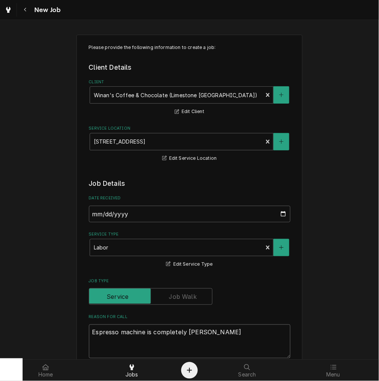
type textarea "Espresso machine is completely dow"
type textarea "x"
type textarea "Espresso machine is completely down"
type textarea "x"
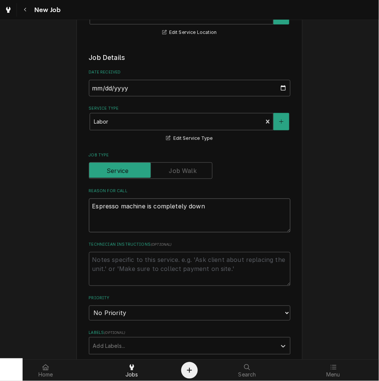
scroll to position [279, 0]
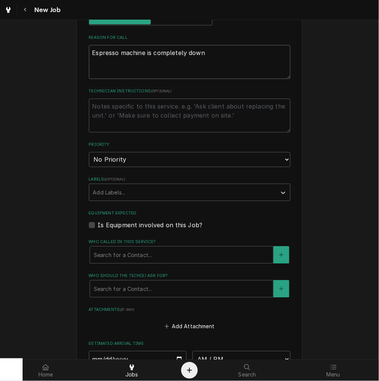
type textarea "Espresso machine is completely down"
drag, startPoint x: 130, startPoint y: 155, endPoint x: 127, endPoint y: 164, distance: 8.8
click at [130, 155] on select "No Priority Urgent High Medium Low" at bounding box center [189, 159] width 201 height 15
select select "2"
click at [89, 152] on select "No Priority Urgent High Medium Low" at bounding box center [189, 159] width 201 height 15
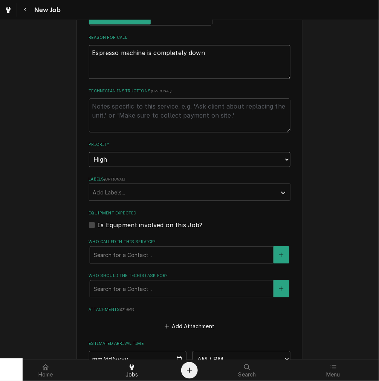
type textarea "x"
click at [127, 186] on div "Labels" at bounding box center [183, 193] width 180 height 14
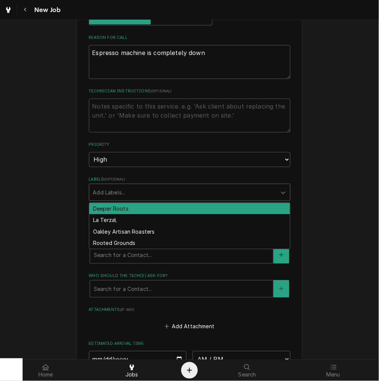
click at [125, 194] on div "Labels" at bounding box center [183, 193] width 180 height 14
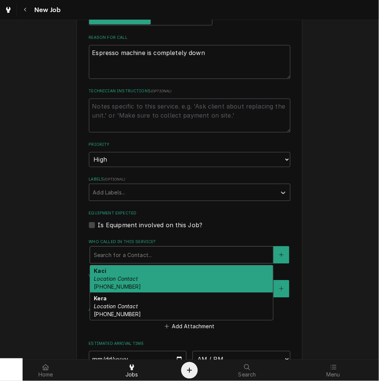
click at [114, 253] on div "Who called in this service?" at bounding box center [181, 255] width 175 height 14
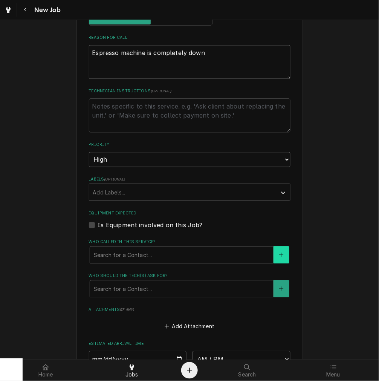
click at [280, 249] on button "Who called in this service?" at bounding box center [281, 254] width 16 height 17
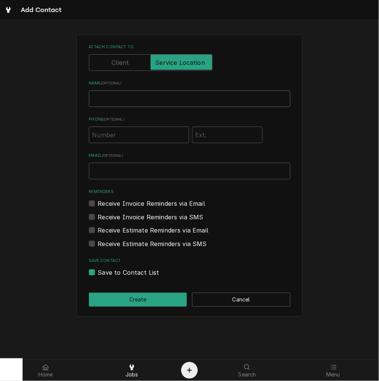
click at [108, 101] on input "Name ( optional )" at bounding box center [189, 98] width 201 height 17
type input "Bri"
type input "(513) 344-2979"
drag, startPoint x: 162, startPoint y: 317, endPoint x: 162, endPoint y: 307, distance: 10.5
click at [162, 317] on div "Attach contact to Name ( optional ) Bri Phone ( optional ) (513) 344-2979 Email…" at bounding box center [189, 175] width 379 height 295
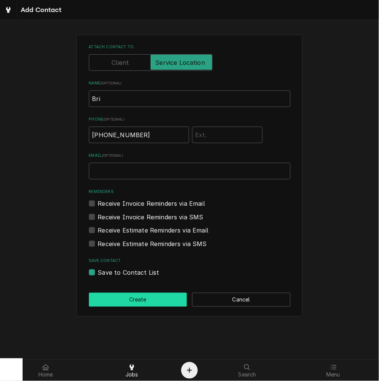
click at [162, 298] on button "Create" at bounding box center [138, 299] width 98 height 14
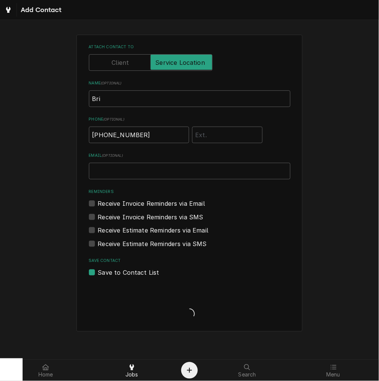
scroll to position [279, 0]
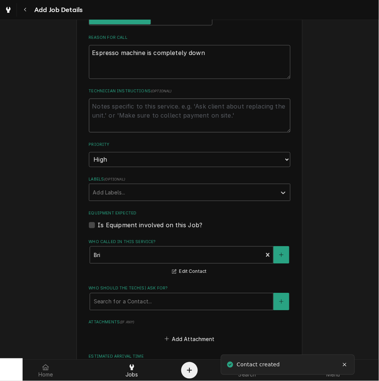
click at [108, 102] on textarea "Technician Instructions ( optional )" at bounding box center [189, 116] width 201 height 34
type textarea "x"
type textarea "B"
type textarea "x"
type textarea "Br"
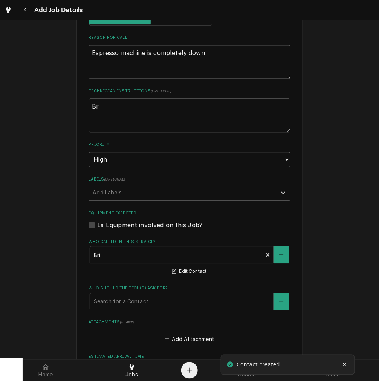
type textarea "x"
type textarea "Bri"
type textarea "x"
type textarea "Bri"
type textarea "x"
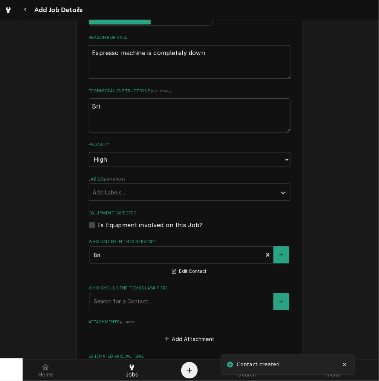
type textarea "Bri -"
type textarea "x"
type textarea "Bri -"
type textarea "x"
type textarea "Bri -"
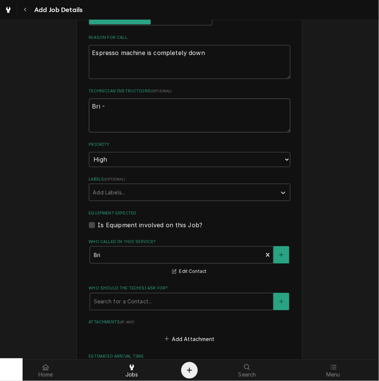
type textarea "x"
type textarea "Bri"
type textarea "x"
type textarea "Bri"
type textarea "x"
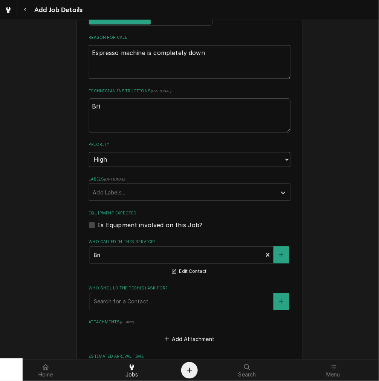
type textarea "Br"
type textarea "x"
type textarea "B"
type textarea "x"
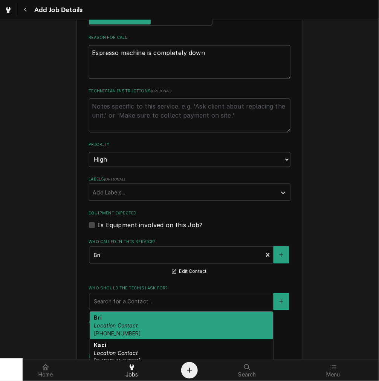
click at [151, 307] on div "Who should the tech(s) ask for?" at bounding box center [181, 302] width 175 height 14
click at [129, 330] on span "(513) 344-2979" at bounding box center [117, 333] width 47 height 6
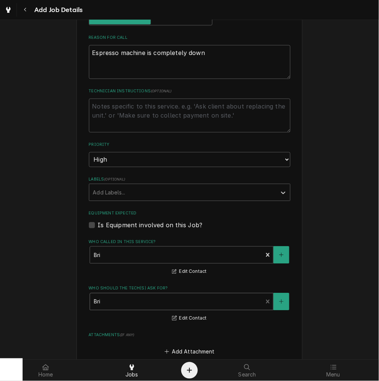
scroll to position [447, 0]
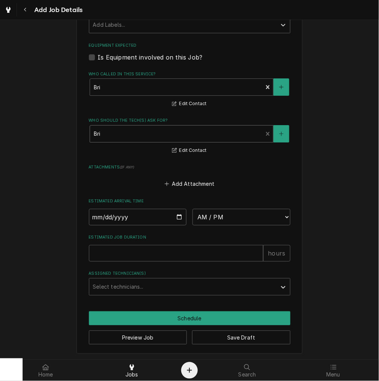
click at [187, 133] on div "Who should the tech(s) ask for?" at bounding box center [176, 134] width 165 height 14
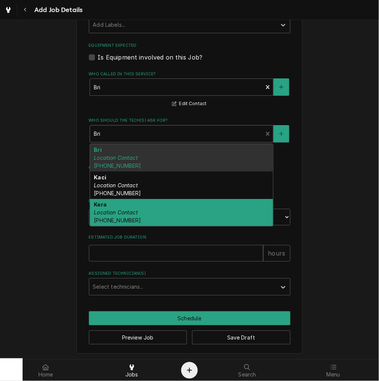
click at [130, 214] on div "Kera Location Contact (326) 216-0598" at bounding box center [181, 212] width 183 height 27
type textarea "x"
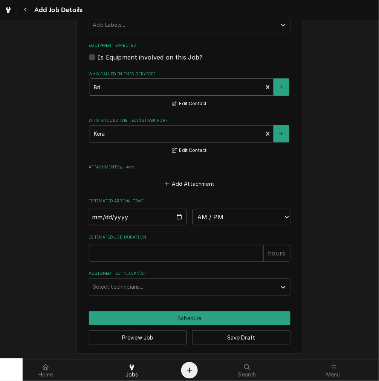
click at [176, 215] on input "Date" at bounding box center [138, 217] width 98 height 17
type input "[DATE]"
type textarea "x"
click at [247, 215] on select "AM / PM 6:00 AM 6:15 AM 6:30 AM 6:45 AM 7:00 AM 7:15 AM 7:30 AM 7:45 AM 8:00 AM…" at bounding box center [241, 217] width 98 height 17
select select "10:30:00"
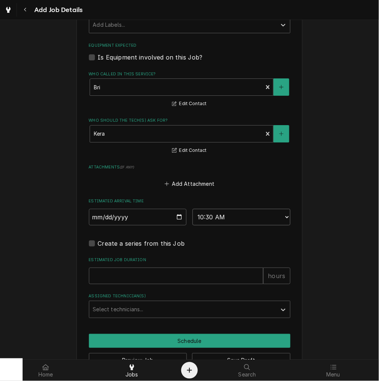
type textarea "x"
click at [149, 246] on label "Create a series from this Job" at bounding box center [141, 243] width 87 height 9
click at [149, 246] on input "Job Create/Update Form" at bounding box center [198, 247] width 201 height 17
checkbox input "true"
type textarea "x"
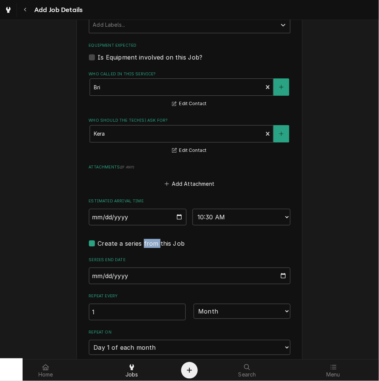
click at [149, 245] on label "Create a series from this Job" at bounding box center [141, 243] width 87 height 9
click at [149, 245] on input "Job Create/Update Form" at bounding box center [198, 247] width 201 height 17
checkbox input "false"
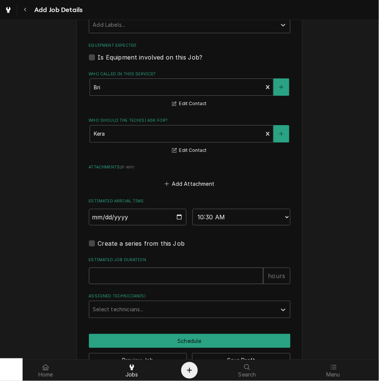
click at [126, 277] on input "Estimated Job Duration" at bounding box center [176, 275] width 174 height 17
type textarea "x"
type input "1"
type textarea "x"
type input "1.5"
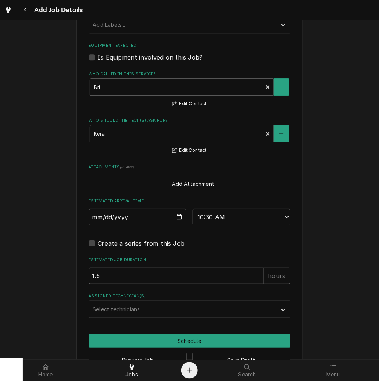
type textarea "x"
type input "1"
type textarea "x"
type input "2"
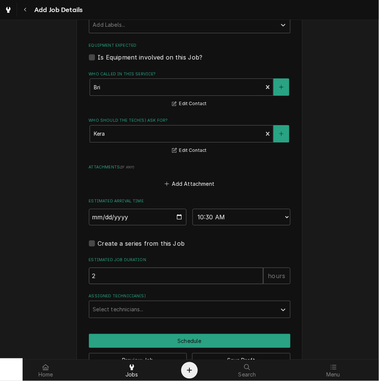
type textarea "x"
type input "2"
click at [120, 301] on div "Select technicians..." at bounding box center [182, 309] width 187 height 17
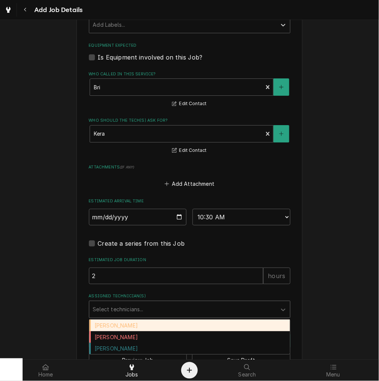
click at [122, 321] on div "[PERSON_NAME]" at bounding box center [189, 325] width 201 height 12
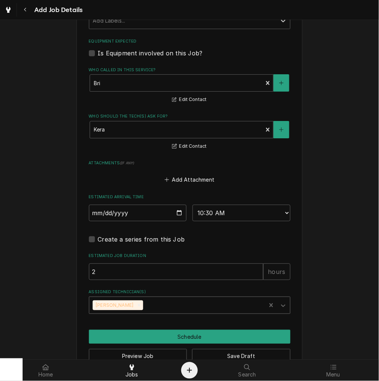
scroll to position [469, 0]
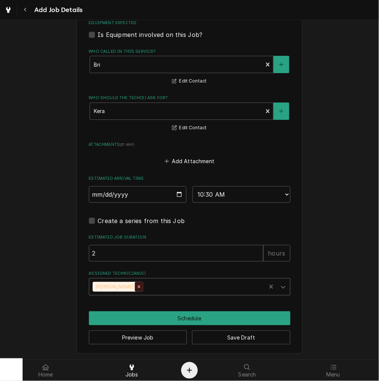
click at [138, 285] on icon "Remove Damon Rinehart" at bounding box center [139, 286] width 3 height 3
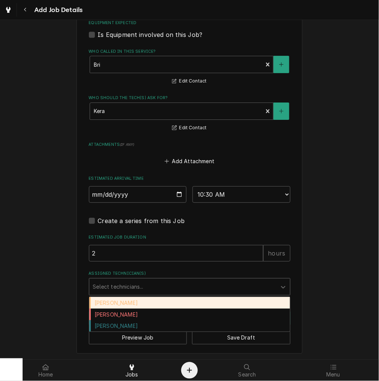
click at [133, 285] on div "Assigned Technician(s)" at bounding box center [183, 287] width 180 height 14
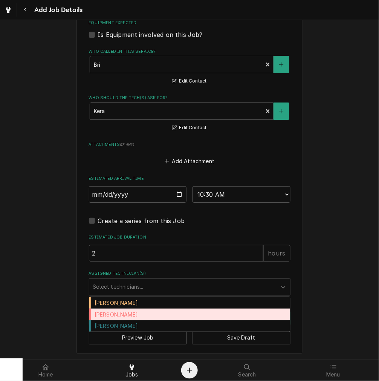
click at [118, 311] on div "[PERSON_NAME]" at bounding box center [189, 314] width 201 height 12
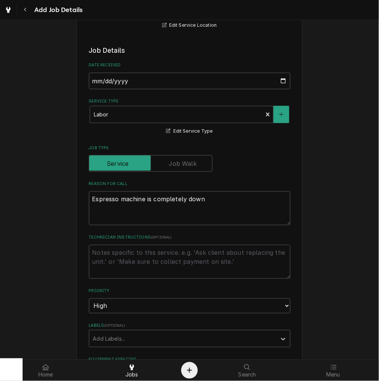
scroll to position [209, 0]
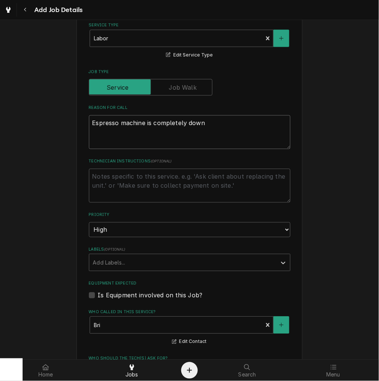
click at [117, 128] on textarea "Espresso machine is completely down" at bounding box center [189, 132] width 201 height 34
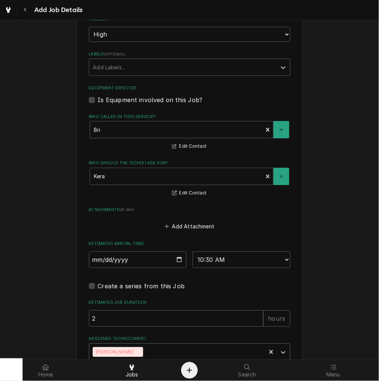
scroll to position [469, 0]
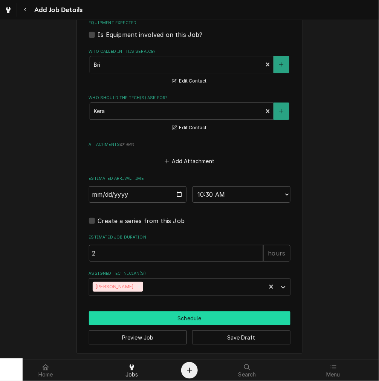
click at [167, 316] on button "Schedule" at bounding box center [189, 318] width 201 height 14
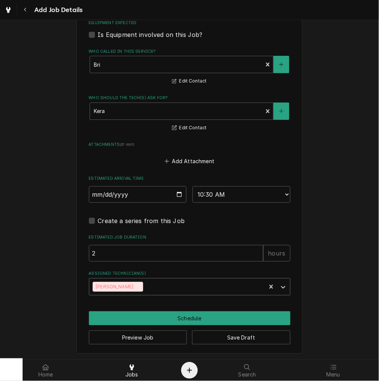
scroll to position [463, 0]
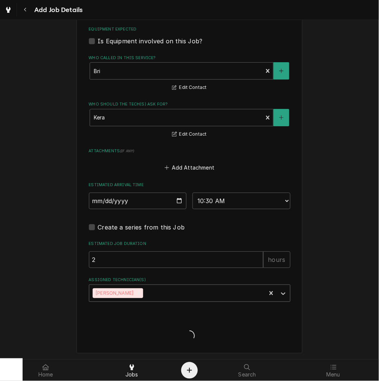
type textarea "x"
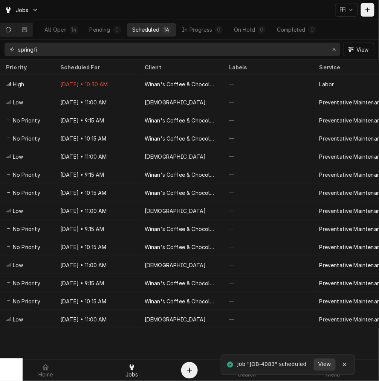
click at [324, 367] on span "View" at bounding box center [325, 364] width 16 height 8
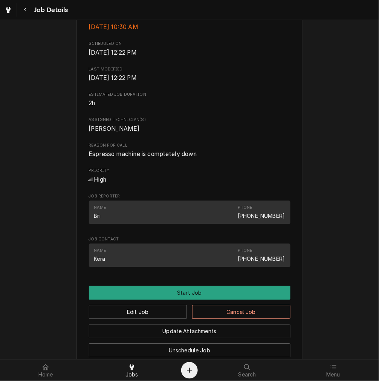
scroll to position [325, 0]
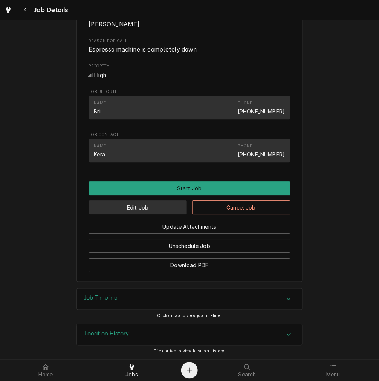
click at [129, 206] on button "Edit Job" at bounding box center [138, 207] width 98 height 14
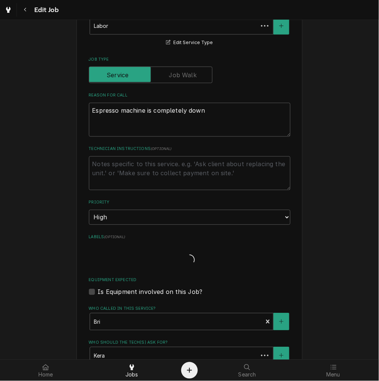
type textarea "x"
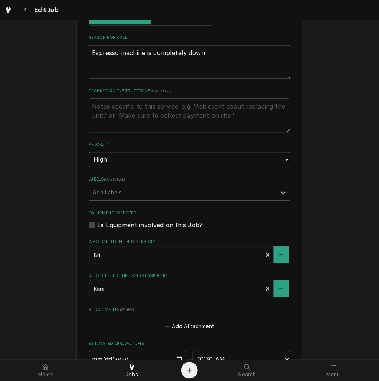
scroll to position [418, 0]
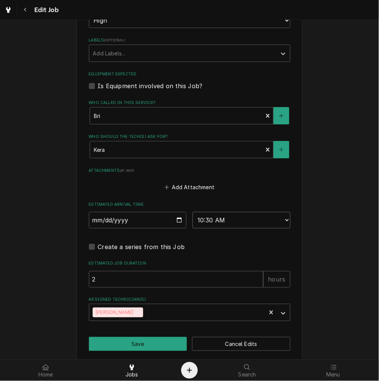
click at [204, 219] on select "AM / PM 6:00 AM 6:15 AM 6:30 AM 6:45 AM 7:00 AM 7:15 AM 7:30 AM 7:45 AM 8:00 AM…" at bounding box center [241, 220] width 98 height 17
select select "14:30:00"
click at [192, 212] on select "AM / PM 6:00 AM 6:15 AM 6:30 AM 6:45 AM 7:00 AM 7:15 AM 7:30 AM 7:45 AM 8:00 AM…" at bounding box center [241, 220] width 98 height 17
click at [149, 337] on button "Save" at bounding box center [138, 344] width 98 height 14
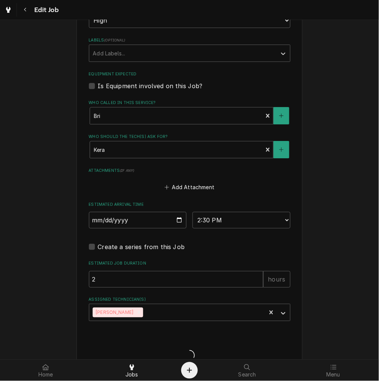
type textarea "x"
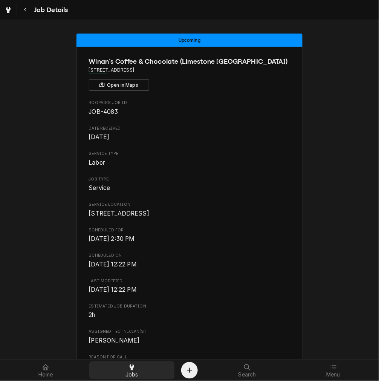
click at [111, 371] on div "Jobs" at bounding box center [132, 369] width 82 height 15
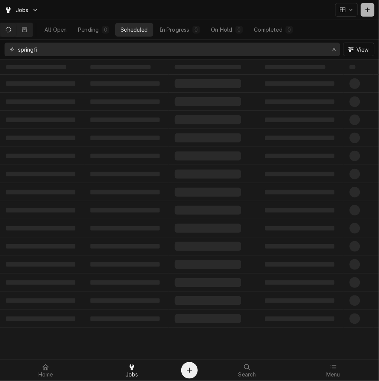
click at [366, 13] on div "Dynamic Content Wrapper" at bounding box center [368, 10] width 8 height 8
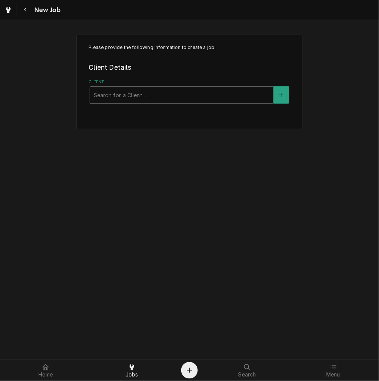
click at [210, 93] on div "Client" at bounding box center [181, 95] width 175 height 14
type input "two"
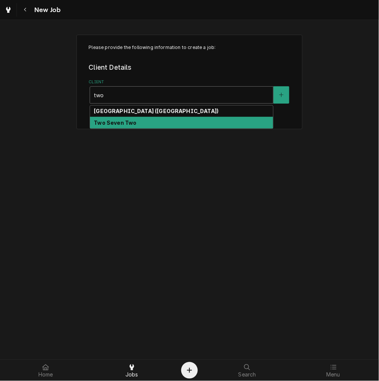
click at [202, 125] on div "Two Seven Two" at bounding box center [181, 123] width 183 height 12
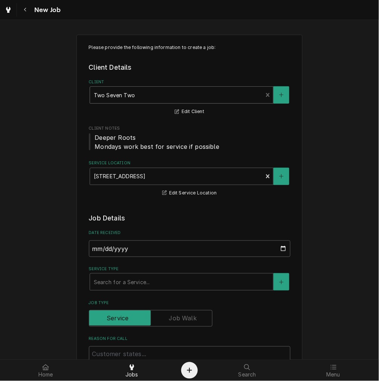
scroll to position [139, 0]
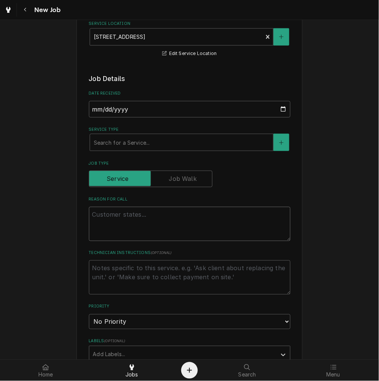
click at [130, 223] on textarea "Reason For Call" at bounding box center [189, 224] width 201 height 34
type textarea "x"
type textarea "gr"
type textarea "x"
type textarea "gri"
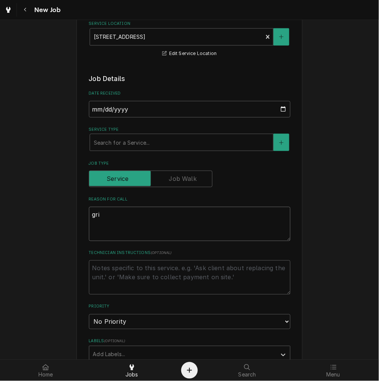
type textarea "x"
type textarea "grin"
type textarea "x"
type textarea "grind"
type textarea "x"
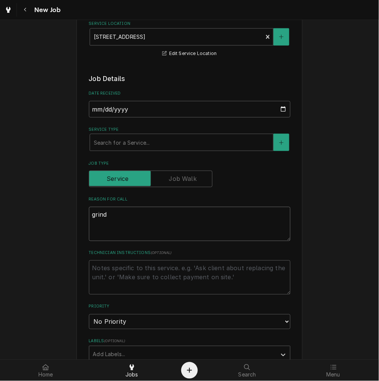
type textarea "[PERSON_NAME]"
type textarea "x"
type textarea "grinder"
type textarea "x"
type textarea "grinder"
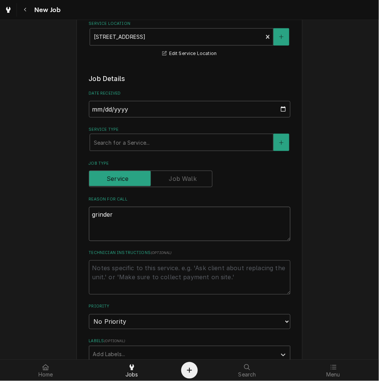
type textarea "x"
type textarea "grinder h"
type textarea "x"
type textarea "grinder ha"
type textarea "x"
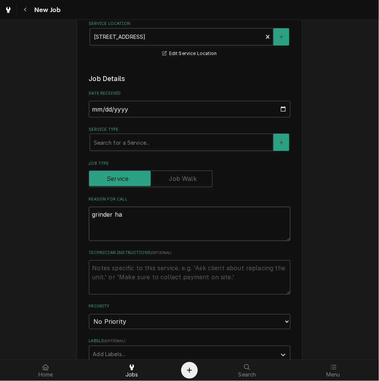
type textarea "grinder has"
type textarea "x"
type textarea "grinder has"
type textarea "x"
type textarea "grinder has t"
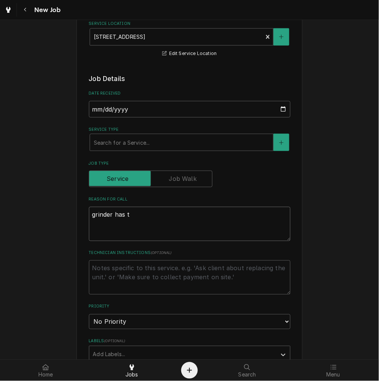
type textarea "x"
type textarea "grinder has tr"
type textarea "x"
type textarea "grinder has tri"
type textarea "x"
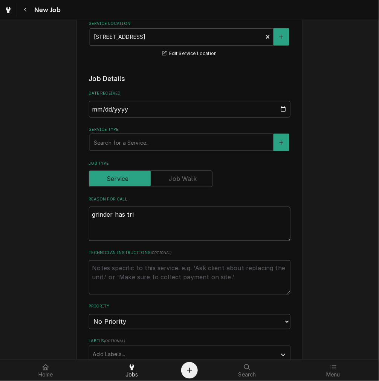
type textarea "grinder has trip"
type textarea "x"
type textarea "grinder has [PERSON_NAME]"
type textarea "x"
type textarea "grinder has tripped"
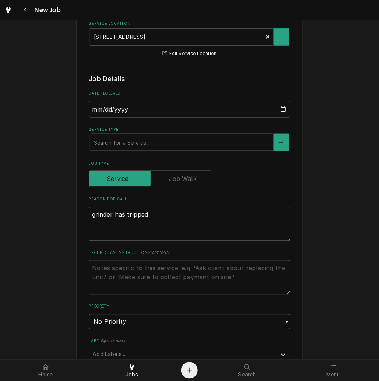
type textarea "x"
type textarea "grinder has tripped"
type textarea "x"
type textarea "grinder has tripped b"
type textarea "x"
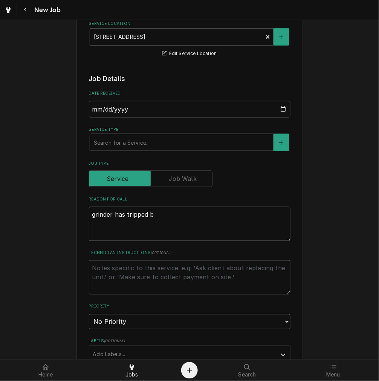
type textarea "grinder has tripped br"
type textarea "x"
type textarea "grinder has tripped bre"
type textarea "x"
type textarea "grinder has tripped brea"
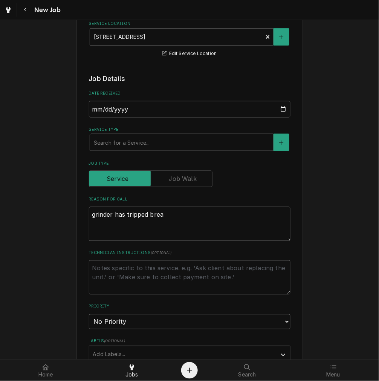
type textarea "x"
type textarea "grinder has tripped break"
type textarea "x"
type textarea "grinder has tripped breake"
type textarea "x"
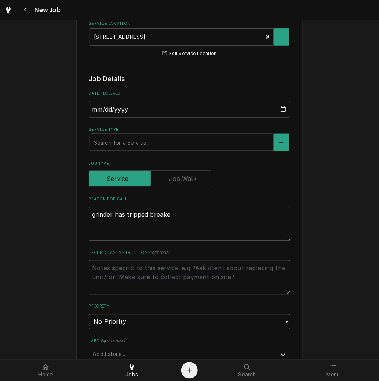
type textarea "grinder has tripped breaker"
type textarea "x"
type textarea "grinder has tripped breaker"
type textarea "x"
type textarea "grinder has tripped breaker a"
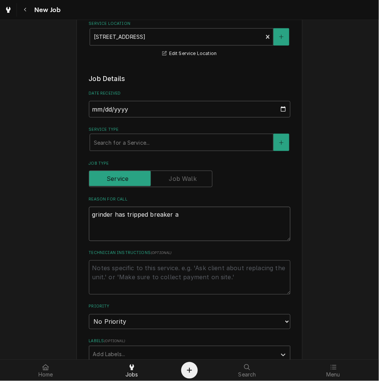
type textarea "x"
type textarea "grinder has tripped breaker a"
type textarea "x"
type textarea "grinder has tripped breaker a c"
type textarea "x"
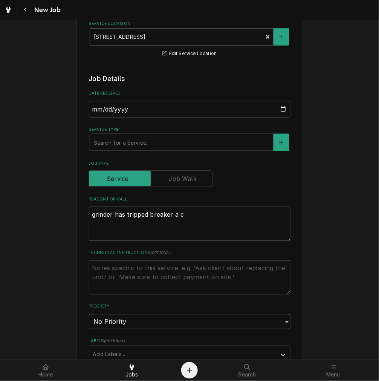
type textarea "grinder has tripped breaker a co"
type textarea "x"
type textarea "grinder has tripped breaker a cou"
type textarea "x"
type textarea "grinder has tripped breaker a coup"
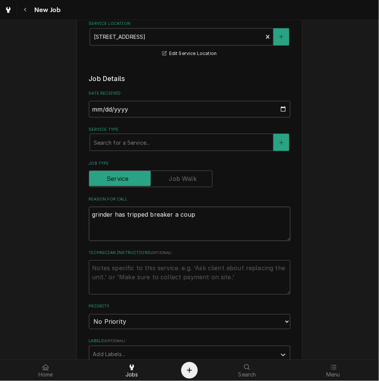
type textarea "x"
type textarea "grinder has tripped breaker a coupl"
type textarea "x"
type textarea "grinder has tripped breaker a couple"
type textarea "x"
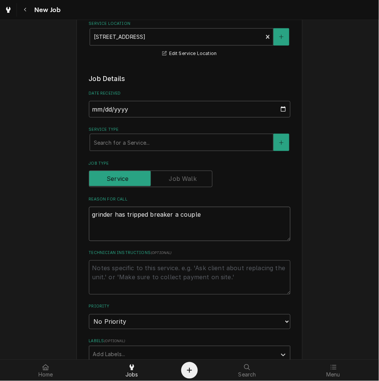
type textarea "grinder has tripped breaker a couple"
type textarea "x"
type textarea "grinder has tripped breaker a couple t"
type textarea "x"
type textarea "grinder has tripped breaker a couple ti"
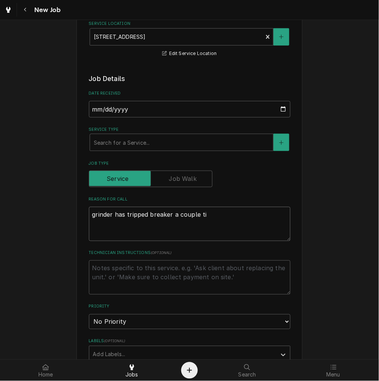
type textarea "x"
type textarea "grinder has tripped breaker a couple [PERSON_NAME]"
type textarea "x"
type textarea "grinder has tripped breaker a couple time"
type textarea "x"
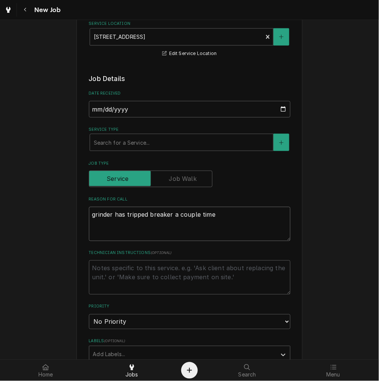
type textarea "grinder has tripped breaker a couple times"
type textarea "x"
type textarea "grinder has tripped breaker a couple times"
type textarea "x"
type textarea "grinder has tripped breaker a couple times t"
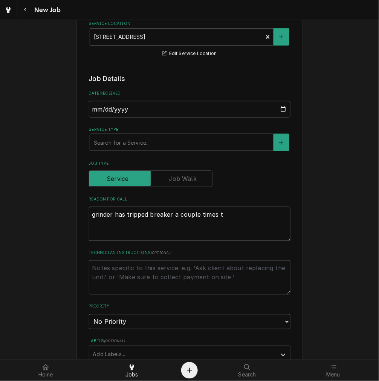
type textarea "x"
type textarea "grinder has tripped breaker a couple times th"
type textarea "x"
type textarea "grinder has tripped breaker a couple times thi"
type textarea "x"
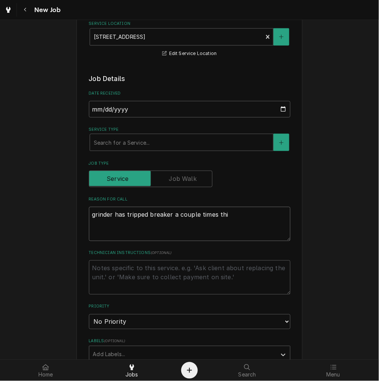
type textarea "grinder has tripped breaker a couple times this"
type textarea "x"
type textarea "grinder has tripped breaker a couple times this"
type textarea "x"
type textarea "grinder has tripped breaker a couple times this w"
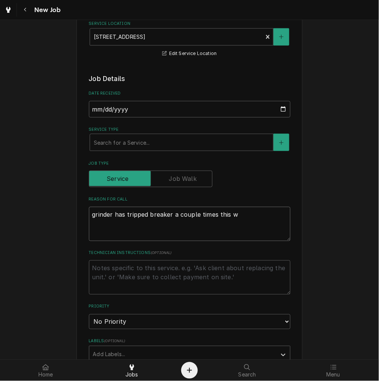
type textarea "x"
type textarea "grinder has tripped breaker a couple times this we"
type textarea "x"
type textarea "grinder has tripped breaker a couple times this wee"
type textarea "x"
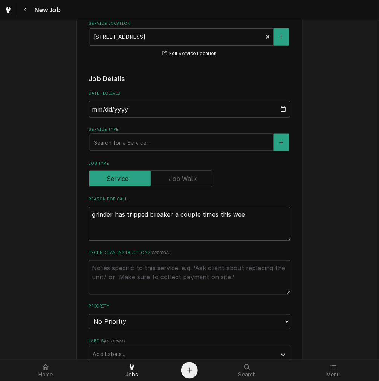
type textarea "grinder has tripped breaker a couple times this week"
type textarea "x"
type textarea "grinder has tripped breaker a couple times this week"
type textarea "x"
type textarea "grinder has tripped breaker a couple times this week"
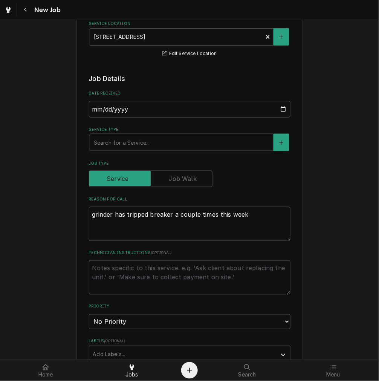
click at [126, 327] on select "No Priority Urgent High Medium Low" at bounding box center [189, 321] width 201 height 15
select select "3"
click at [89, 314] on select "No Priority Urgent High Medium Low" at bounding box center [189, 321] width 201 height 15
type textarea "x"
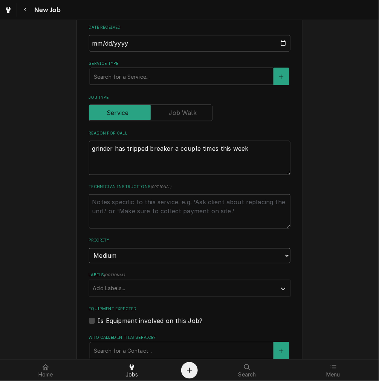
scroll to position [279, 0]
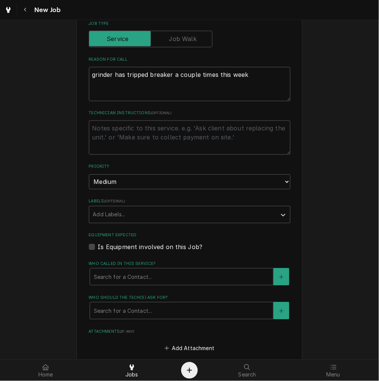
click at [111, 245] on label "Is Equipment involved on this Job?" at bounding box center [150, 246] width 105 height 9
click at [111, 245] on input "Equipment Expected" at bounding box center [198, 250] width 201 height 17
checkbox input "true"
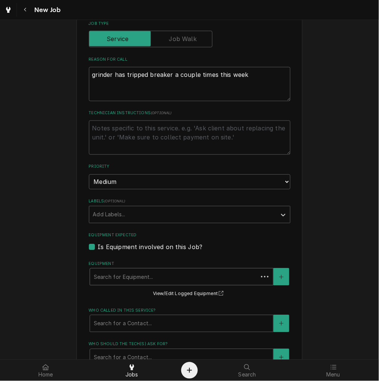
click at [119, 277] on div "Equipment" at bounding box center [174, 277] width 160 height 14
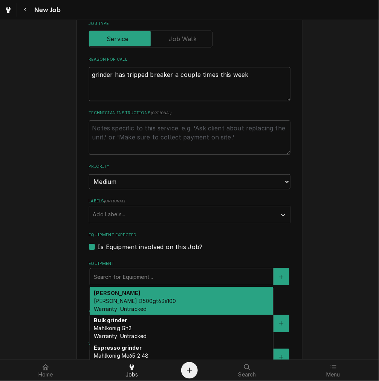
type textarea "x"
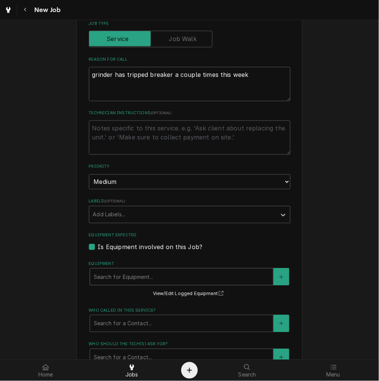
click at [129, 279] on div "Equipment" at bounding box center [181, 277] width 175 height 14
click at [98, 247] on label "Is Equipment involved on this Job?" at bounding box center [150, 246] width 105 height 9
click at [98, 247] on input "Equipment Expected" at bounding box center [198, 250] width 201 height 17
checkbox input "false"
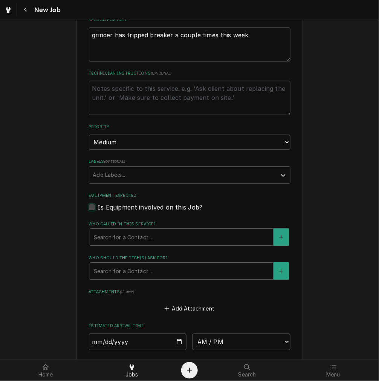
scroll to position [348, 0]
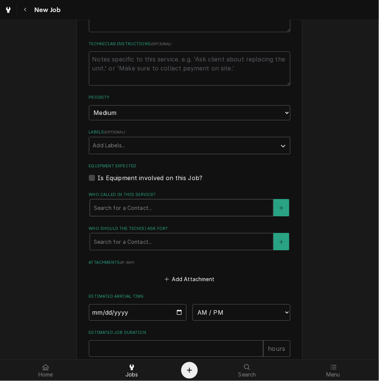
click at [125, 206] on div "Who called in this service?" at bounding box center [181, 208] width 175 height 14
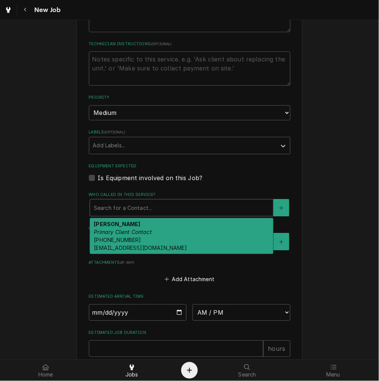
click at [119, 236] on span "(513) 317-2370 Chaske@brownbearbakery.com" at bounding box center [140, 243] width 93 height 14
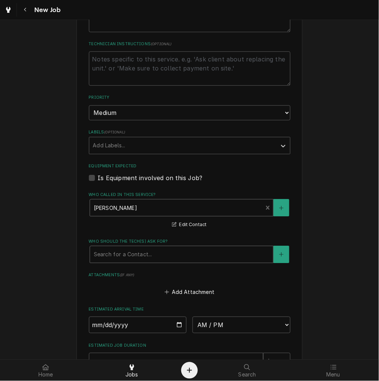
click at [119, 255] on div "Who should the tech(s) ask for?" at bounding box center [181, 254] width 175 height 14
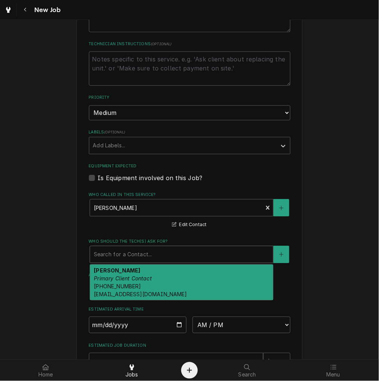
click at [122, 290] on span "(513) 317-2370 Chaske@brownbearbakery.com" at bounding box center [140, 290] width 93 height 14
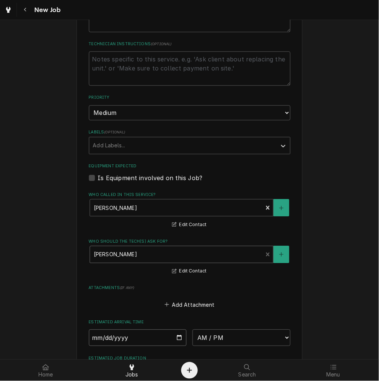
click at [177, 340] on input "Date" at bounding box center [138, 337] width 98 height 17
type textarea "x"
type input "2025-10-01"
click at [208, 337] on select "AM / PM 6:00 AM 6:15 AM 6:30 AM 6:45 AM 7:00 AM 7:15 AM 7:30 AM 7:45 AM 8:00 AM…" at bounding box center [241, 337] width 98 height 17
type textarea "x"
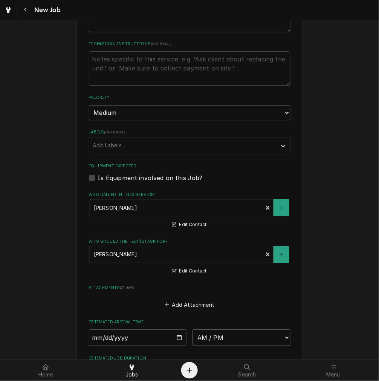
select select "14:00:00"
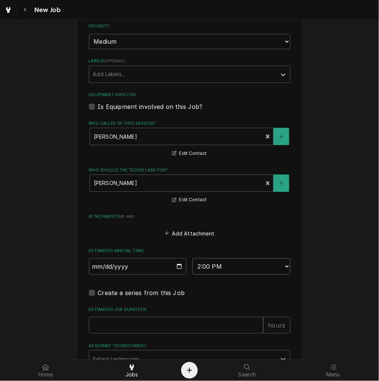
scroll to position [488, 0]
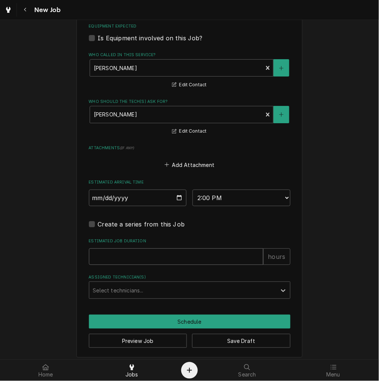
click at [122, 248] on input "Estimated Job Duration" at bounding box center [176, 256] width 174 height 17
type textarea "x"
type input "2"
type textarea "x"
type input "2"
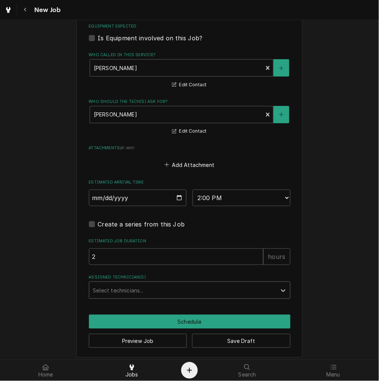
click at [129, 287] on div "Assigned Technician(s)" at bounding box center [183, 290] width 180 height 14
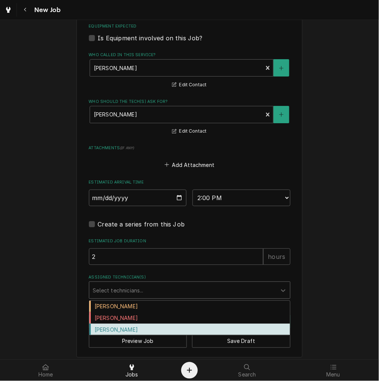
click at [123, 327] on div "Graham Wick" at bounding box center [189, 329] width 201 height 12
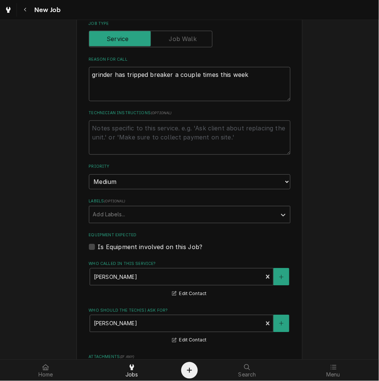
scroll to position [209, 0]
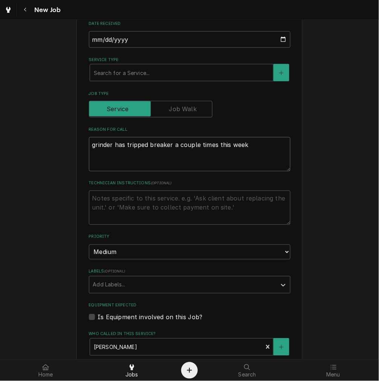
click at [89, 147] on textarea "grinder has tripped breaker a couple times this week" at bounding box center [189, 154] width 201 height 34
type textarea "x"
type textarea "cgrinder has tripped breaker a couple times this week"
type textarea "x"
type textarea "cogrinder has tripped breaker a couple times this week"
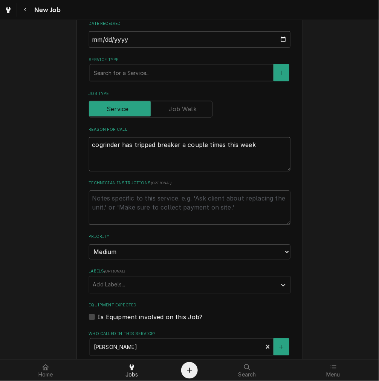
type textarea "x"
type textarea "cofgrinder has tripped breaker a couple times this week"
type textarea "x"
type textarea "coffgrinder has tripped breaker a couple times this week"
type textarea "x"
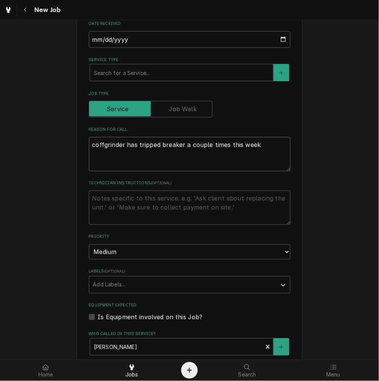
type textarea "coffegrinder has tripped breaker a couple times this week"
type textarea "x"
type textarea "coffeegrinder has tripped breaker a couple times this week"
type textarea "x"
type textarea "coffee grinder has tripped breaker a couple times this week"
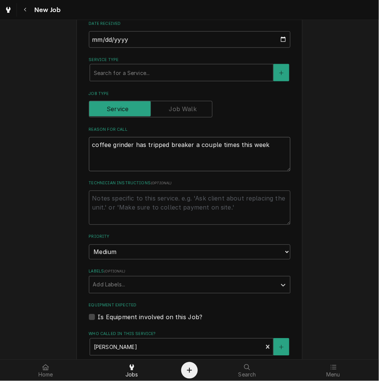
type textarea "x"
type textarea "coffee grinder has tripped breaker a couple times this week"
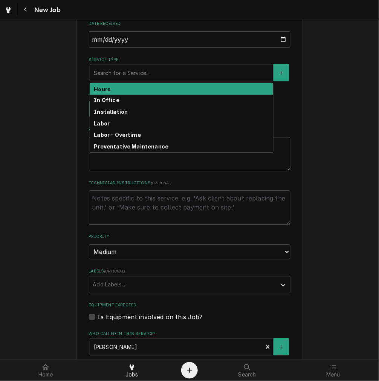
click at [134, 74] on div "Service Type" at bounding box center [181, 73] width 175 height 14
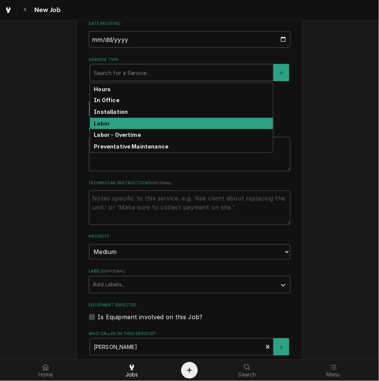
drag, startPoint x: 114, startPoint y: 122, endPoint x: 142, endPoint y: 133, distance: 30.6
click at [114, 122] on div "Labor" at bounding box center [181, 124] width 183 height 12
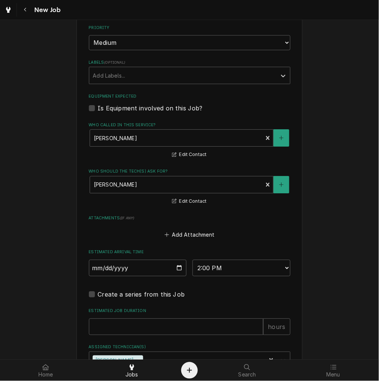
scroll to position [504, 0]
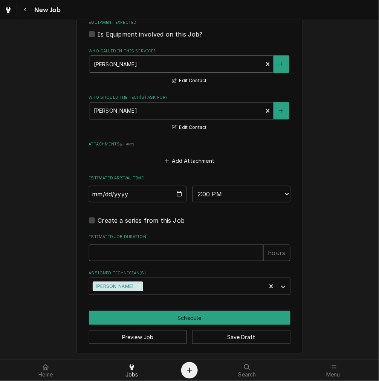
click at [108, 244] on input "Estimated Job Duration" at bounding box center [176, 252] width 174 height 17
type textarea "x"
type input "1"
type textarea "x"
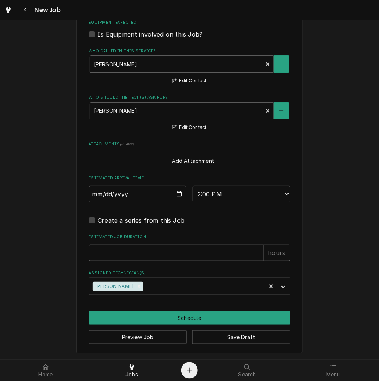
type input "2"
type textarea "x"
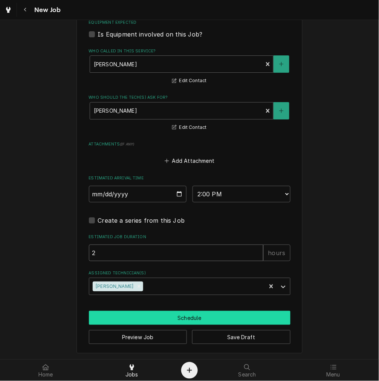
type input "2"
click at [210, 314] on button "Schedule" at bounding box center [189, 318] width 201 height 14
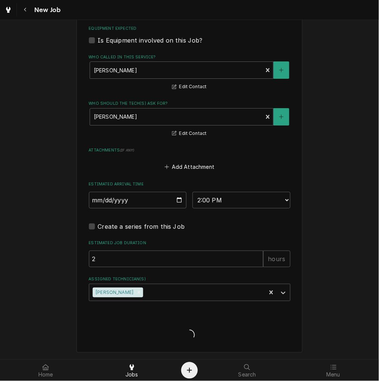
scroll to position [498, 0]
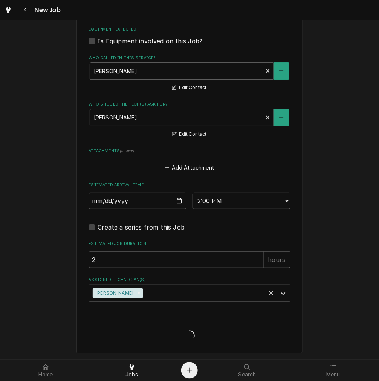
type textarea "x"
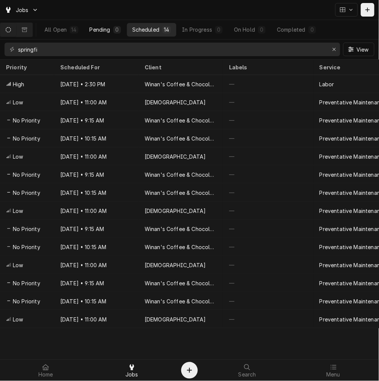
click at [126, 31] on button "Pending 0" at bounding box center [105, 30] width 42 height 14
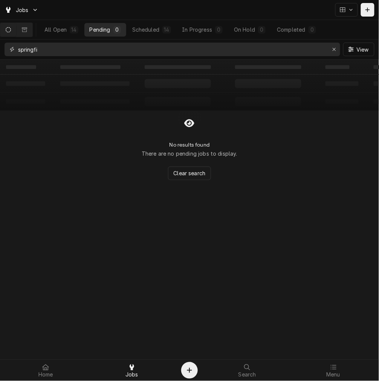
drag, startPoint x: 333, startPoint y: 50, endPoint x: 277, endPoint y: 57, distance: 57.2
click at [333, 50] on icon "Erase input" at bounding box center [334, 49] width 4 height 5
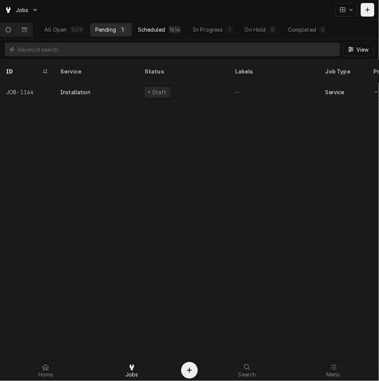
click at [172, 29] on div "1614" at bounding box center [175, 30] width 14 height 8
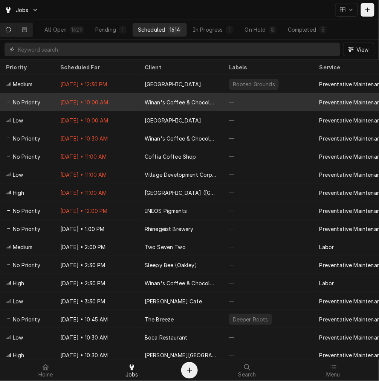
click at [172, 101] on div "Winan's Coffee & Chocolate ([GEOGRAPHIC_DATA])" at bounding box center [181, 102] width 72 height 8
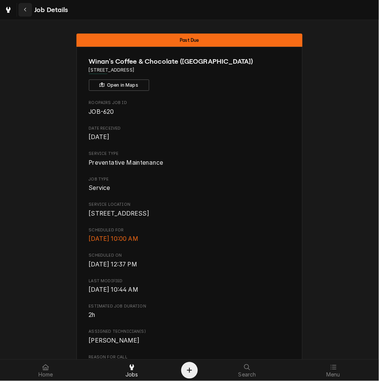
click at [24, 5] on button "Navigate back" at bounding box center [25, 10] width 14 height 14
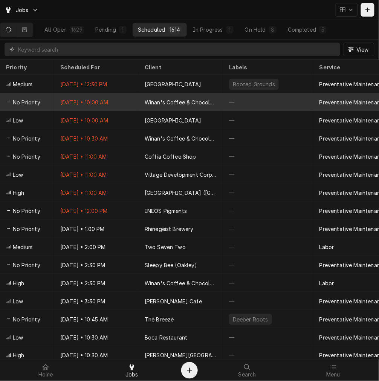
click at [183, 95] on div "Winan's Coffee & Chocolate ([GEOGRAPHIC_DATA])" at bounding box center [181, 102] width 84 height 18
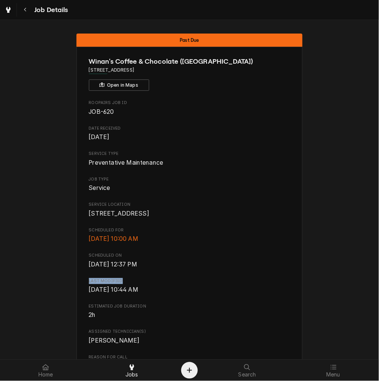
click at [21, 293] on div "Past Due Winan's Coffee & Chocolate ([GEOGRAPHIC_DATA]) [STREET_ADDRESS] Open i…" at bounding box center [189, 330] width 379 height 605
click at [136, 366] on div at bounding box center [131, 366] width 9 height 9
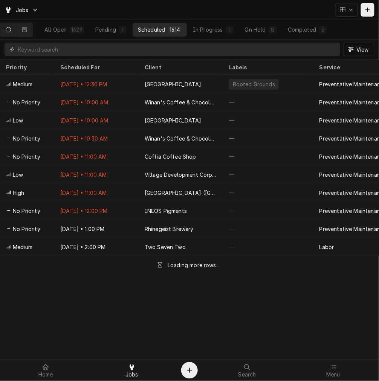
click at [368, 14] on button "Dynamic Content Wrapper" at bounding box center [368, 10] width 14 height 14
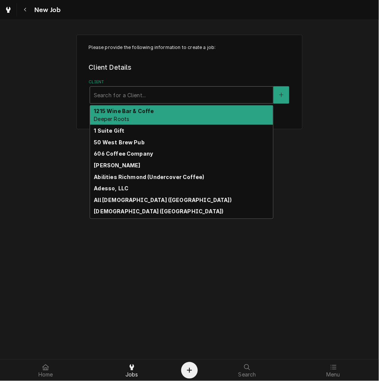
click at [168, 91] on div "Client" at bounding box center [181, 95] width 175 height 14
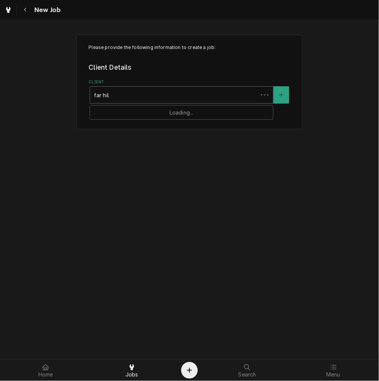
type input "far hill"
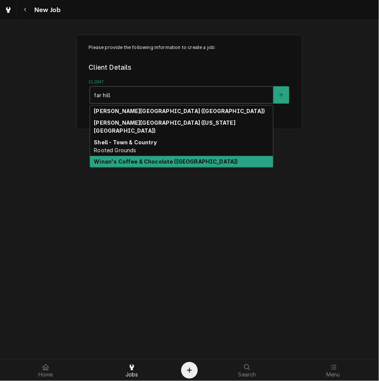
click at [164, 158] on strong "Winan's Coffee & Chocolate ([GEOGRAPHIC_DATA])" at bounding box center [166, 161] width 144 height 6
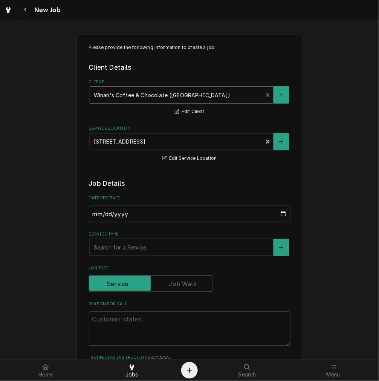
click at [136, 250] on div "Service Type" at bounding box center [181, 248] width 175 height 14
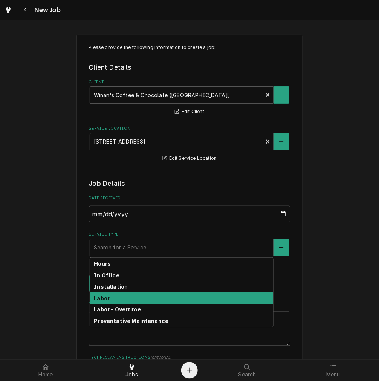
click at [116, 298] on div "Labor" at bounding box center [181, 298] width 183 height 12
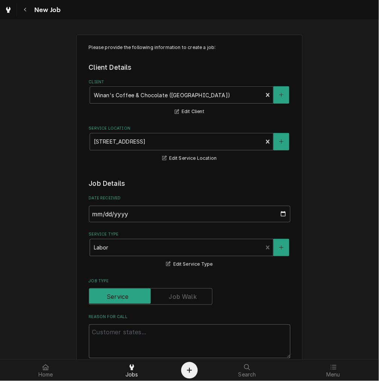
click at [120, 341] on textarea "Reason For Call" at bounding box center [189, 341] width 201 height 34
type textarea "x"
type textarea "e"
type textarea "x"
type textarea "es"
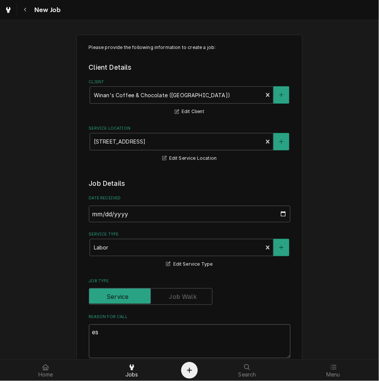
type textarea "x"
type textarea "esp"
type textarea "x"
type textarea "espr"
type textarea "x"
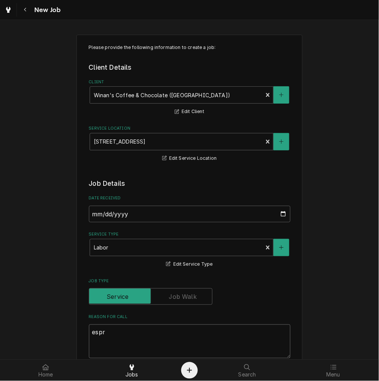
type textarea "espre"
type textarea "x"
type textarea "espres"
type textarea "x"
type textarea "espress"
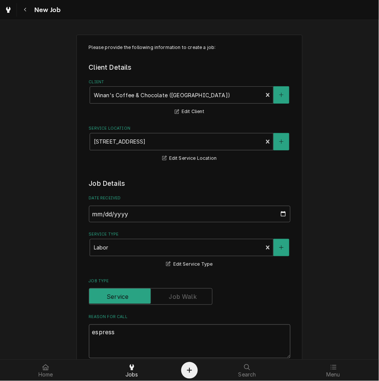
type textarea "x"
type textarea "espresso"
type textarea "x"
type textarea "espresso"
type textarea "x"
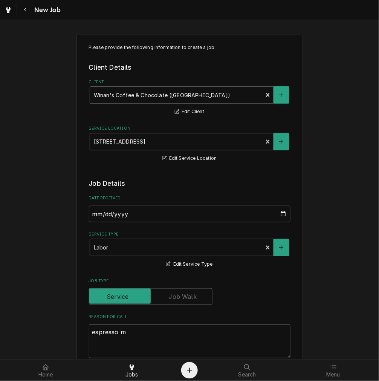
type textarea "espresso ma"
type textarea "x"
type textarea "espresso mac"
type textarea "x"
type textarea "espresso mach"
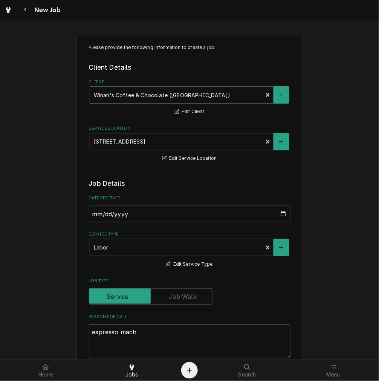
type textarea "x"
type textarea "espresso machi"
type textarea "x"
type textarea "espresso machin"
type textarea "x"
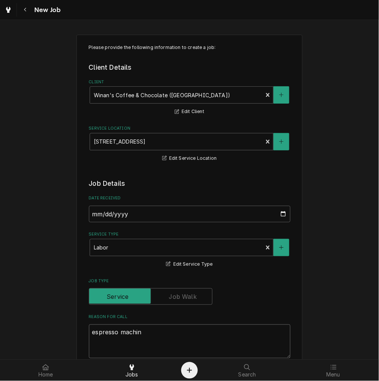
type textarea "espresso machine"
type textarea "x"
type textarea "espresso machine"
type textarea "x"
type textarea "espresso machine p"
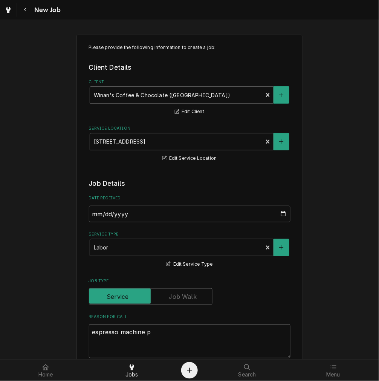
type textarea "x"
type textarea "espresso machine pu"
type textarea "x"
type textarea "espresso machine pum"
type textarea "x"
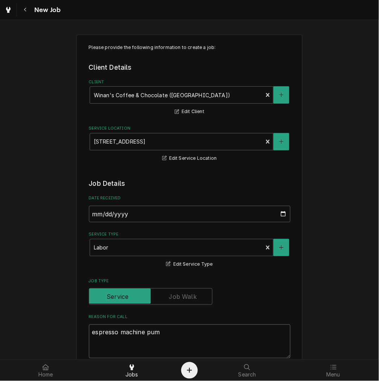
type textarea "espresso machine pump"
type textarea "x"
type textarea "espresso machine pump"
type textarea "x"
type textarea "espresso machine pump i"
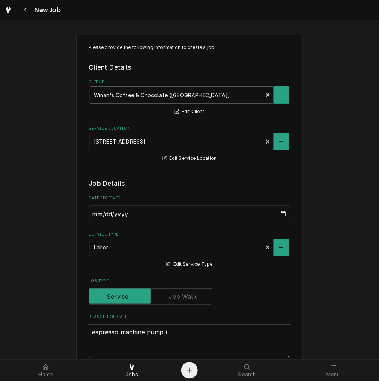
type textarea "x"
type textarea "espresso machine pump is"
type textarea "x"
type textarea "espresso machine pump is"
type textarea "x"
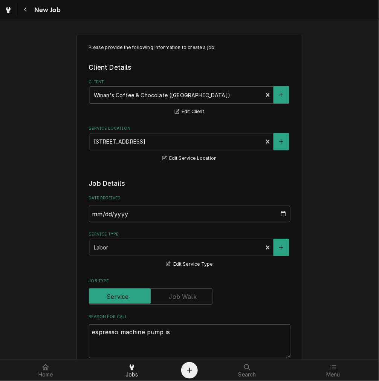
type textarea "espresso machine pump is r"
type textarea "x"
type textarea "espresso machine pump is re"
type textarea "x"
type textarea "espresso machine pump is rea"
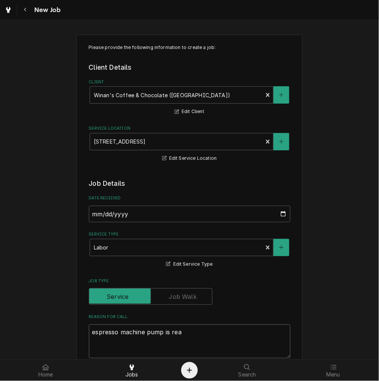
type textarea "x"
type textarea "espresso machine pump is real"
type textarea "x"
type textarea "espresso machine pump is reall"
type textarea "x"
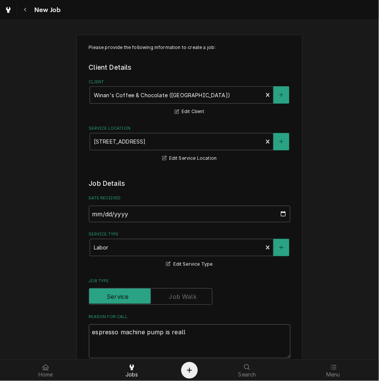
type textarea "espresso machine pump is really"
type textarea "x"
type textarea "espresso machine pump is really"
type textarea "x"
type textarea "espresso machine pump is really l"
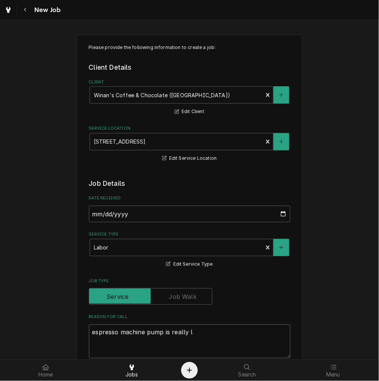
type textarea "x"
type textarea "espresso machine pump is really lo"
type textarea "x"
type textarea "espresso machine pump is really loi"
type textarea "x"
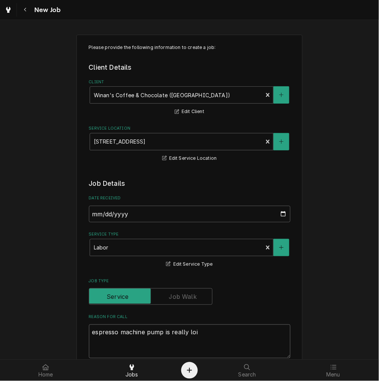
type textarea "espresso machine pump is really lo"
type textarea "x"
type textarea "espresso machine pump is really [PERSON_NAME]"
type textarea "x"
type textarea "espresso machine pump is really loud"
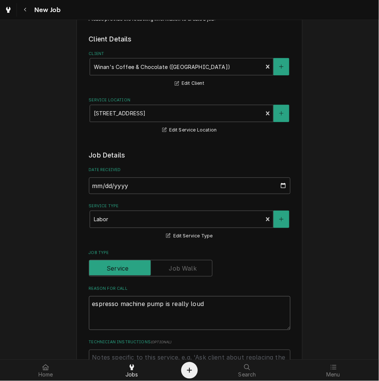
scroll to position [70, 0]
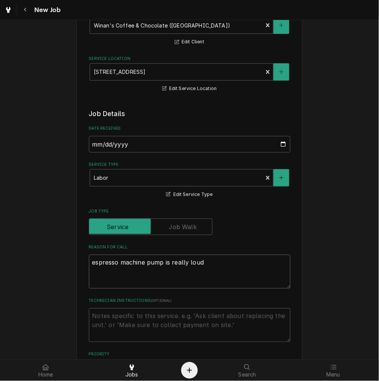
click at [142, 266] on textarea "espresso machine pump is really loud" at bounding box center [189, 271] width 201 height 34
type textarea "x"
type textarea "espresso machine pump is really loud"
type textarea "x"
type textarea "espresso machine - pump is really loud"
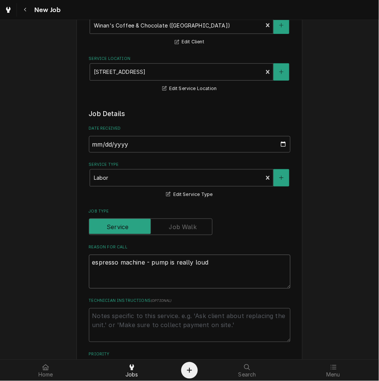
type textarea "x"
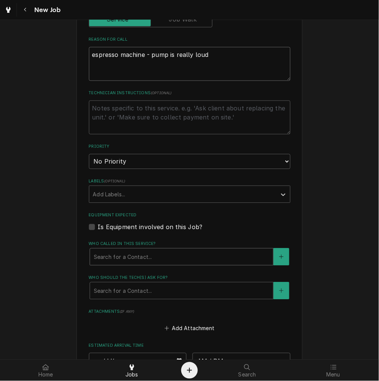
scroll to position [279, 0]
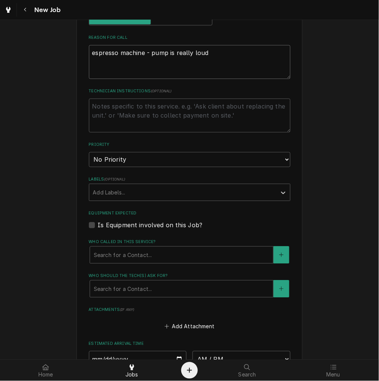
type textarea "espresso machine - pump is really loud"
click at [149, 162] on select "No Priority Urgent High Medium Low" at bounding box center [189, 159] width 201 height 15
select select "2"
click at [89, 152] on select "No Priority Urgent High Medium Low" at bounding box center [189, 159] width 201 height 15
type textarea "x"
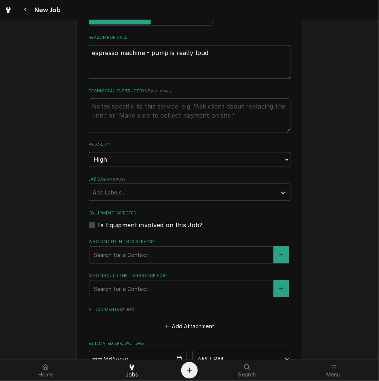
click at [137, 223] on label "Is Equipment involved on this Job?" at bounding box center [150, 225] width 105 height 9
click at [137, 223] on input "Equipment Expected" at bounding box center [198, 229] width 201 height 17
checkbox input "true"
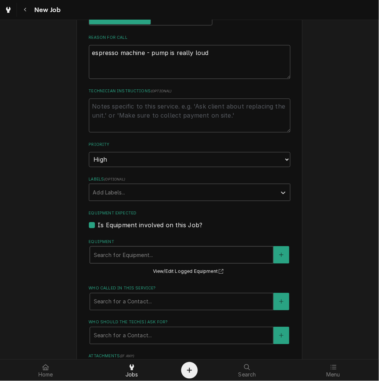
click at [131, 253] on div "Equipment" at bounding box center [181, 255] width 175 height 14
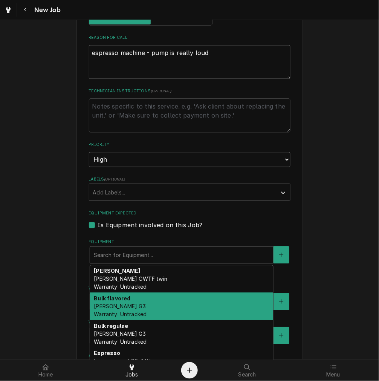
scroll to position [24, 0]
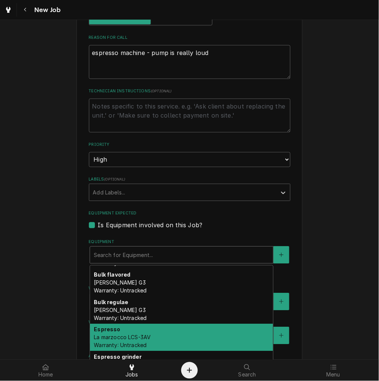
click at [132, 336] on span "La marzocco LCS-3AV Warranty: Untracked" at bounding box center [122, 341] width 57 height 14
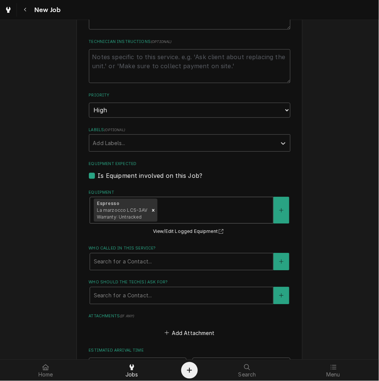
scroll to position [348, 0]
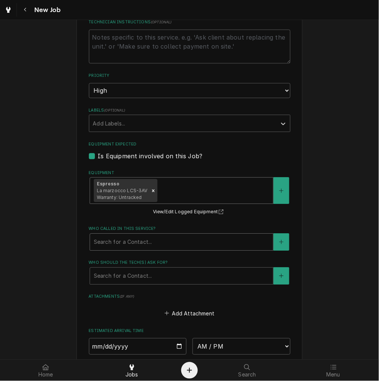
click at [163, 239] on div "Who called in this service?" at bounding box center [181, 242] width 175 height 14
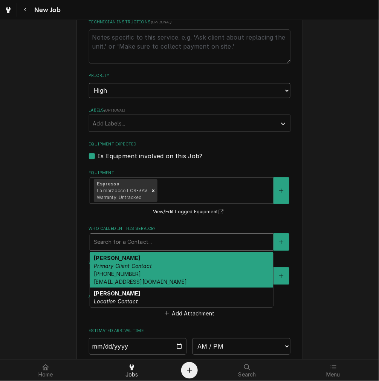
click at [141, 270] on div "Alexis Primary Client Contact (937) 716-1966 office@winanscandies.com" at bounding box center [181, 269] width 183 height 35
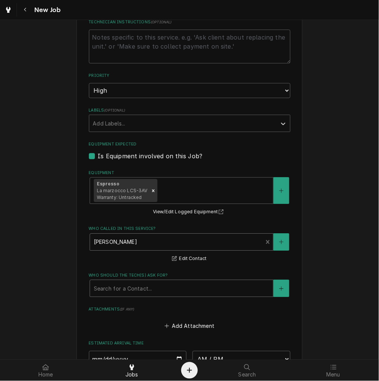
click at [132, 289] on div "Who should the tech(s) ask for?" at bounding box center [181, 288] width 175 height 14
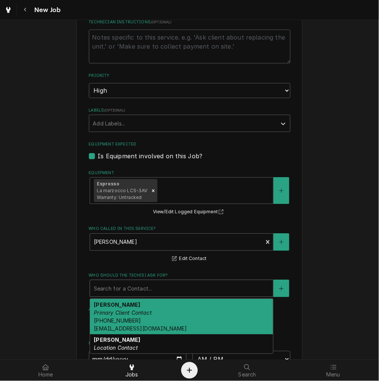
click at [131, 314] on div "Alexis Primary Client Contact (937) 716-1966 office@winanscandies.com" at bounding box center [181, 315] width 183 height 35
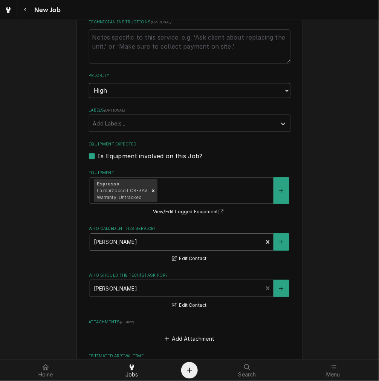
scroll to position [503, 0]
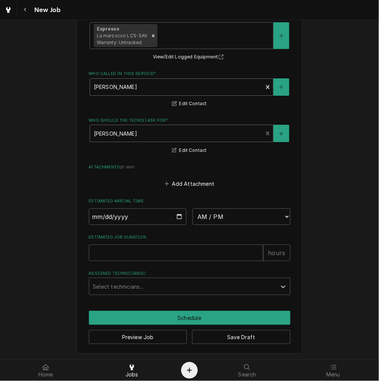
click at [147, 88] on div "Who called in this service?" at bounding box center [176, 87] width 165 height 14
click at [189, 104] on button "Edit Contact" at bounding box center [189, 103] width 37 height 9
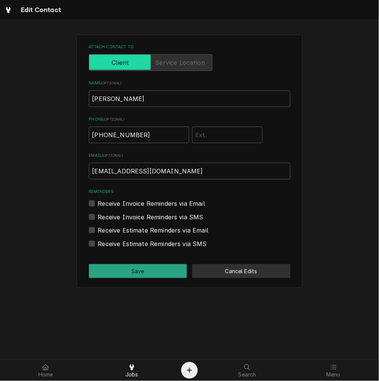
click at [255, 266] on button "Cancel Edits" at bounding box center [241, 271] width 98 height 14
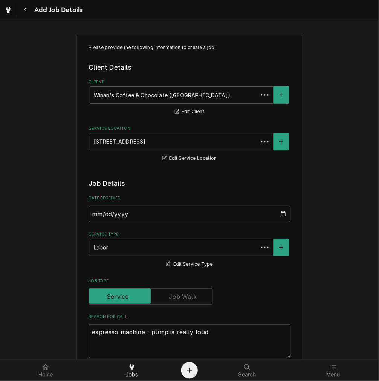
scroll to position [494, 0]
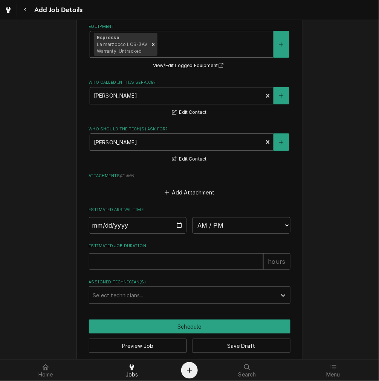
type textarea "x"
click at [281, 104] on div "Who called in this service? Alexis Primary Client Contact (937) 716-1966 office…" at bounding box center [189, 97] width 201 height 37
click at [281, 98] on button "Who called in this service?" at bounding box center [281, 95] width 16 height 17
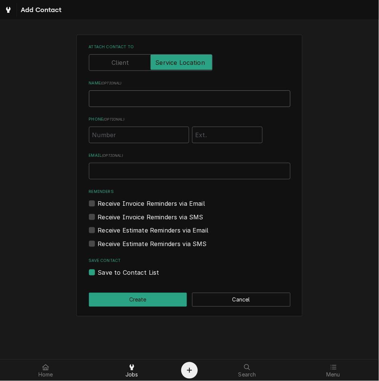
click at [204, 98] on input "Name ( optional )" at bounding box center [189, 98] width 201 height 17
type input "Bri"
drag, startPoint x: 122, startPoint y: 126, endPoint x: 121, endPoint y: 131, distance: 4.7
click at [122, 126] on input "Phone ( optional )" at bounding box center [139, 134] width 100 height 17
click at [108, 136] on input "Phone ( optional )" at bounding box center [139, 134] width 100 height 17
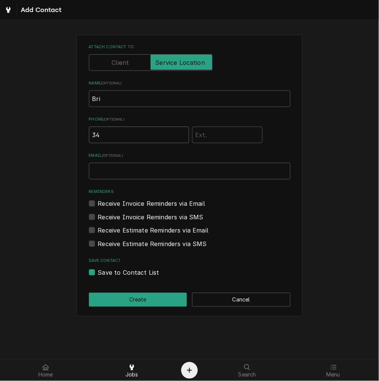
type input "3"
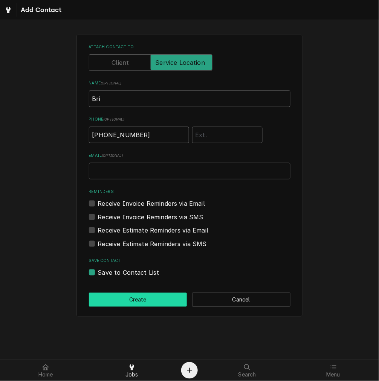
type input "(513) 344-2979"
click at [137, 297] on button "Create" at bounding box center [138, 299] width 98 height 14
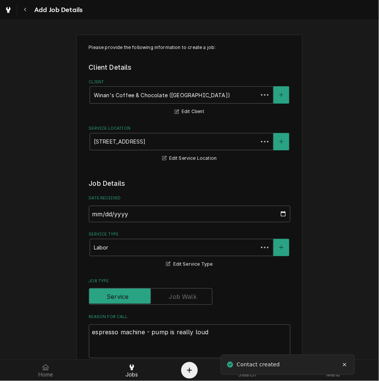
scroll to position [486, 0]
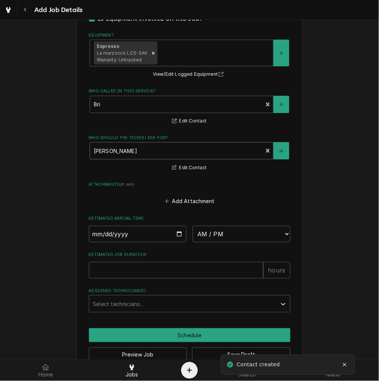
click at [186, 158] on div "Alexis Primary Client Contact (937) 716-1966 office@winanscandies.com" at bounding box center [176, 150] width 173 height 17
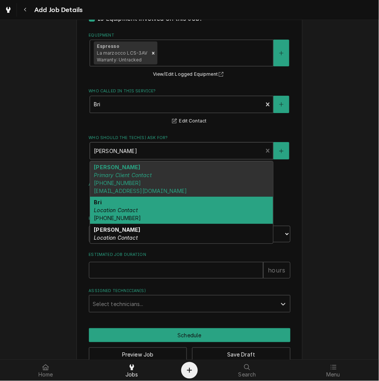
click at [168, 202] on div "Bri Location Contact (513) 344-2979" at bounding box center [181, 209] width 183 height 27
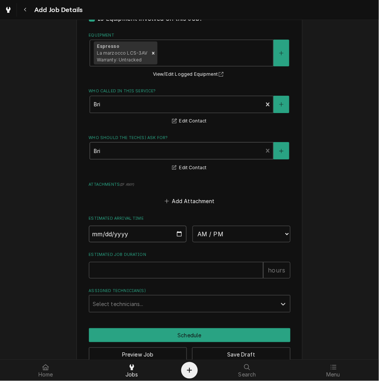
click at [177, 234] on input "Date" at bounding box center [138, 233] width 98 height 17
type textarea "x"
type input "2025-10-02"
type textarea "x"
drag, startPoint x: 215, startPoint y: 233, endPoint x: 211, endPoint y: 239, distance: 7.8
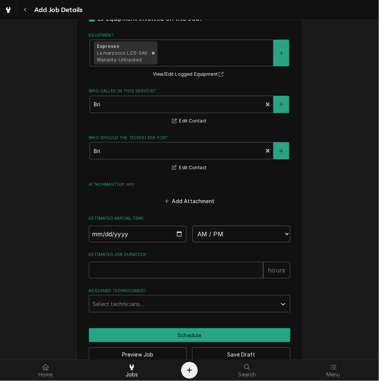
click at [215, 233] on select "AM / PM 6:00 AM 6:15 AM 6:30 AM 6:45 AM 7:00 AM 7:15 AM 7:30 AM 7:45 AM 8:00 AM…" at bounding box center [241, 233] width 98 height 17
select select "10:30:00"
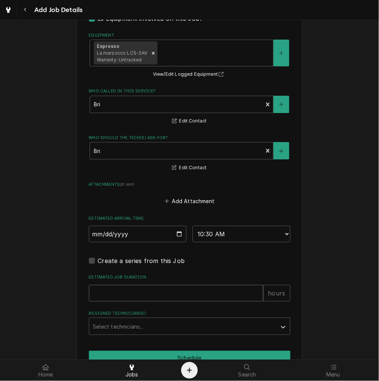
type textarea "x"
click at [183, 285] on input "Estimated Job Duration" at bounding box center [176, 293] width 174 height 17
type input "23"
type textarea "x"
type input "2"
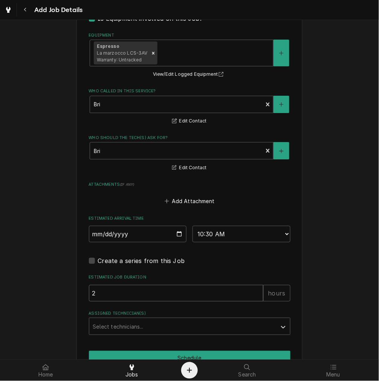
type textarea "x"
type input "2"
drag, startPoint x: 119, startPoint y: 315, endPoint x: 117, endPoint y: 325, distance: 10.6
click at [119, 315] on label "Assigned Technician(s)" at bounding box center [189, 313] width 201 height 6
click at [116, 327] on div "Assigned Technician(s)" at bounding box center [183, 326] width 180 height 14
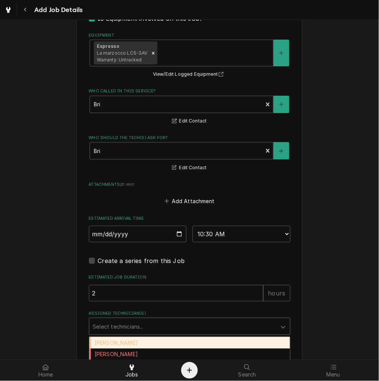
click at [111, 338] on div "Damon Rinehart" at bounding box center [189, 343] width 201 height 12
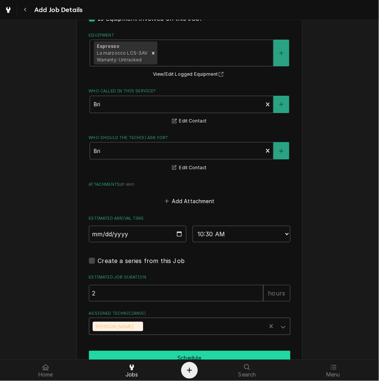
click at [141, 356] on button "Schedule" at bounding box center [189, 357] width 201 height 14
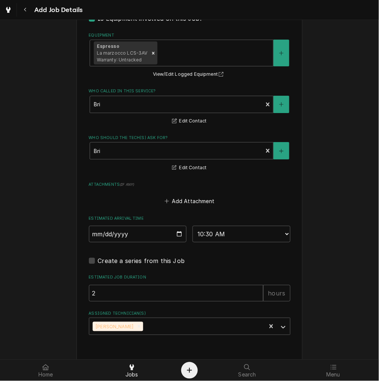
type textarea "x"
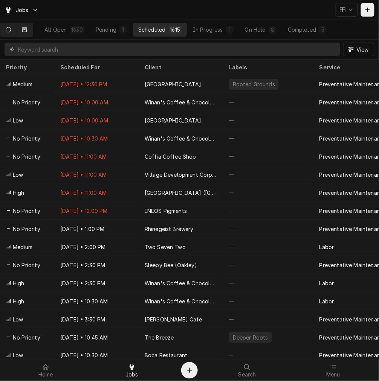
drag, startPoint x: 38, startPoint y: 32, endPoint x: 30, endPoint y: 32, distance: 7.2
click at [38, 32] on div "All Open 1630 Pending 1 Scheduled 1615 In Progress 1 On Hold 8 Completed 5" at bounding box center [189, 30] width 379 height 20
click at [27, 31] on icon "Dynamic Content Wrapper" at bounding box center [24, 29] width 5 height 5
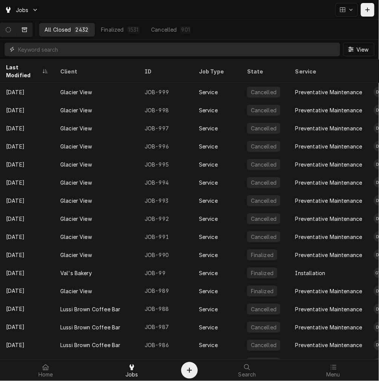
click at [97, 47] on input "Dynamic Content Wrapper" at bounding box center [177, 50] width 318 height 14
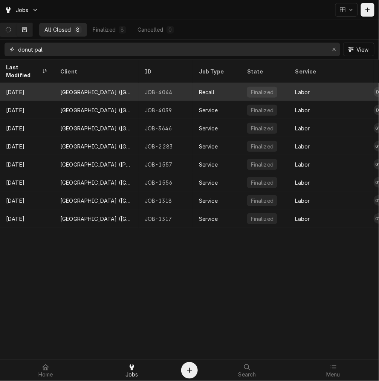
type input "donut pal"
click at [62, 88] on div "[GEOGRAPHIC_DATA] ([GEOGRAPHIC_DATA])" at bounding box center [96, 92] width 72 height 8
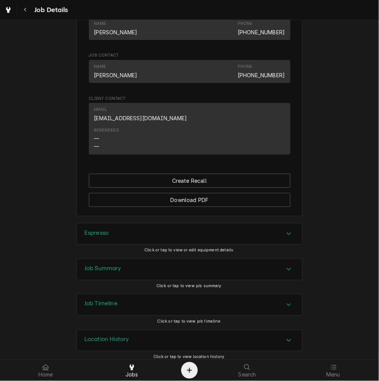
scroll to position [503, 0]
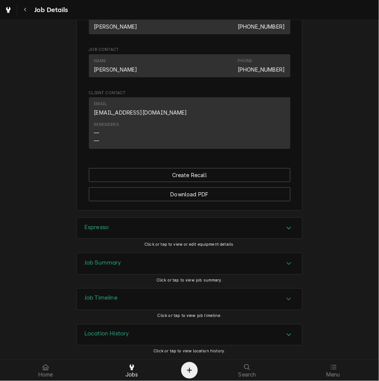
click at [119, 261] on div "Job Summary" at bounding box center [189, 263] width 225 height 21
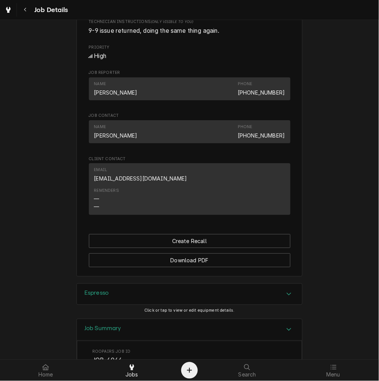
scroll to position [363, 0]
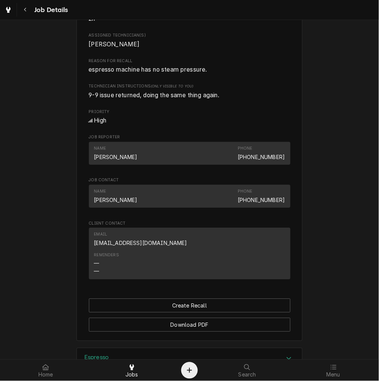
drag, startPoint x: 189, startPoint y: 250, endPoint x: 91, endPoint y: 254, distance: 97.9
click at [94, 249] on div "Email [EMAIL_ADDRESS][DOMAIN_NAME]" at bounding box center [189, 238] width 191 height 20
copy link "[EMAIL_ADDRESS][DOMAIN_NAME]"
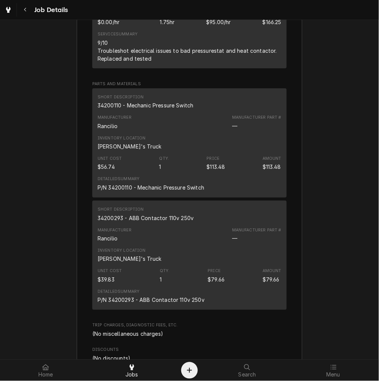
scroll to position [991, 0]
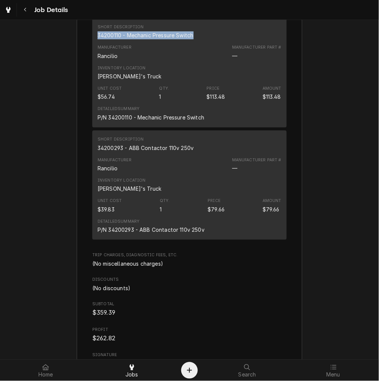
drag, startPoint x: 196, startPoint y: 43, endPoint x: 95, endPoint y: 49, distance: 101.0
click at [97, 42] on div "Short Description 34200110 - Mechanic Pressure Switch" at bounding box center [189, 31] width 184 height 20
copy div "34200110 - Mechanic Pressure Switch"
